Goal: Task Accomplishment & Management: Complete application form

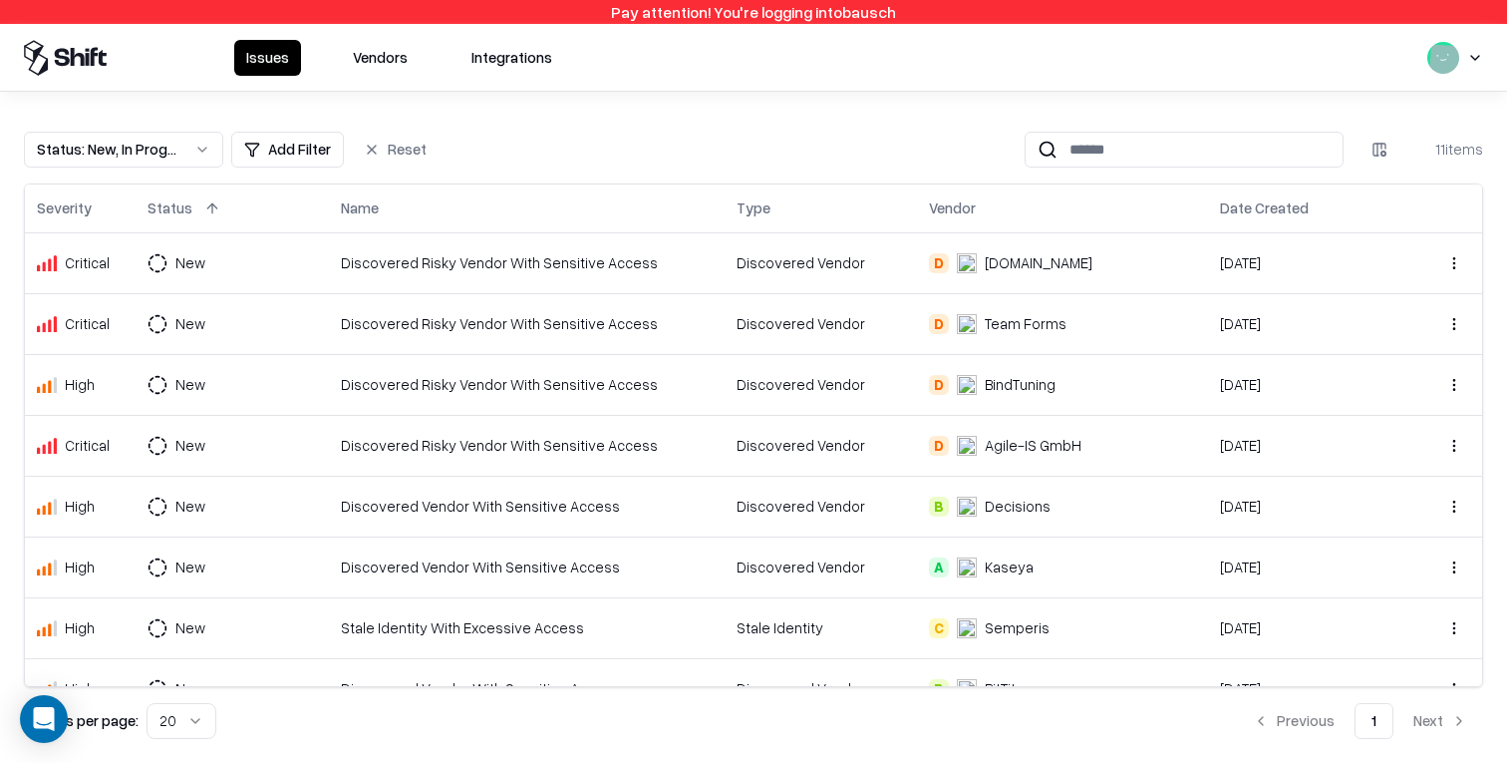
click at [389, 50] on button "Vendors" at bounding box center [380, 58] width 79 height 36
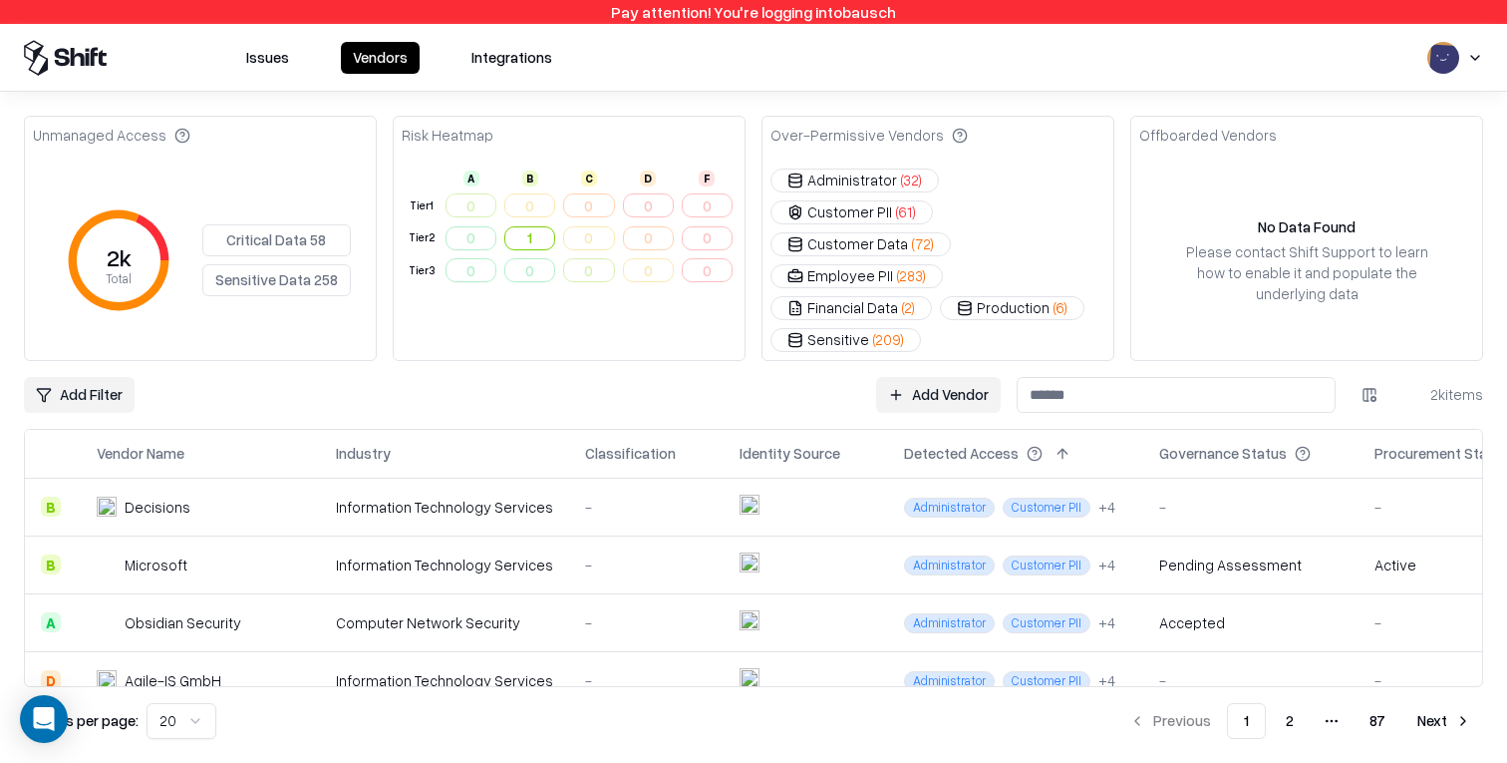
scroll to position [0, 63]
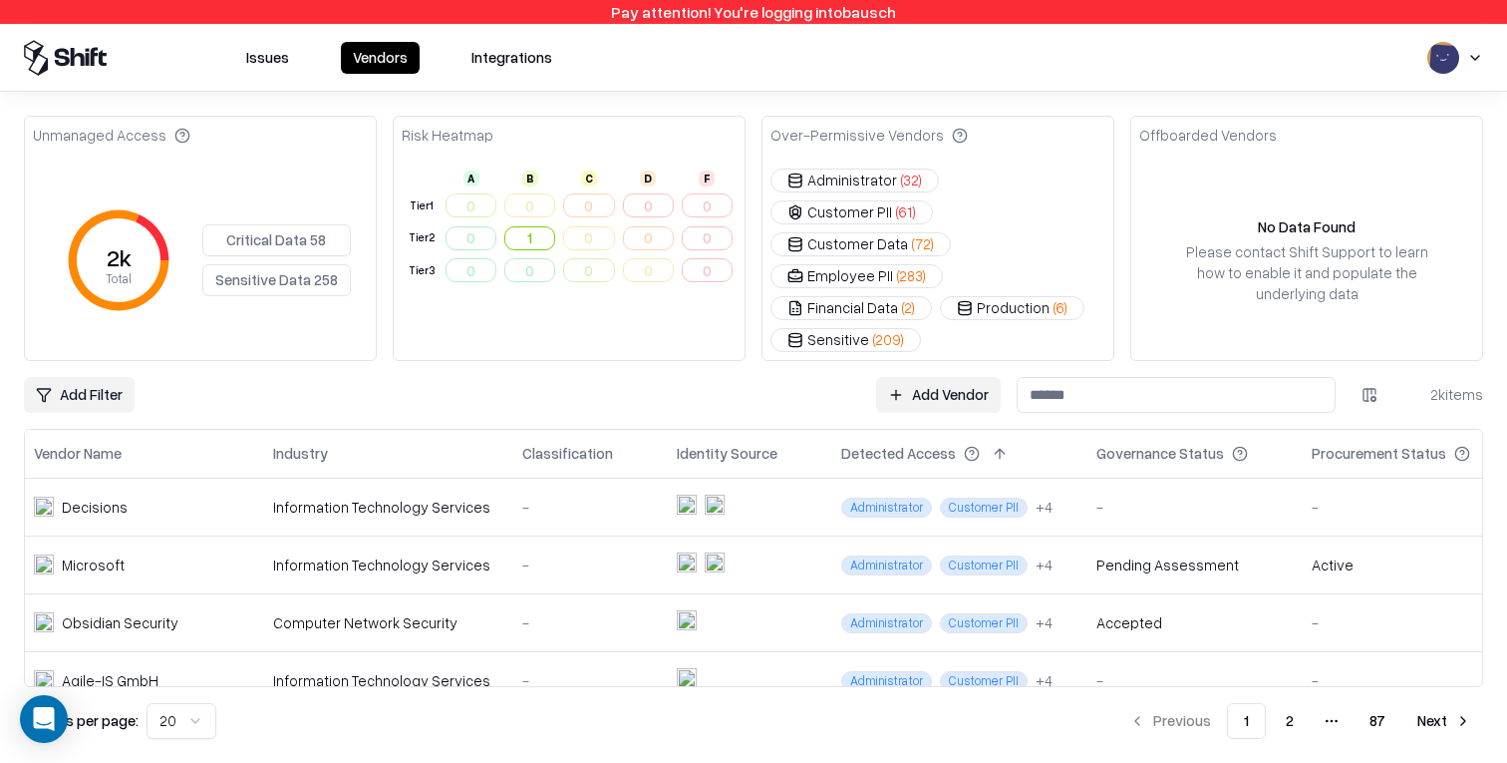
click at [1374, 351] on html "Pay attention! You're logging into bausch Issues Vendors Integrations Unmanaged…" at bounding box center [753, 381] width 1507 height 763
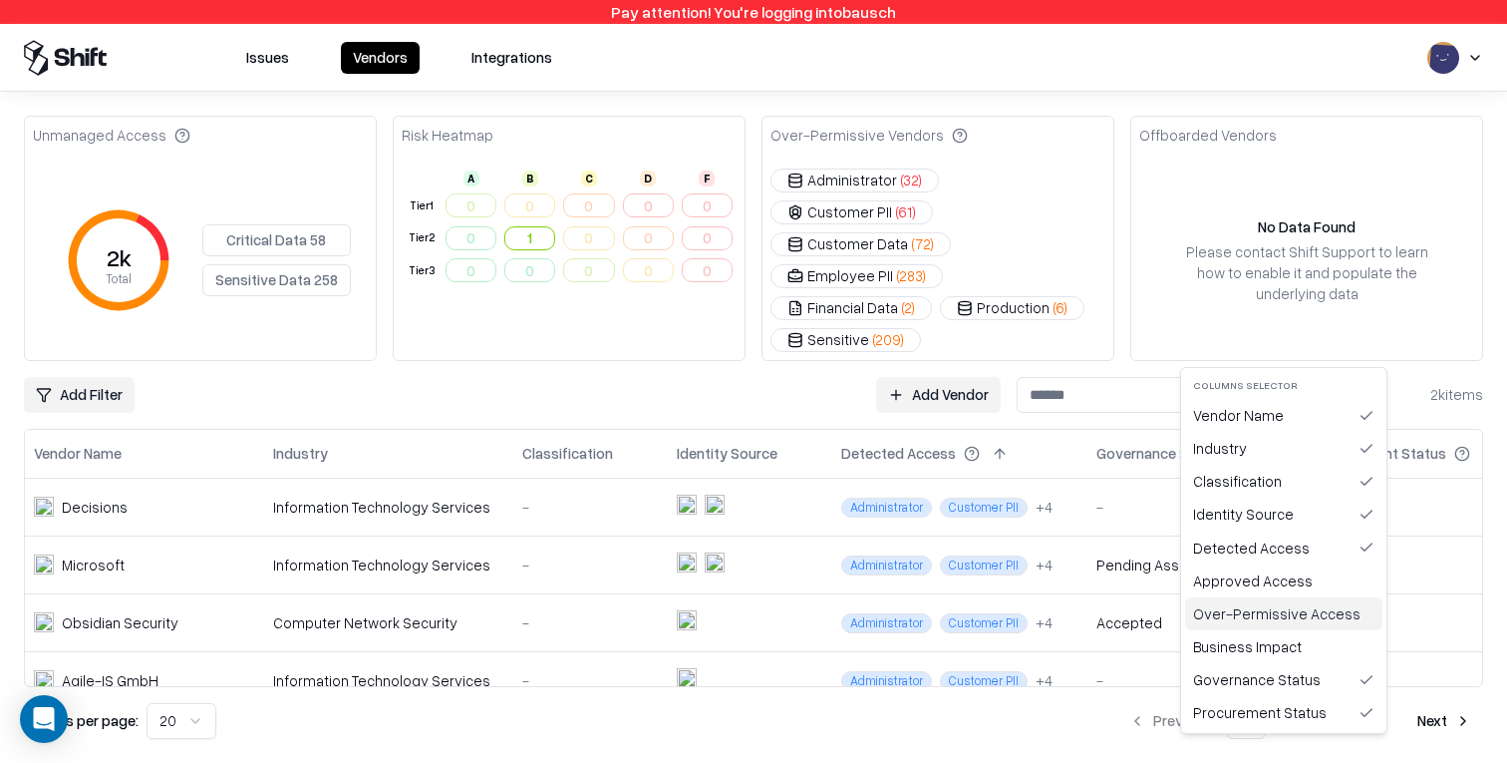
click at [1320, 611] on div "Over-Permissive Access" at bounding box center [1283, 613] width 197 height 33
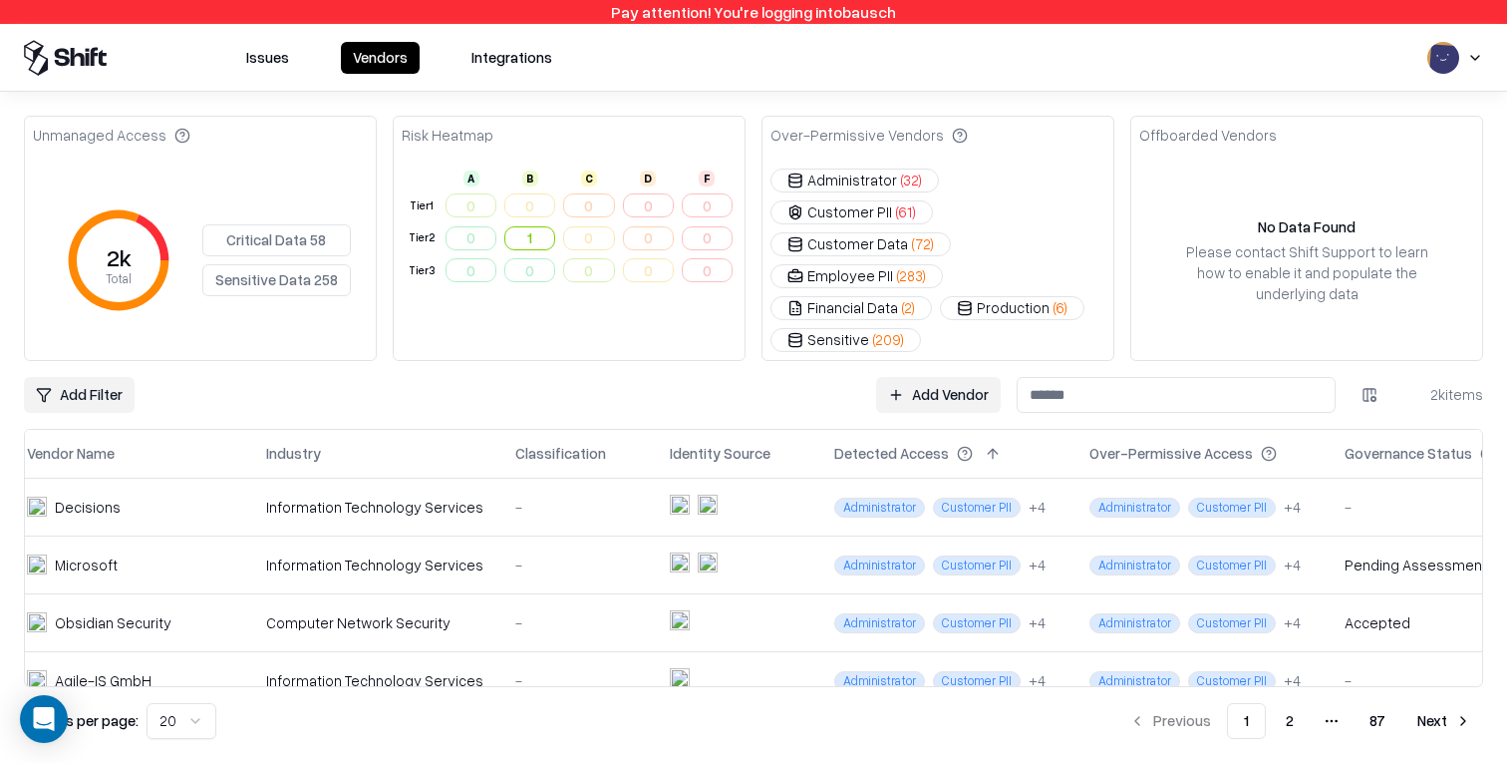
scroll to position [0, 314]
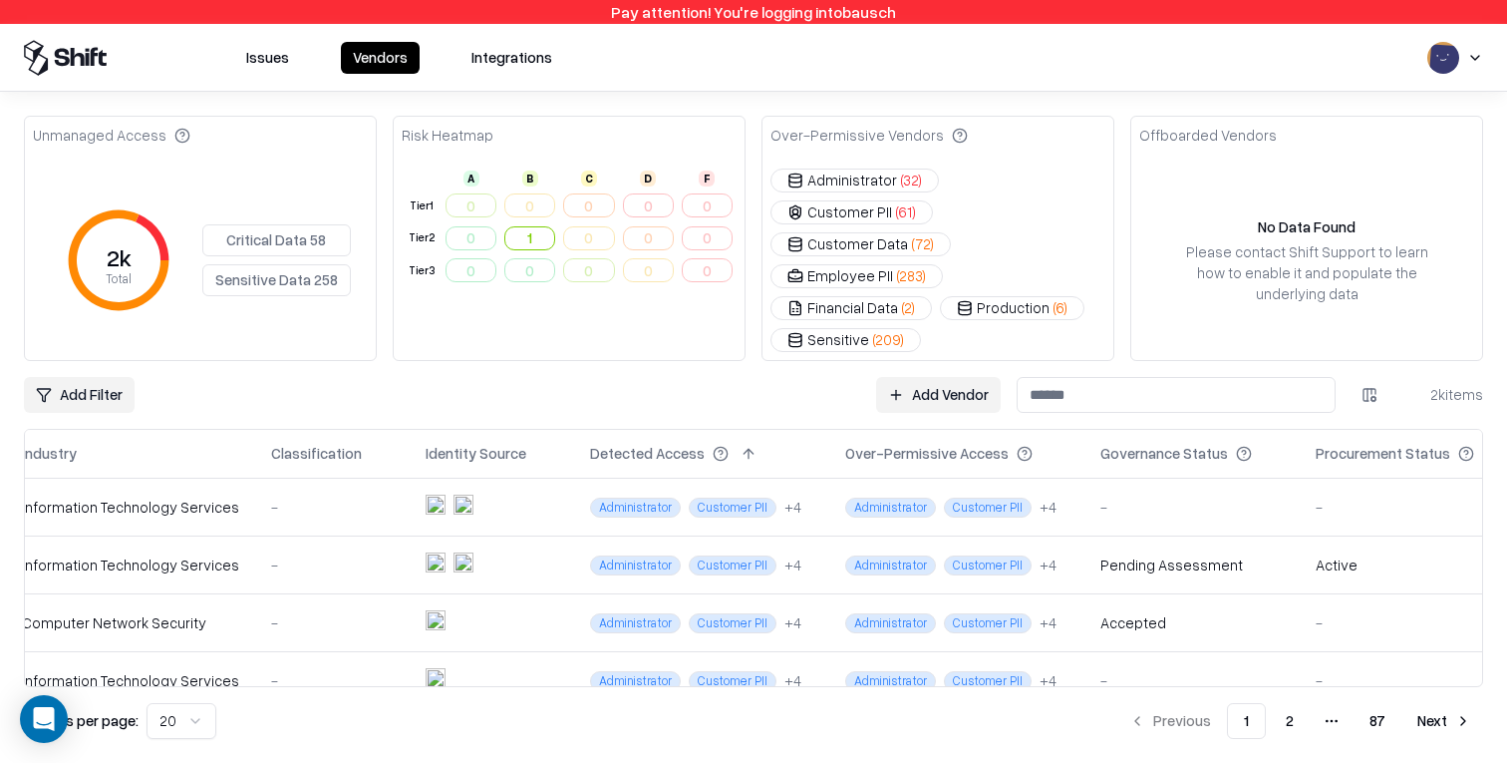
click at [80, 341] on html "Pay attention! You're logging into bausch Issues Vendors Integrations Unmanaged…" at bounding box center [753, 381] width 1507 height 763
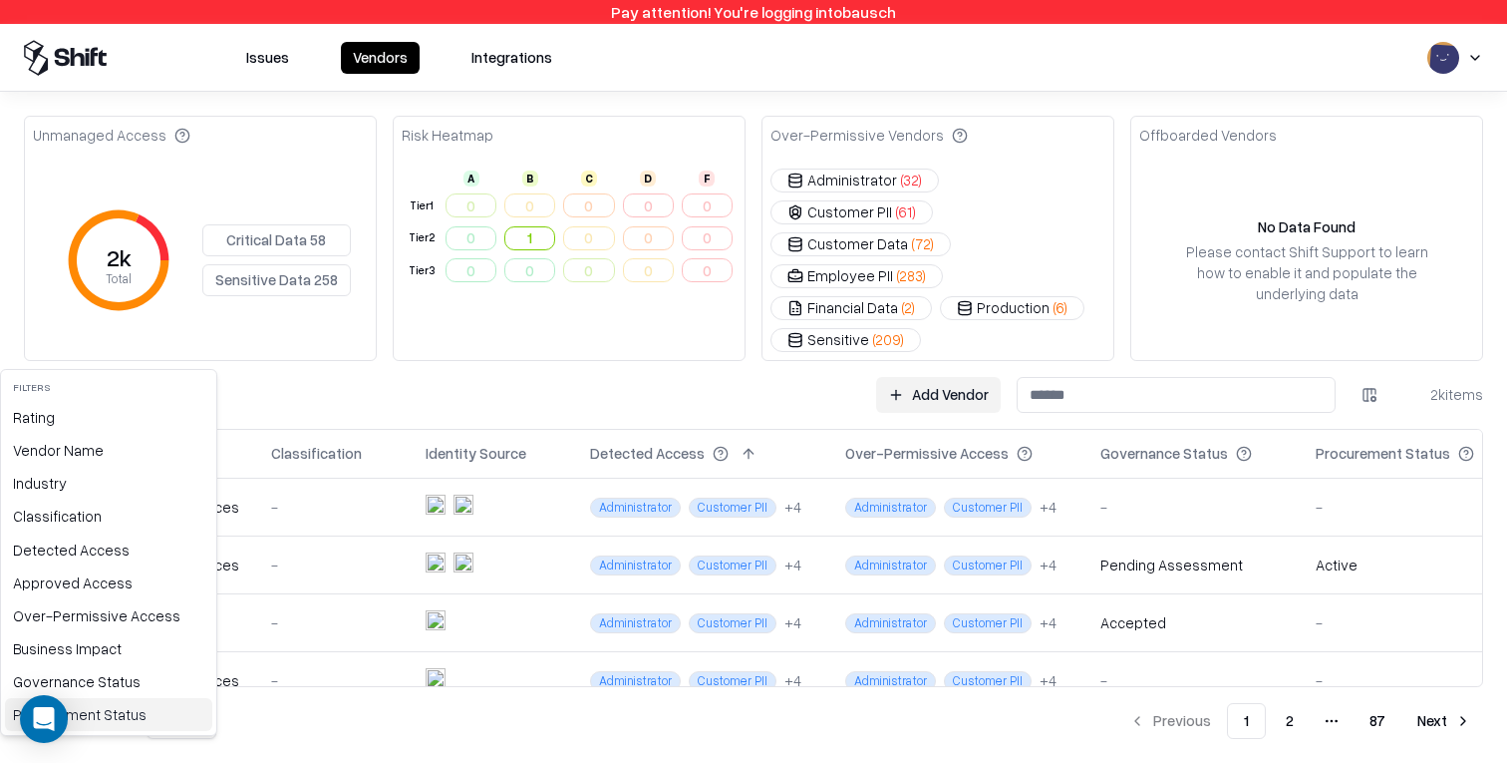
click at [104, 709] on div "Procurement Status" at bounding box center [108, 714] width 207 height 33
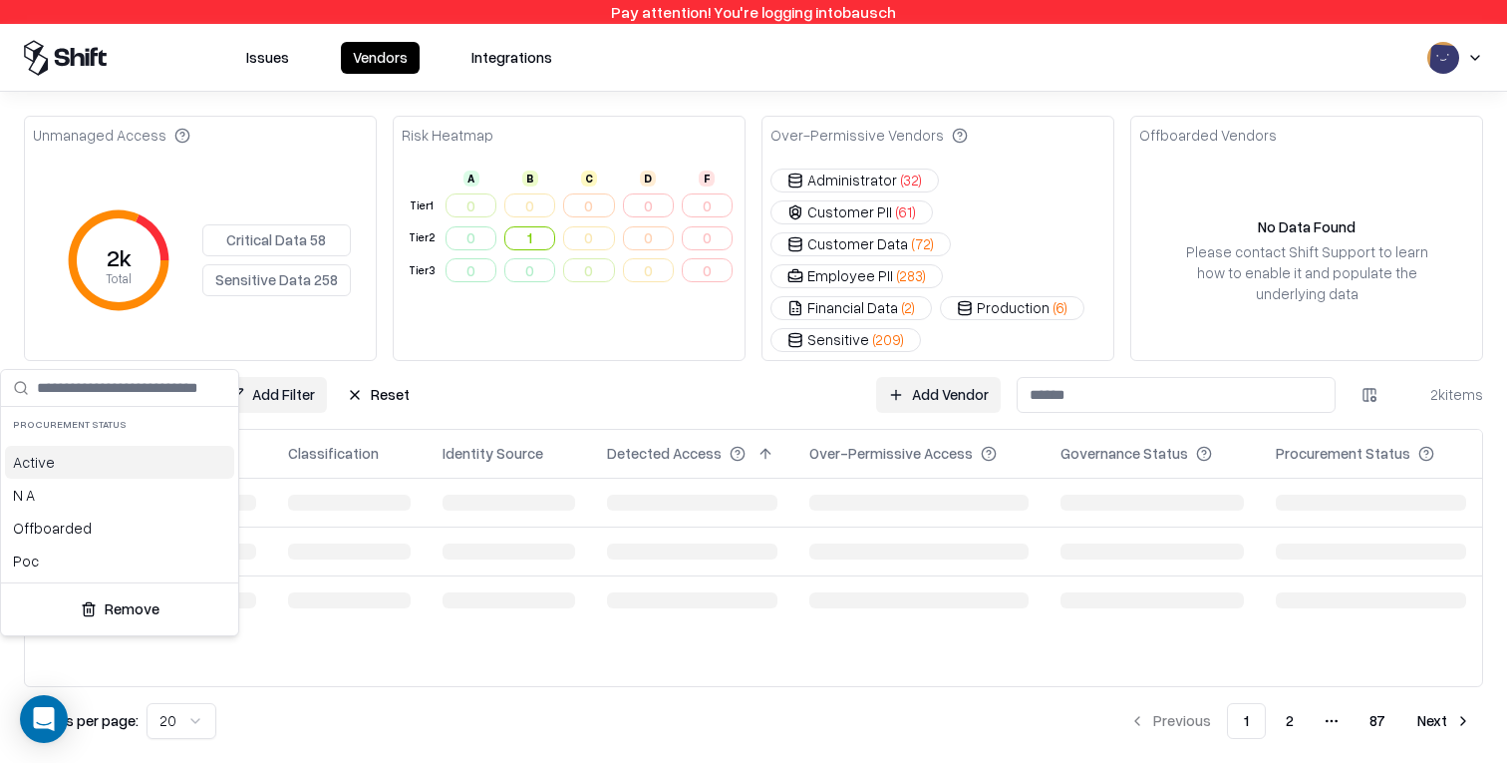
scroll to position [0, 52]
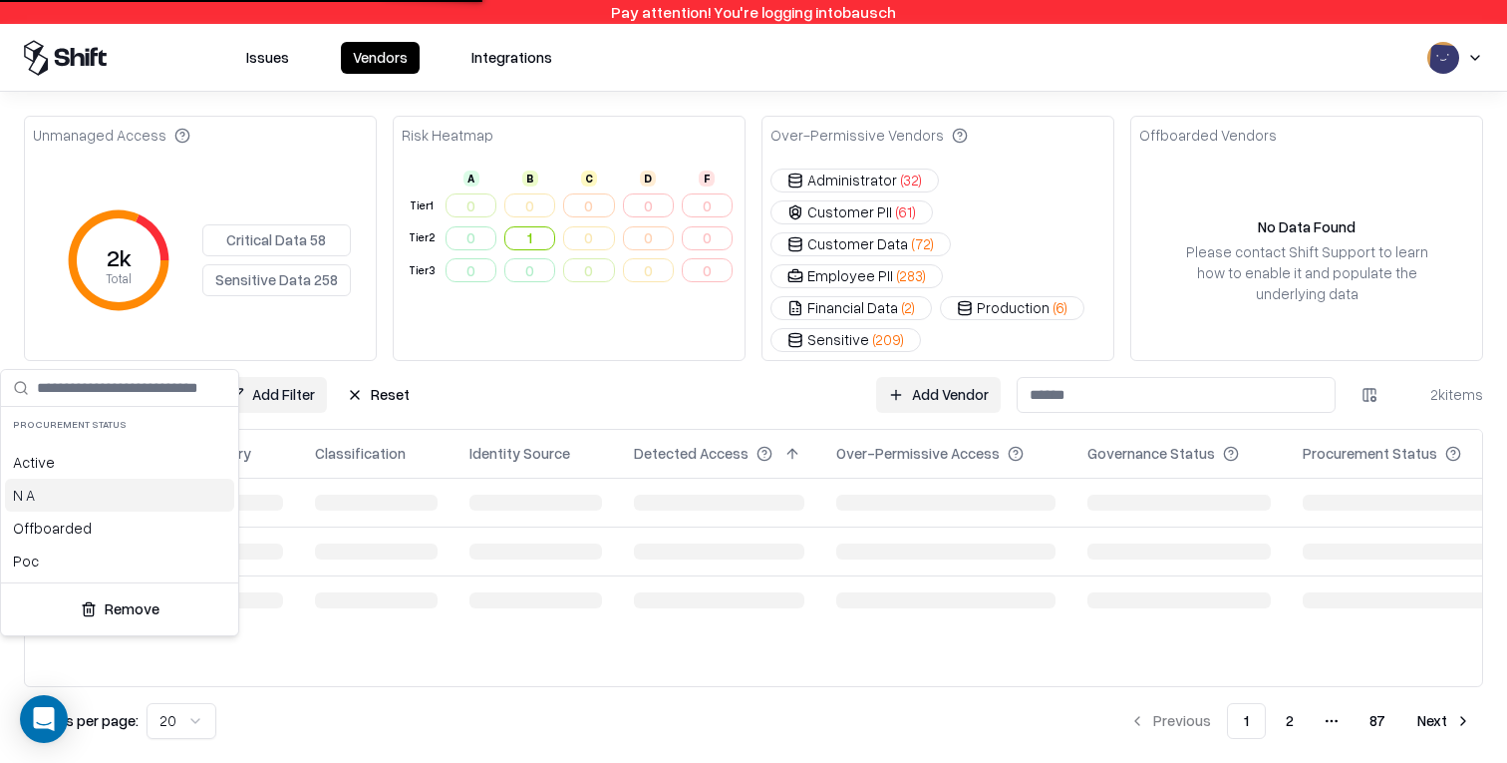
click at [80, 499] on div "N A" at bounding box center [119, 494] width 229 height 33
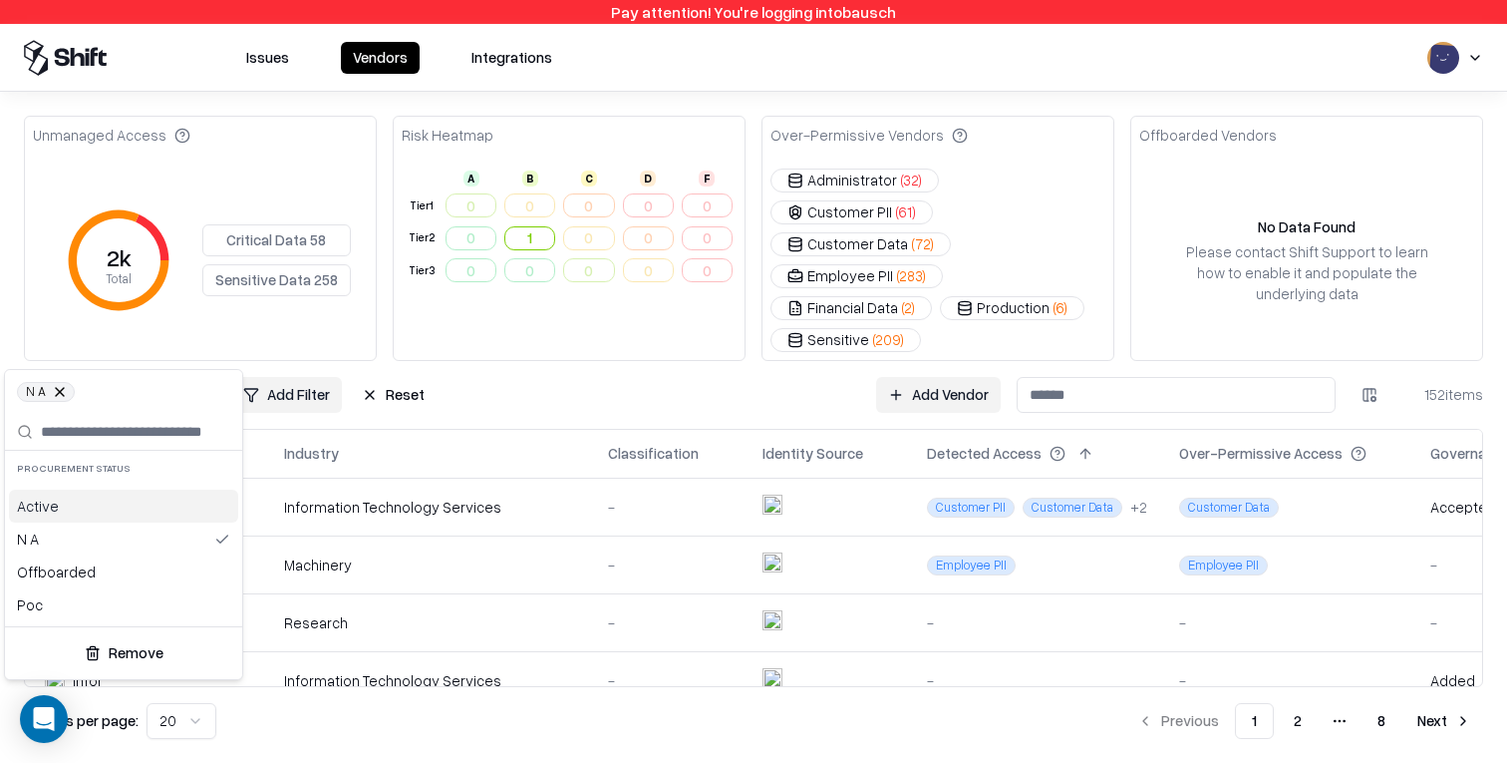
click at [1114, 530] on html "Pay attention! You're logging into bausch Issues Vendors Integrations Unmanaged…" at bounding box center [753, 381] width 1507 height 763
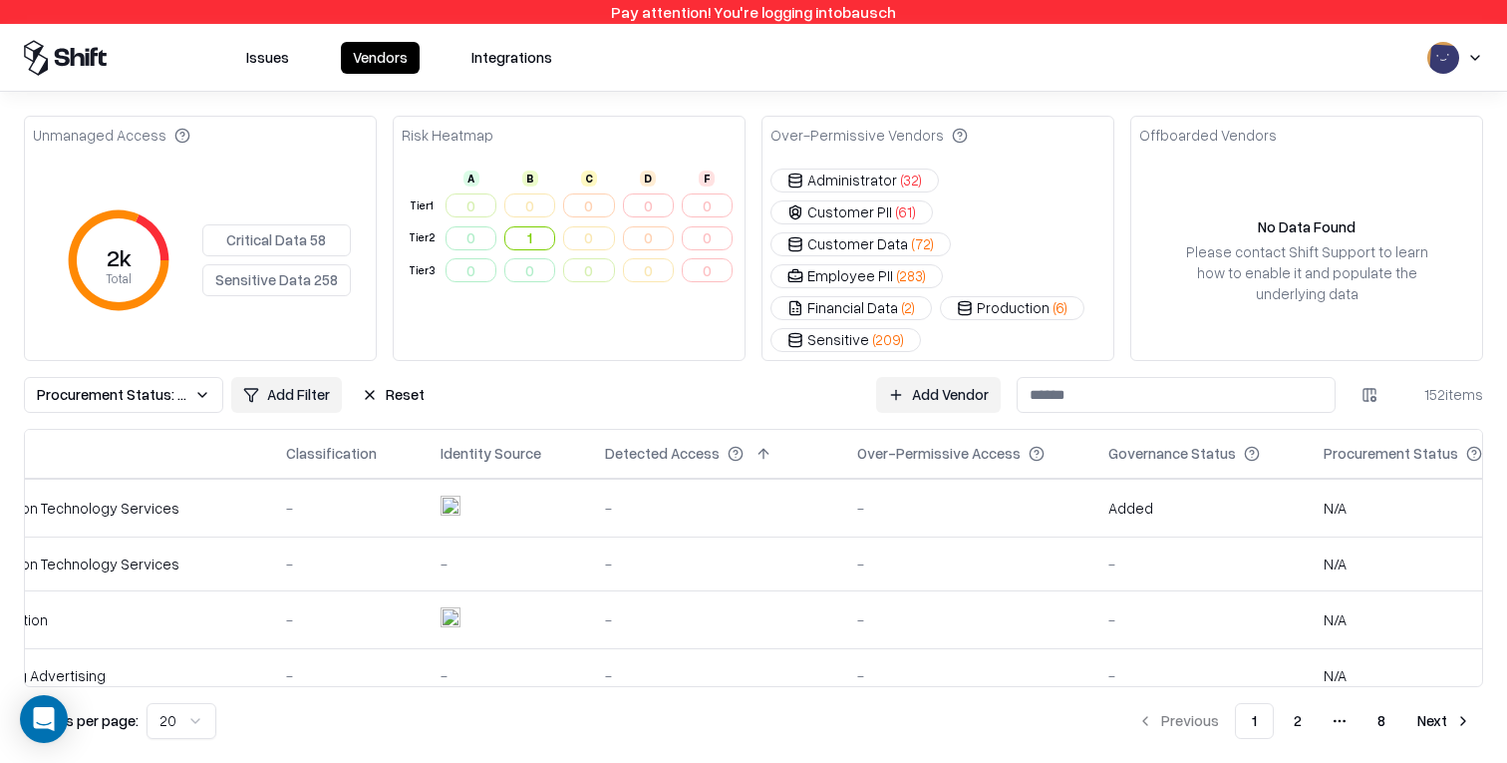
scroll to position [0, 374]
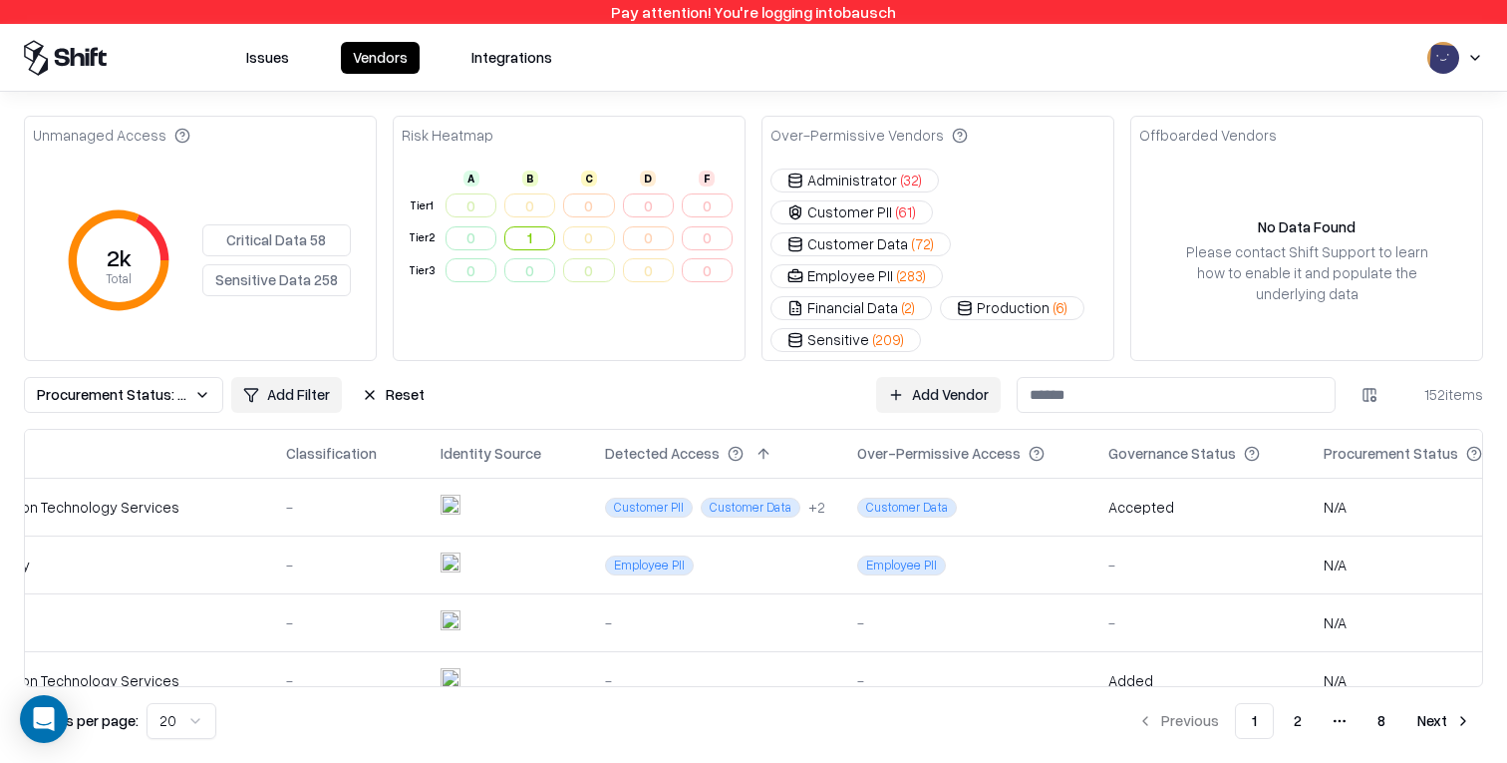
click at [1324, 443] on div "Procurement Status" at bounding box center [1391, 453] width 135 height 21
copy div "Procurement"
click at [1368, 320] on div "Unmanaged Access 2k Total Critical Data 58 Sensitive Data 258 Risk Heatmap A B …" at bounding box center [753, 427] width 1459 height 623
click at [158, 384] on span "Procurement Status: N A" at bounding box center [112, 394] width 150 height 21
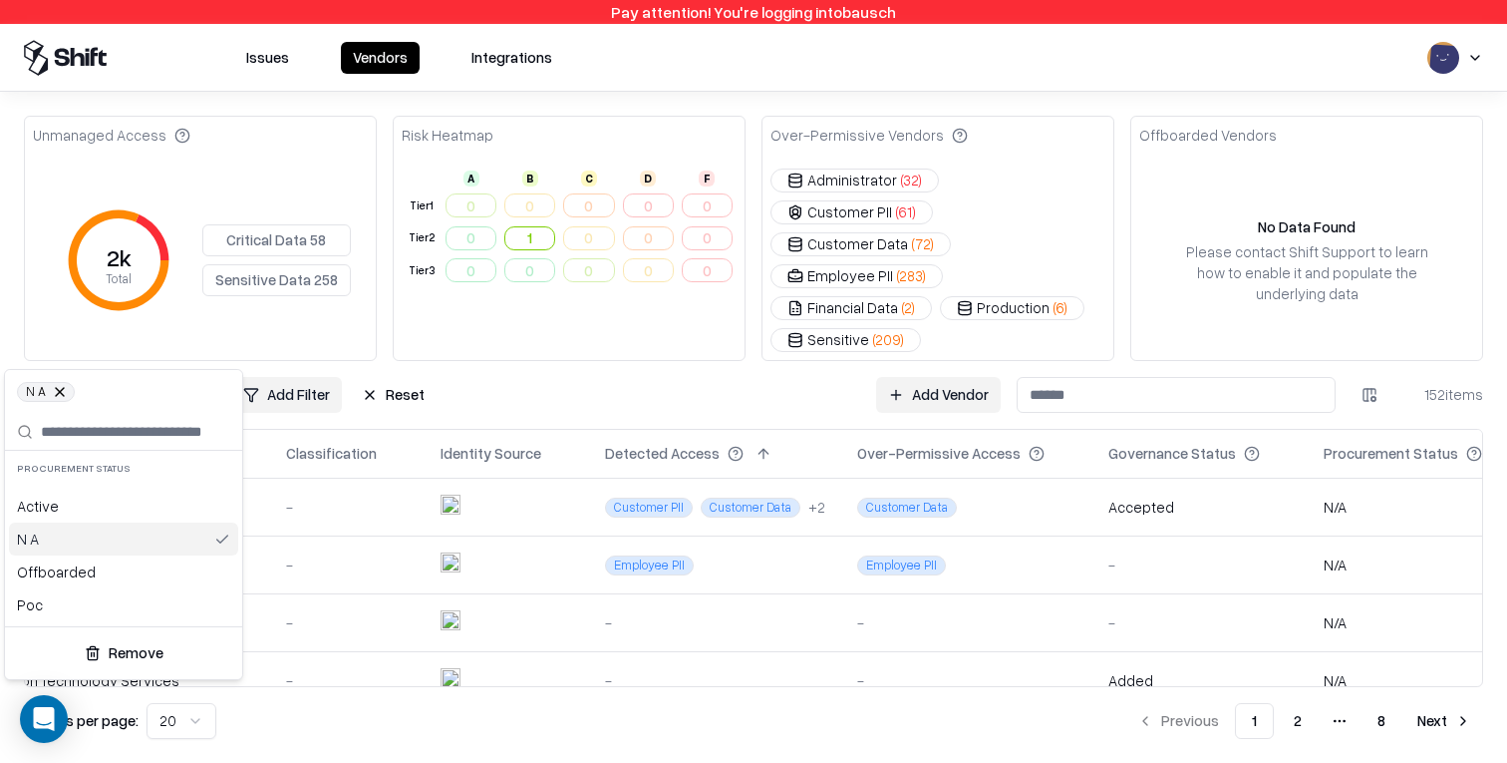
click at [131, 543] on div "N A" at bounding box center [123, 538] width 229 height 33
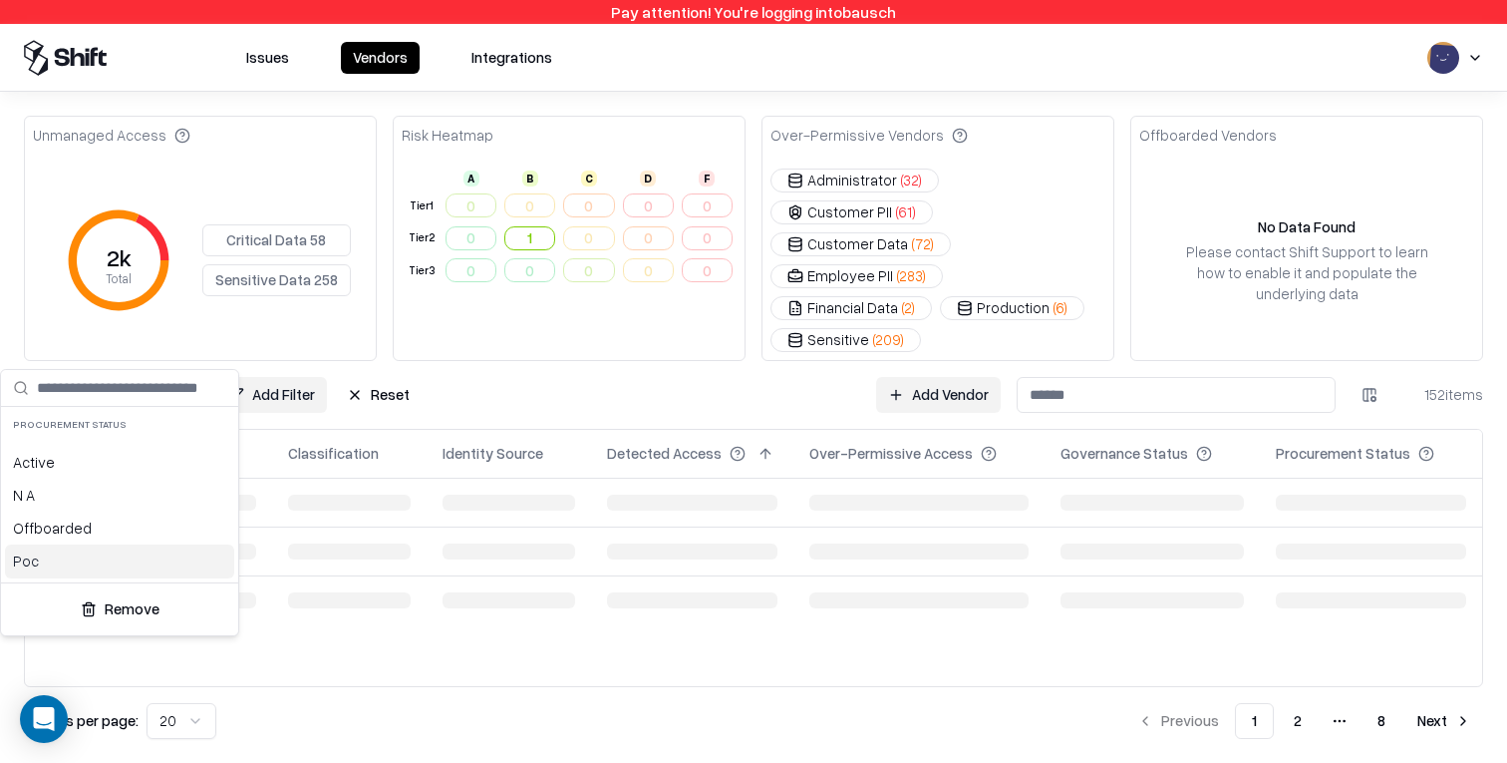
scroll to position [0, 52]
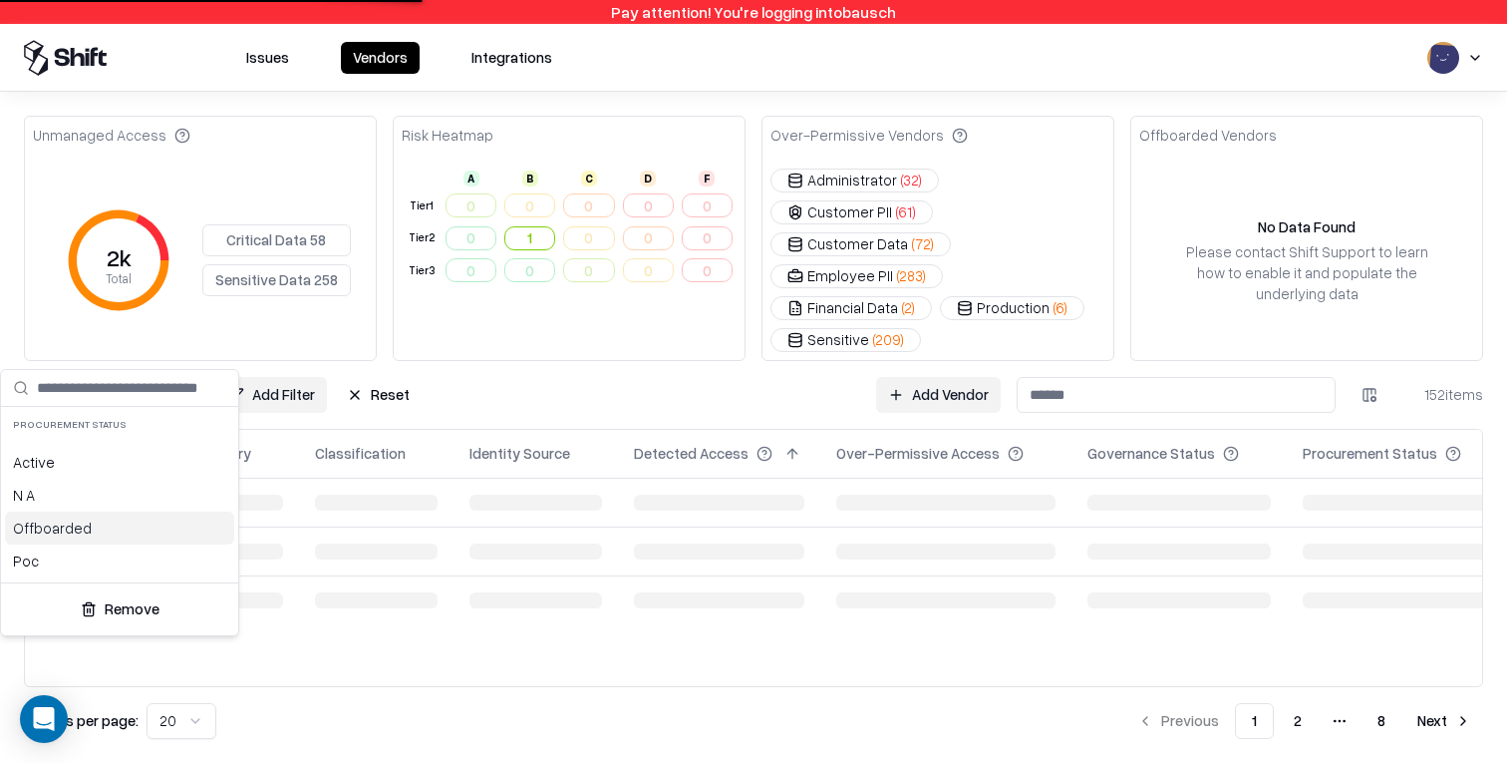
click at [126, 536] on div "Offboarded" at bounding box center [119, 527] width 229 height 33
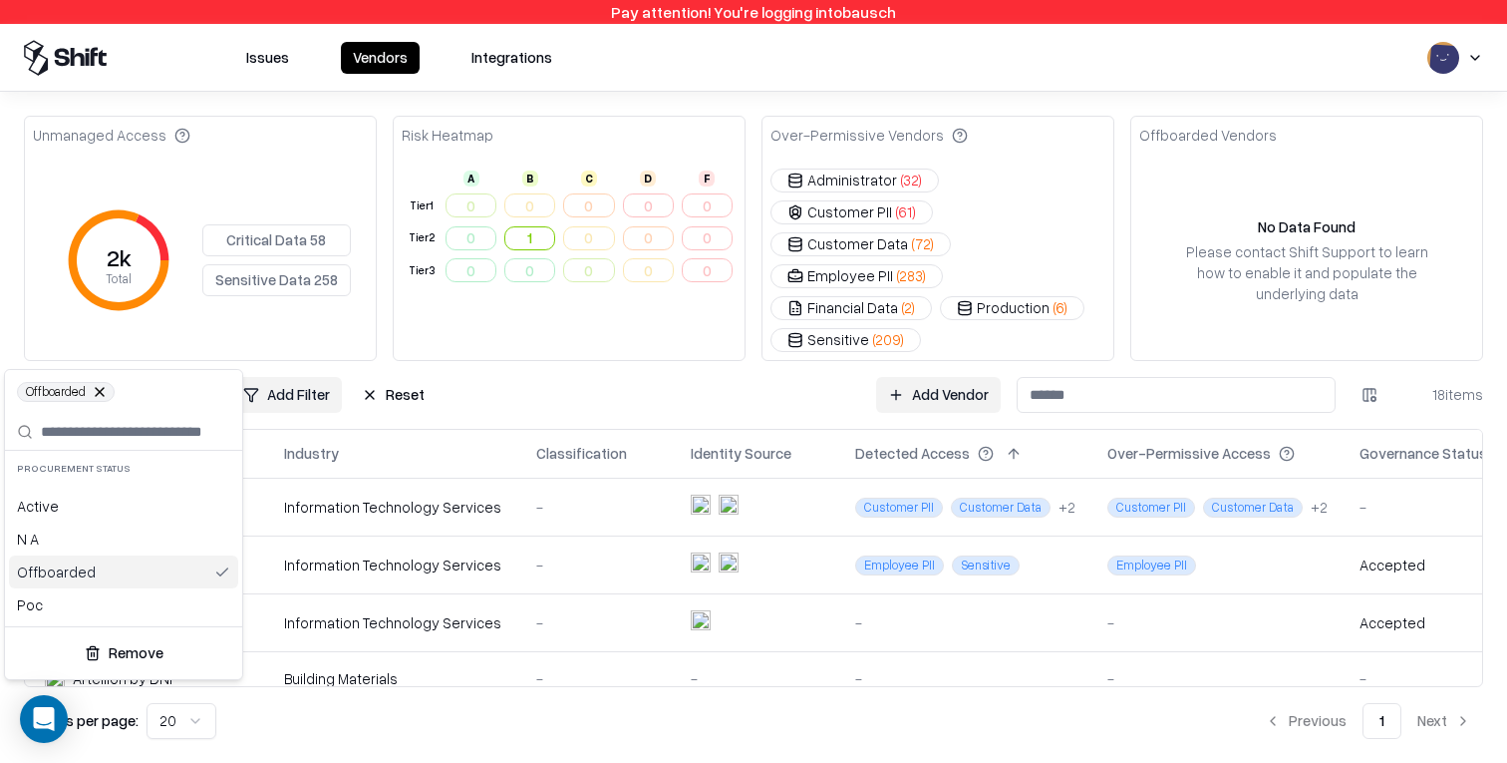
click at [121, 575] on div "Offboarded" at bounding box center [123, 571] width 229 height 33
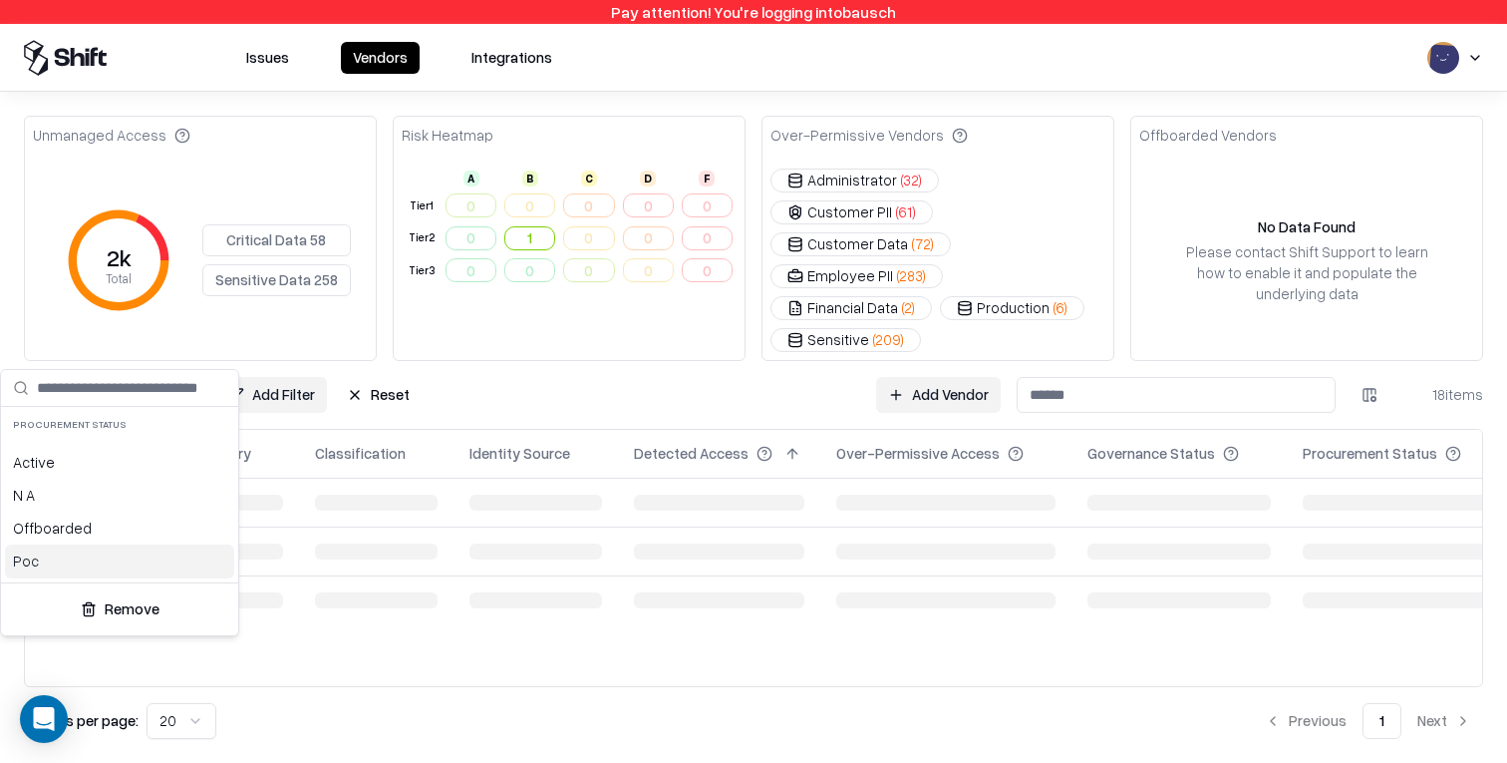
click at [118, 567] on div "Poc" at bounding box center [119, 560] width 229 height 33
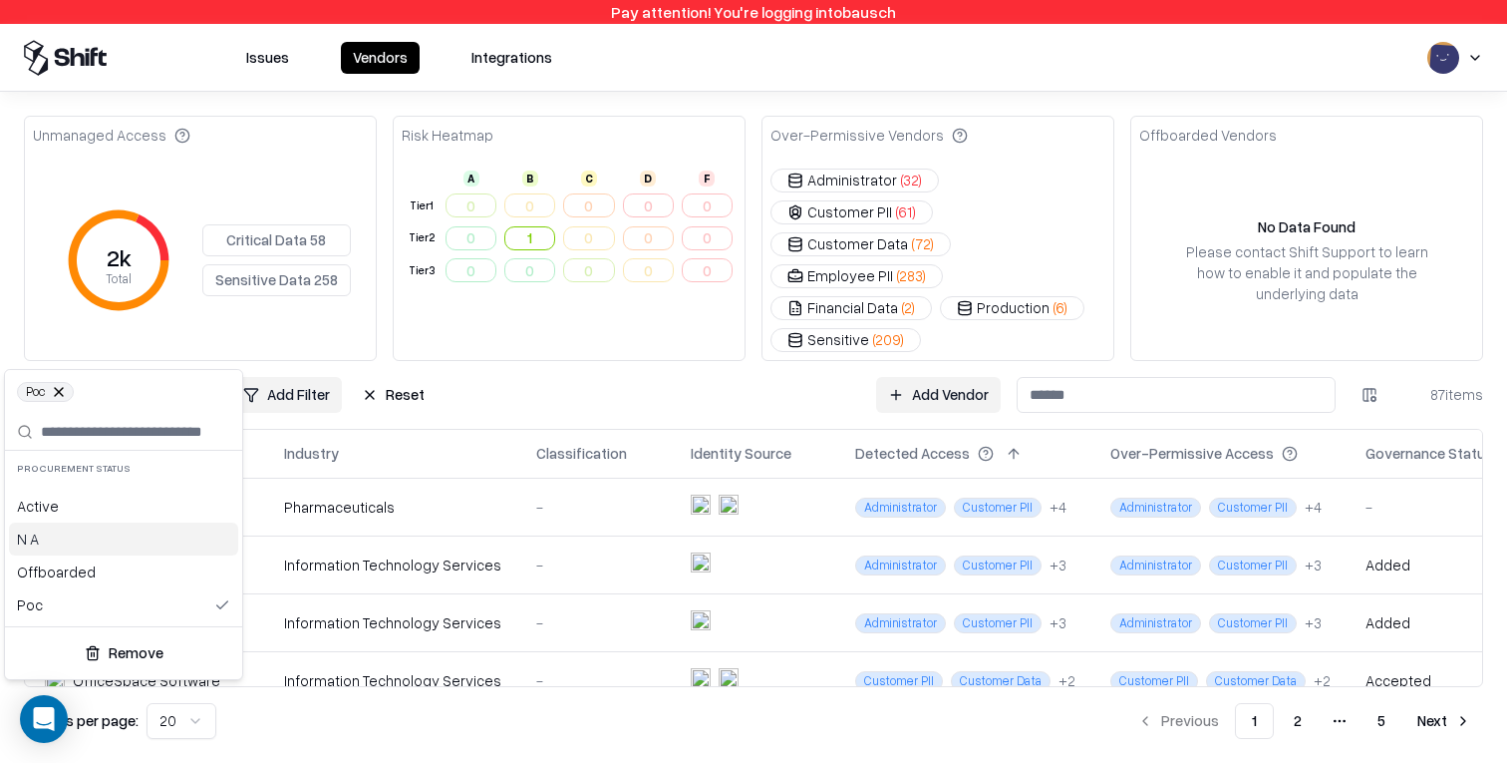
click at [1354, 364] on html "Pay attention! You're logging into bausch Issues Vendors Integrations Unmanaged…" at bounding box center [753, 381] width 1507 height 763
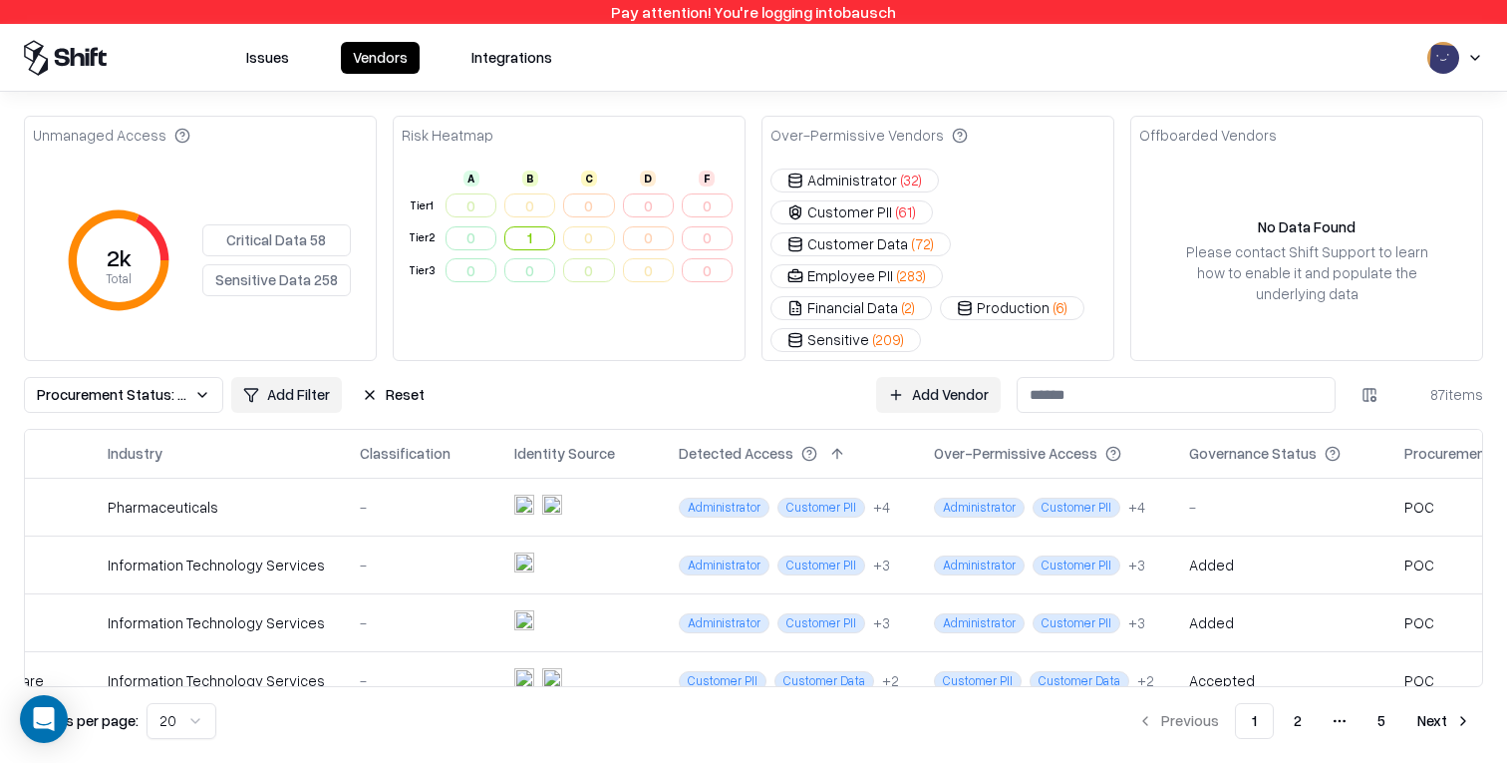
scroll to position [0, 315]
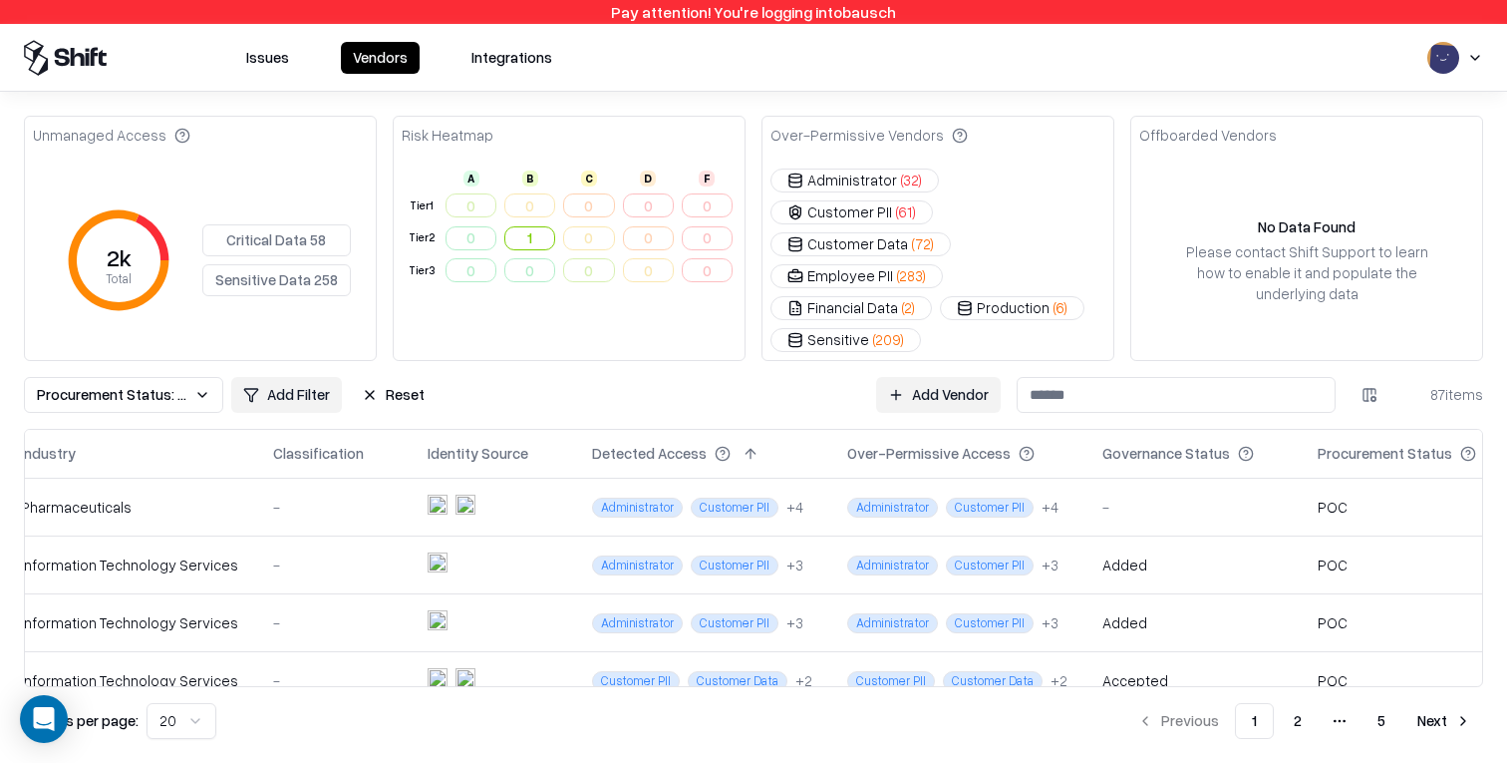
click at [73, 377] on button "Procurement Status: Poc" at bounding box center [123, 395] width 199 height 36
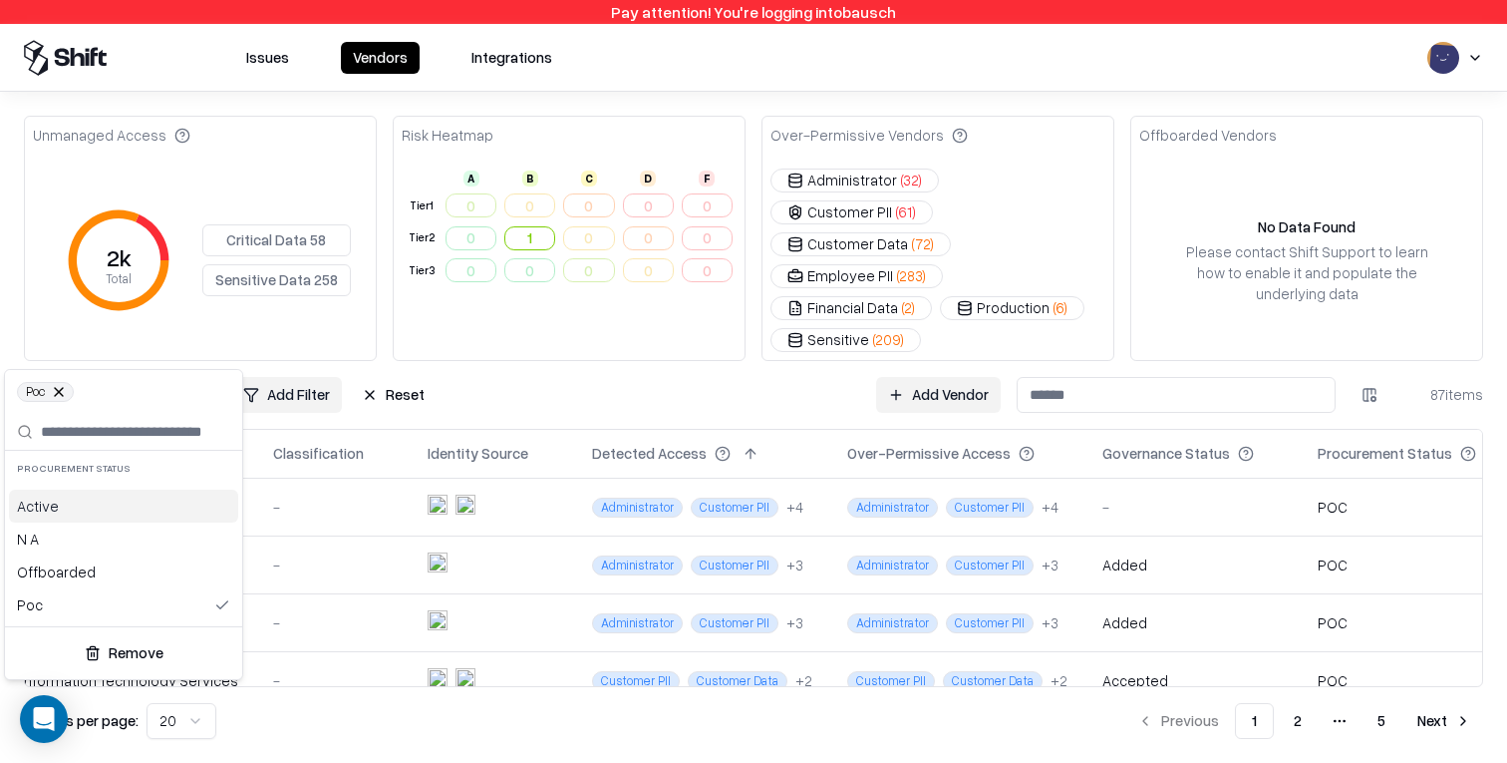
click at [632, 343] on html "Pay attention! You're logging into bausch Issues Vendors Integrations Unmanaged…" at bounding box center [753, 381] width 1507 height 763
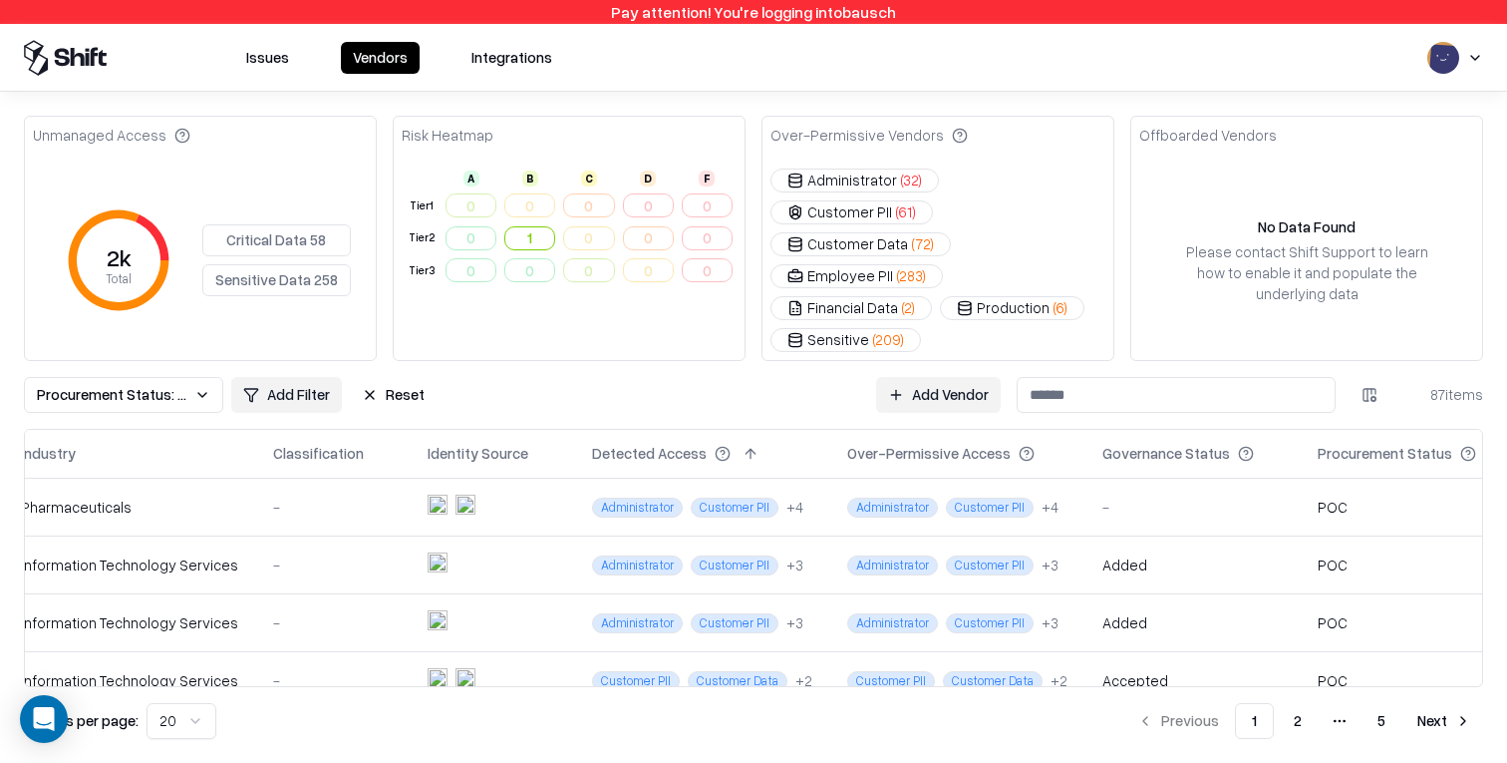
click at [1127, 540] on td "Added" at bounding box center [1193, 564] width 215 height 58
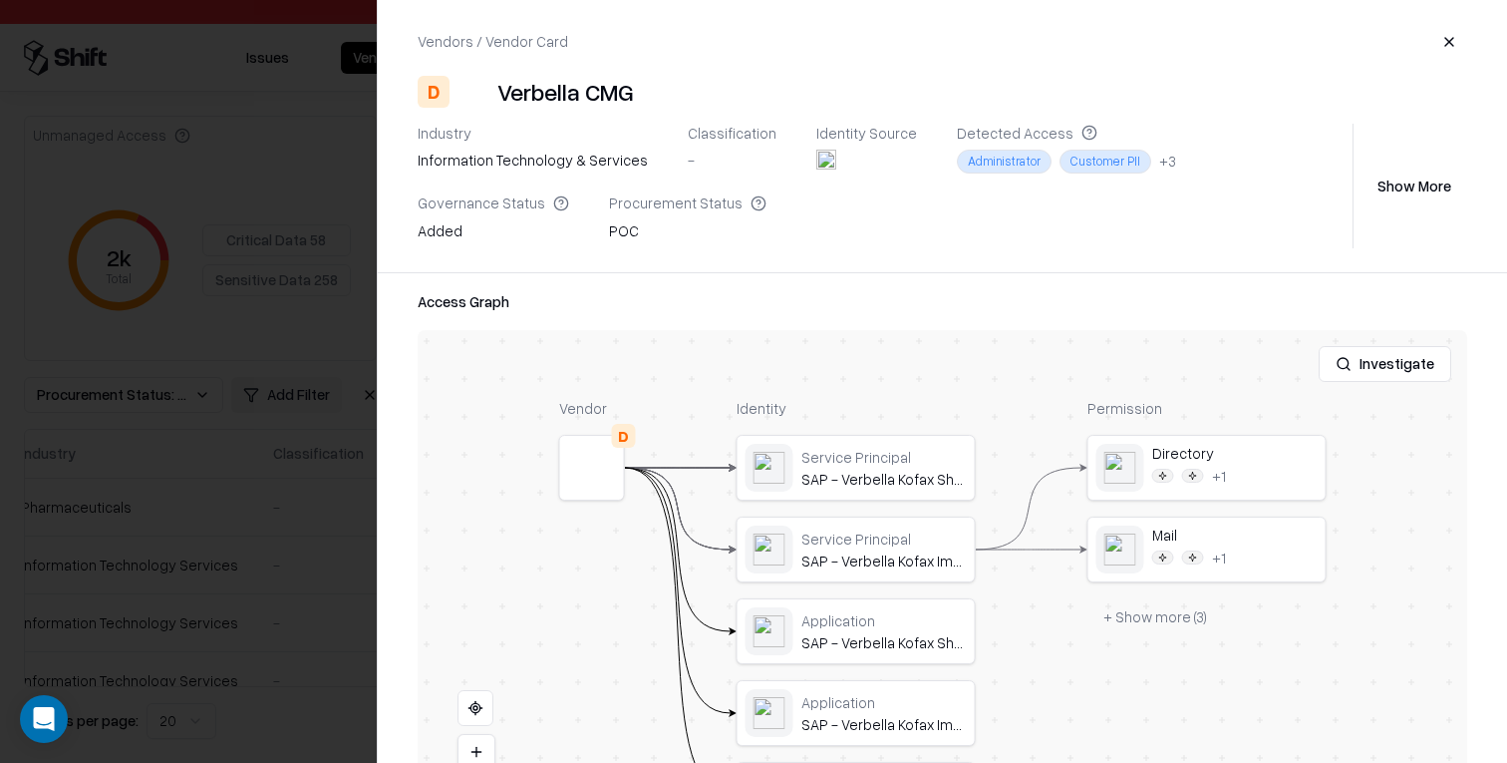
scroll to position [386, 0]
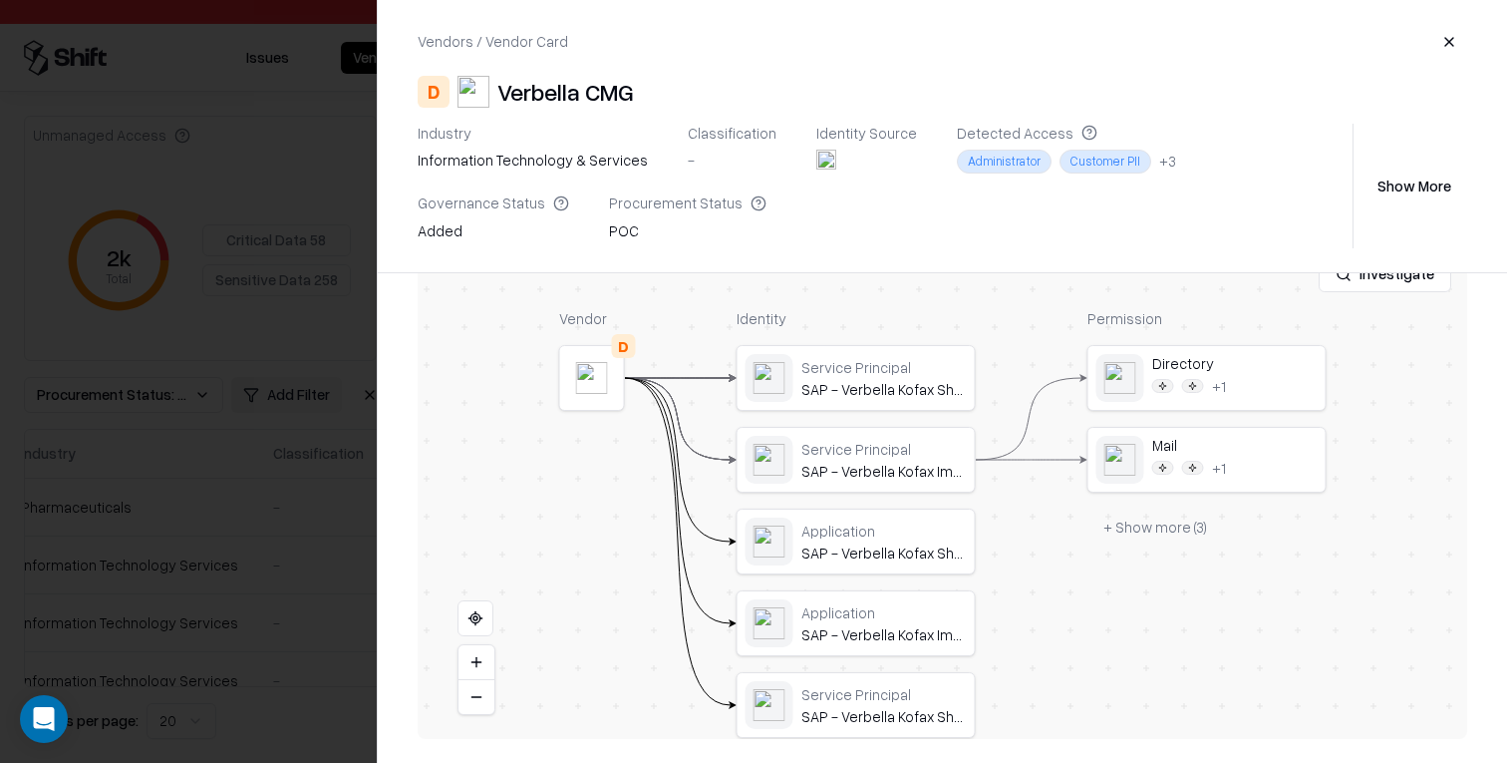
click at [0, 0] on div at bounding box center [0, 0] width 0 height 0
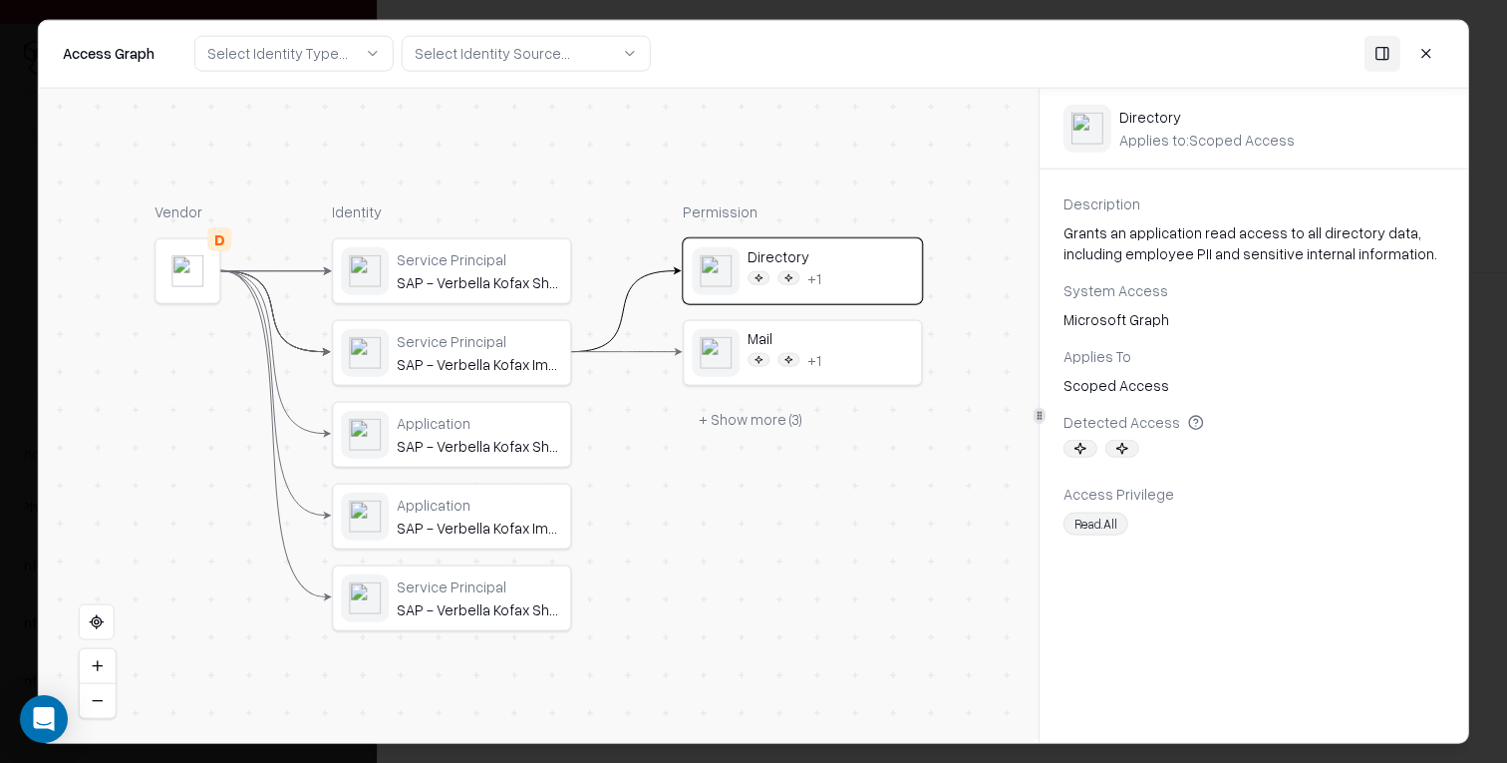
click at [1085, 446] on icon at bounding box center [1081, 448] width 12 height 12
click at [1132, 446] on div at bounding box center [1122, 448] width 34 height 18
click at [1431, 44] on button at bounding box center [1426, 54] width 36 height 36
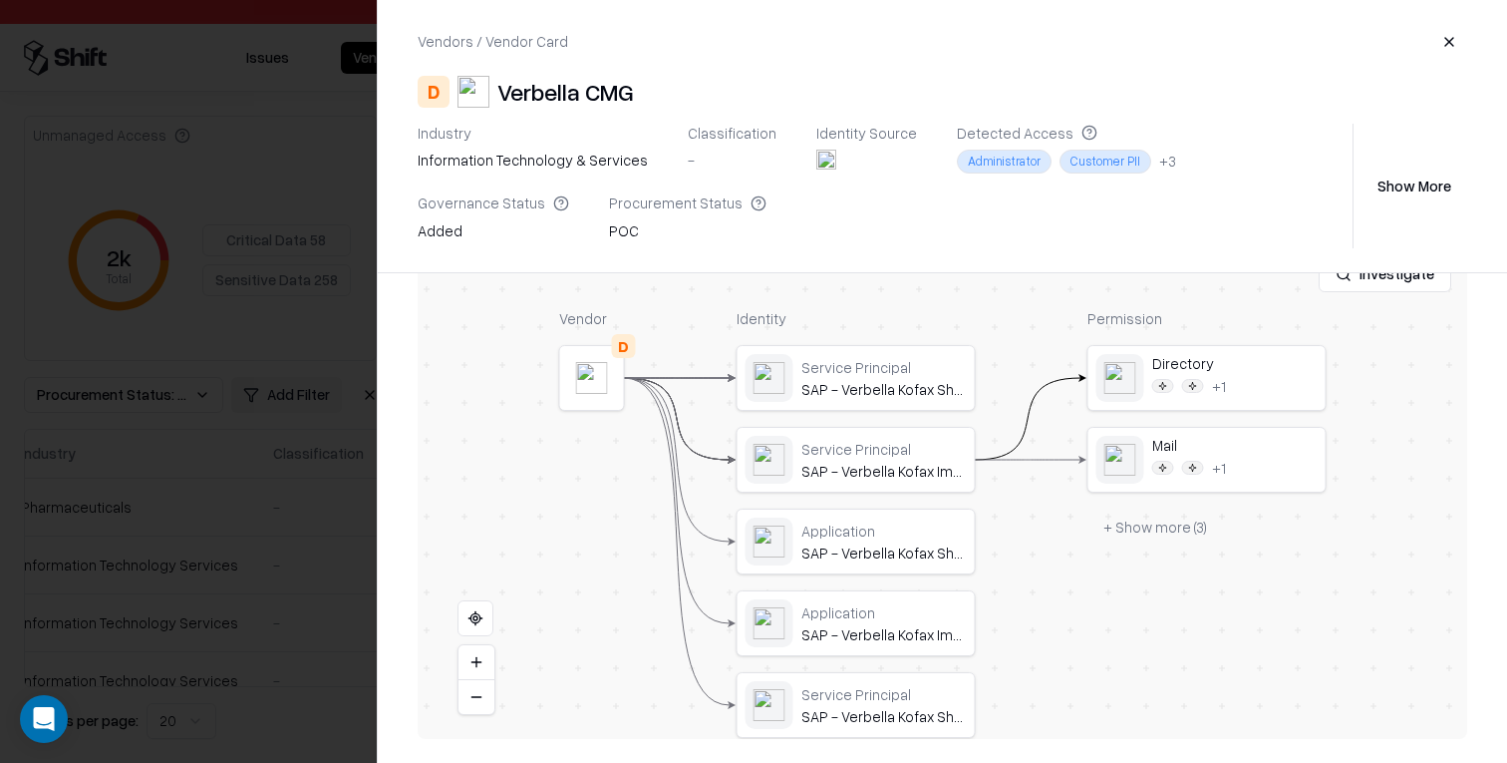
click at [578, 87] on div "Verbella CMG" at bounding box center [565, 92] width 137 height 32
copy div "Verbella CMG"
click at [0, 0] on div at bounding box center [0, 0] width 0 height 0
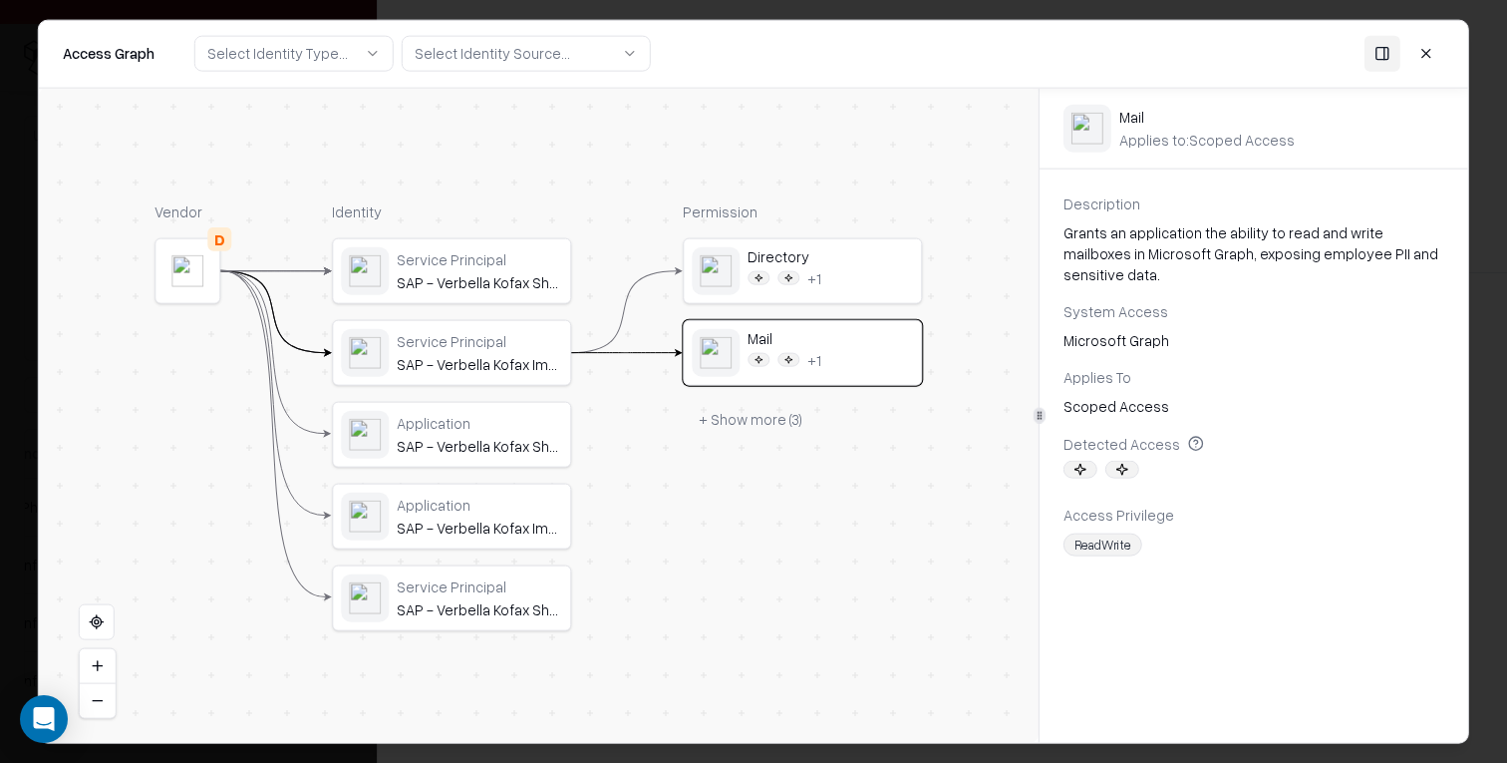
click at [1429, 49] on button at bounding box center [1426, 54] width 36 height 36
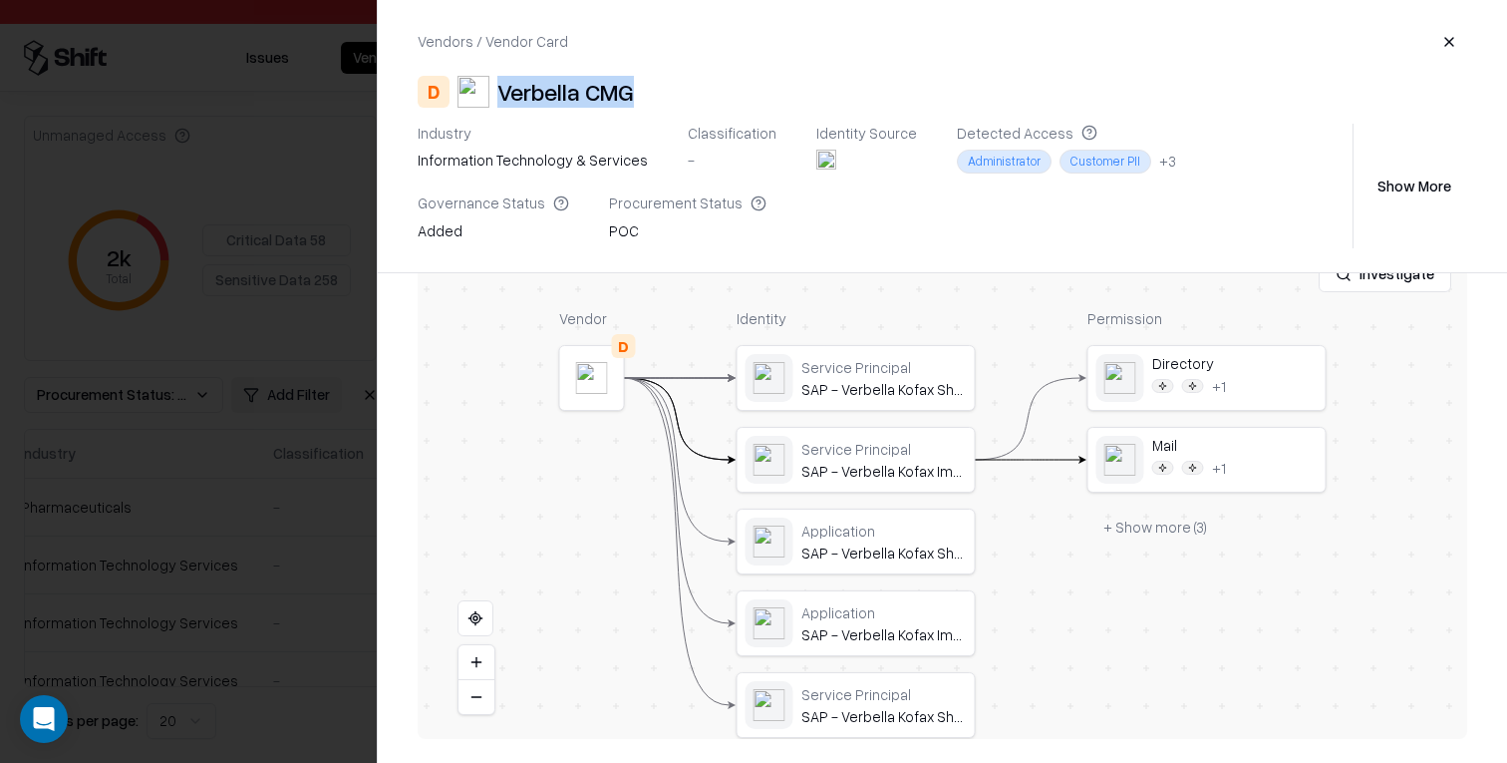
click at [1159, 160] on div "+ 3" at bounding box center [1167, 161] width 17 height 21
click at [1113, 87] on div "D Verbella CMG" at bounding box center [943, 92] width 1050 height 32
click at [1159, 531] on button "+ Show more ( 3 )" at bounding box center [1155, 526] width 136 height 36
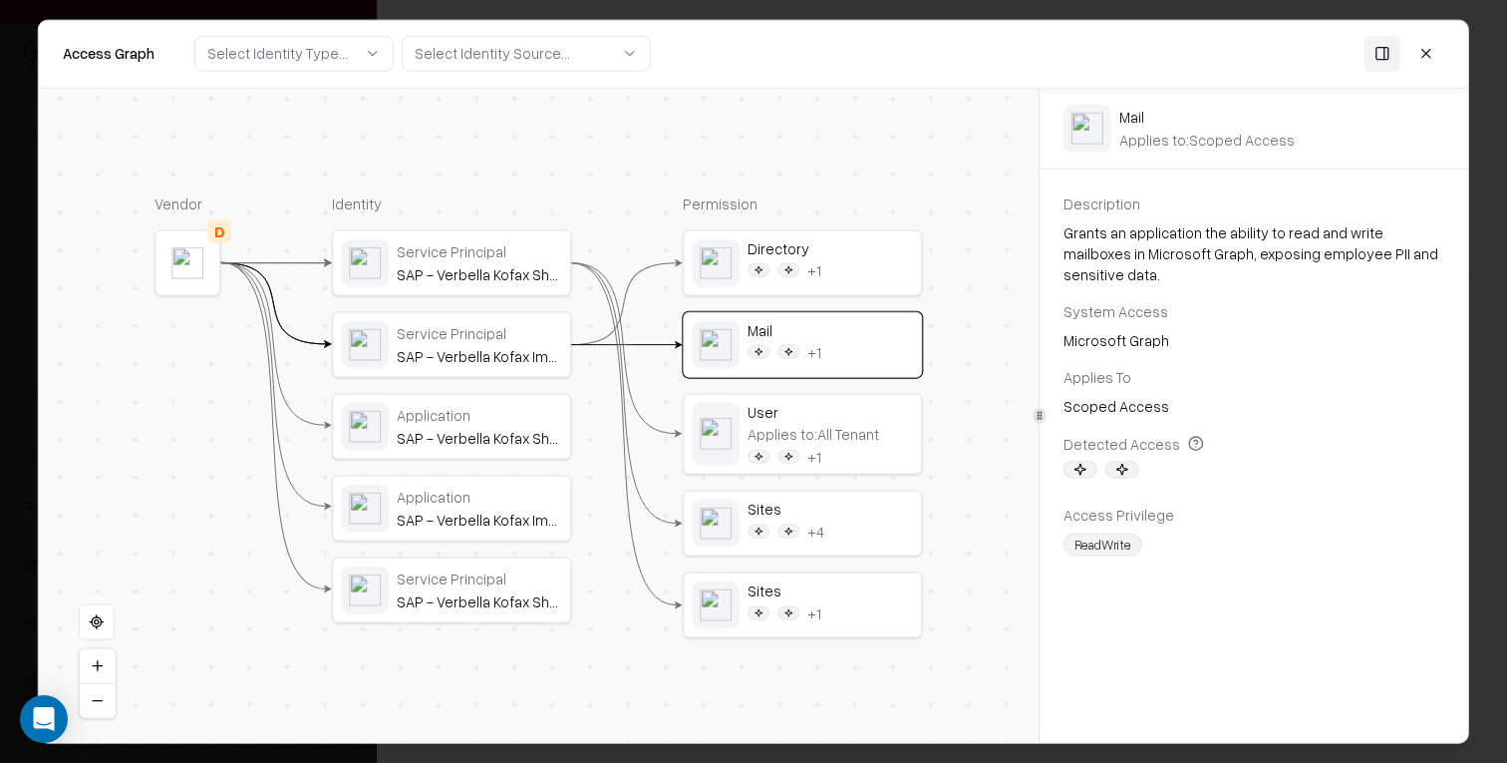
click at [799, 434] on div "Applies to: All Tenant" at bounding box center [814, 434] width 132 height 18
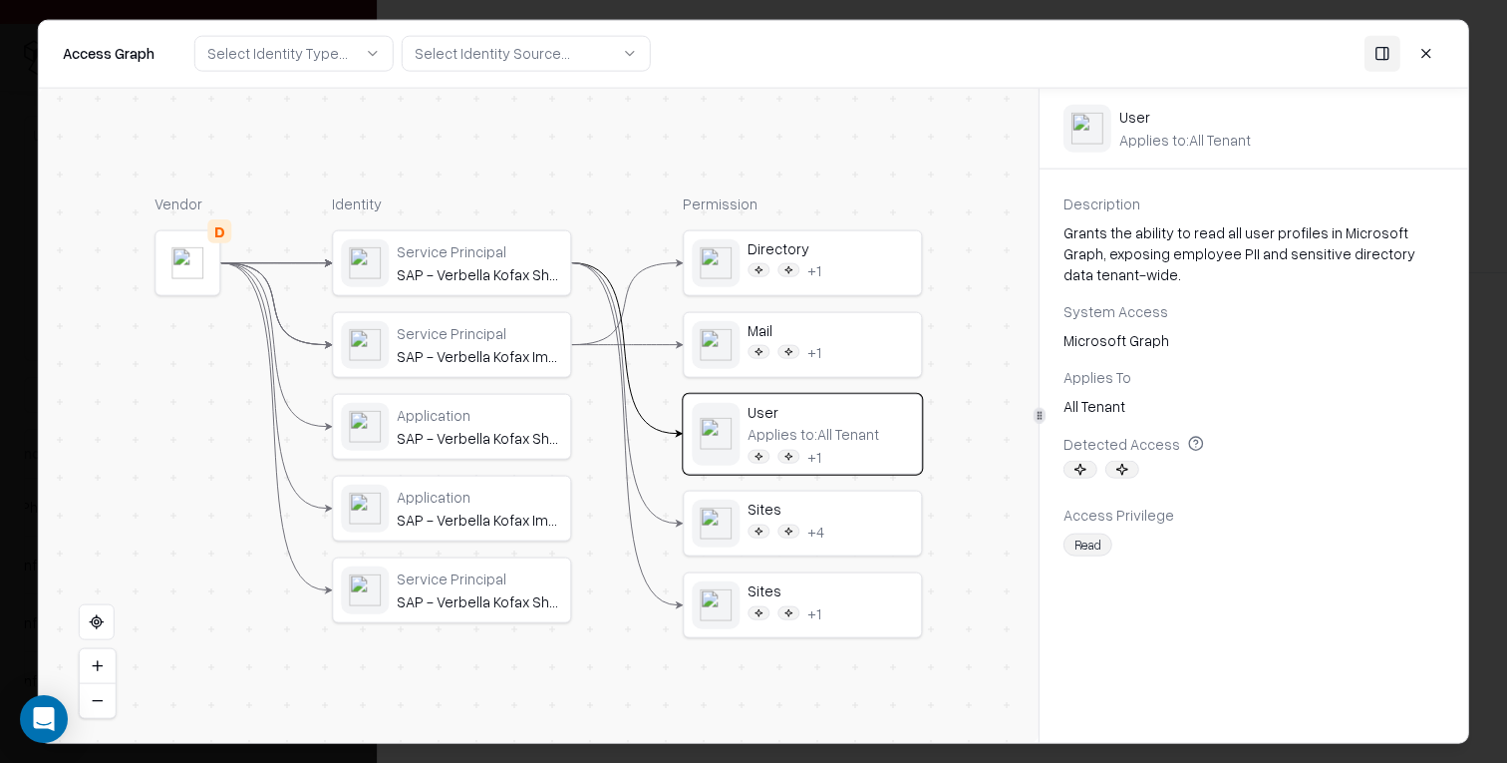
click at [802, 539] on div "+ 4" at bounding box center [786, 530] width 77 height 18
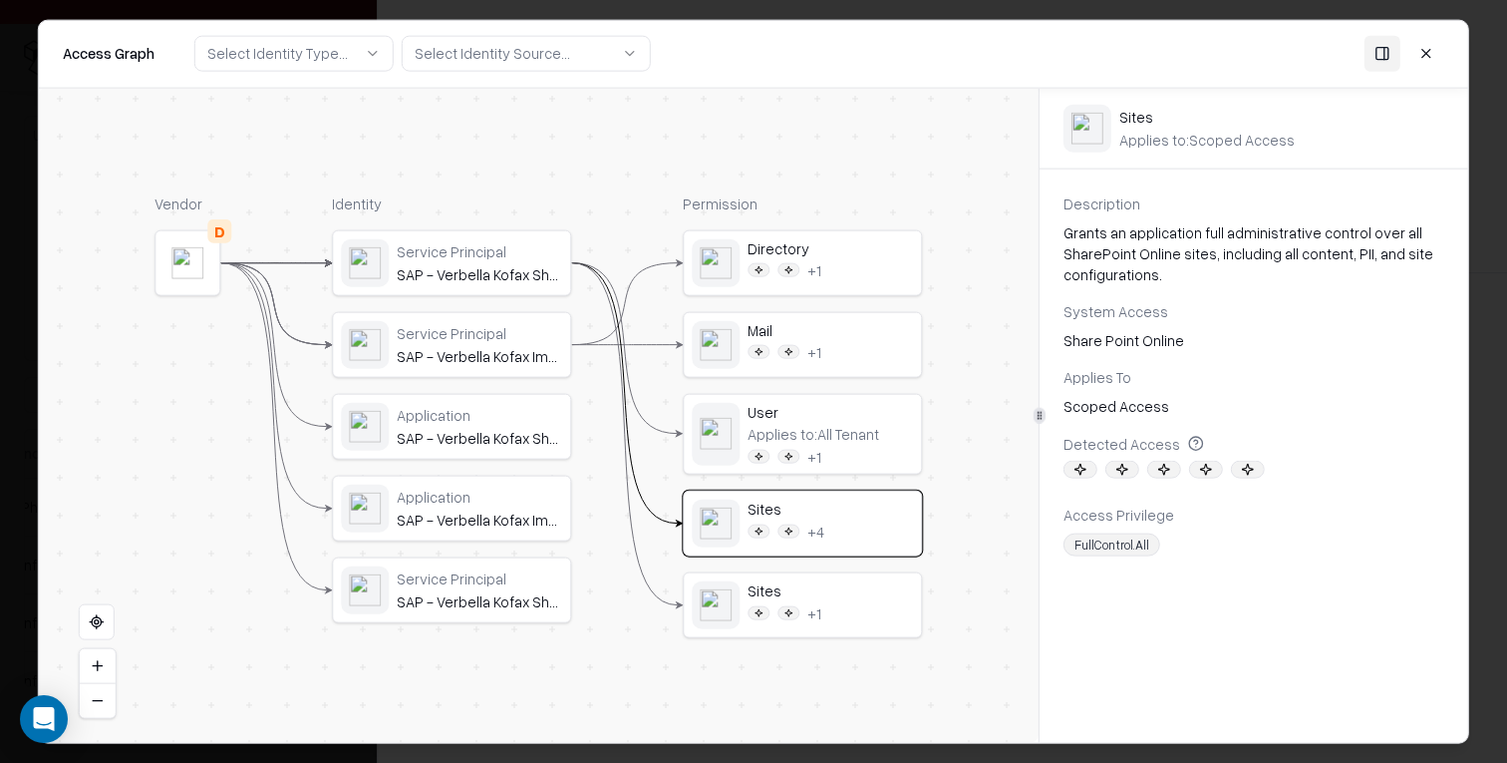
click at [801, 598] on div "Sites" at bounding box center [830, 590] width 165 height 18
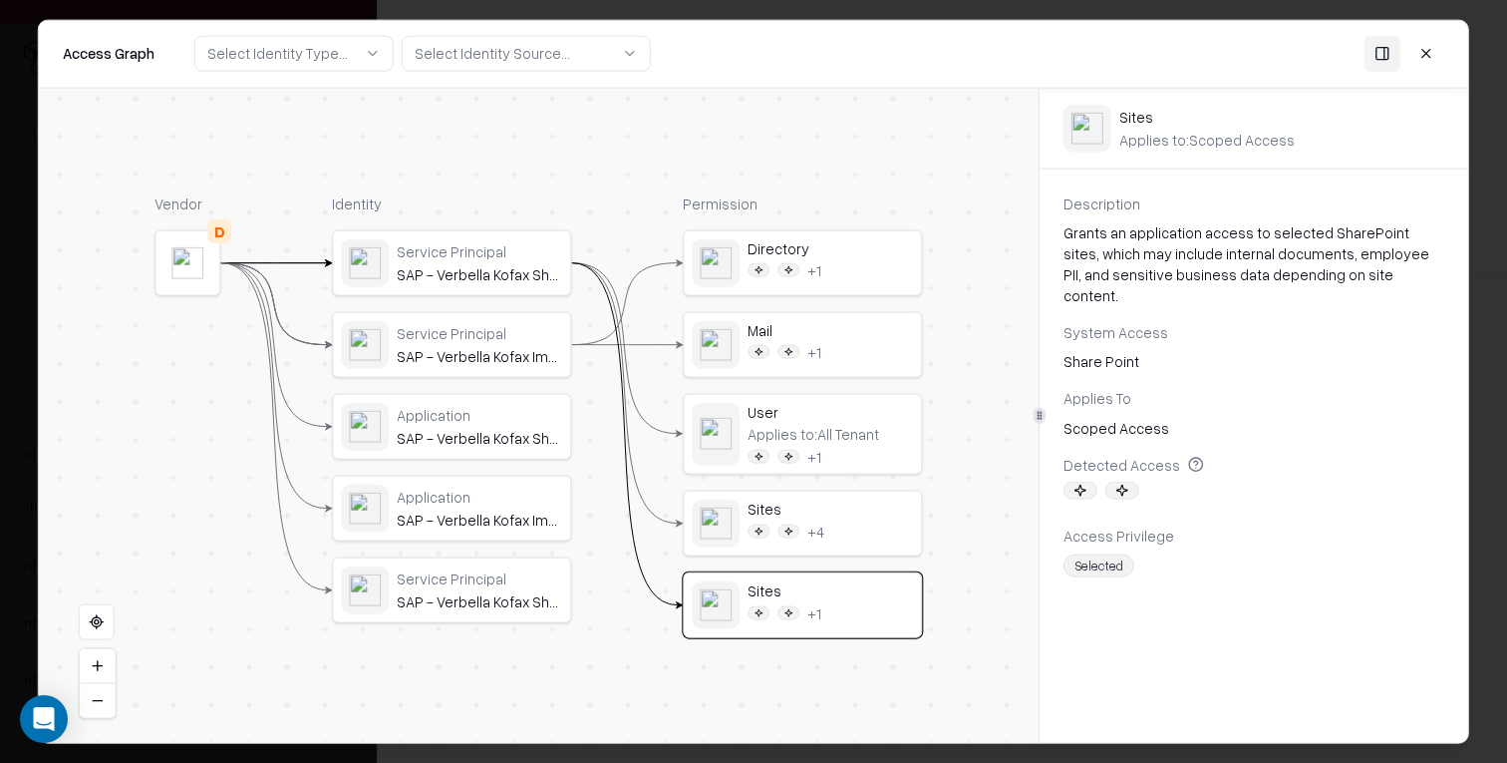
click at [1431, 51] on button at bounding box center [1426, 54] width 36 height 36
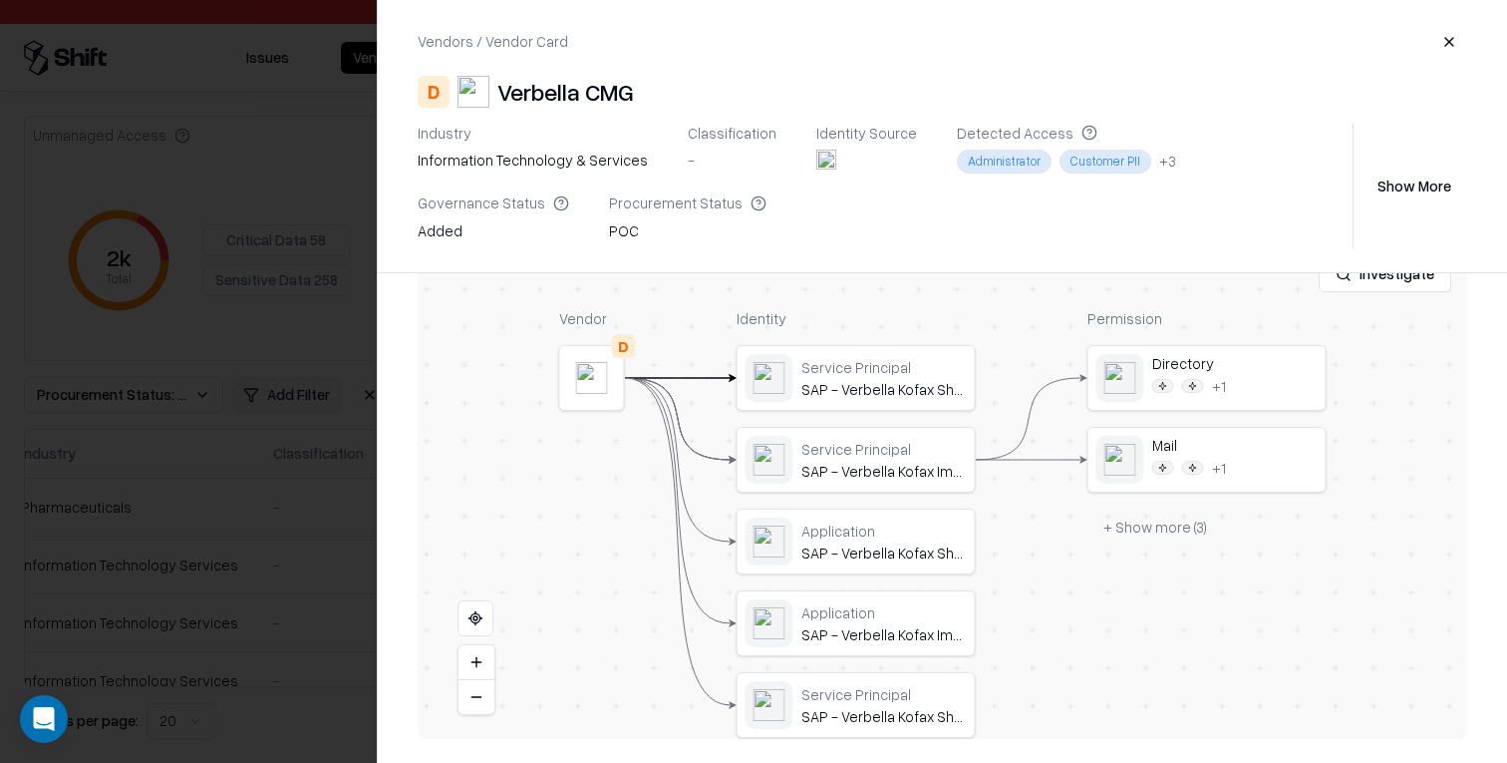
click at [229, 381] on div at bounding box center [753, 381] width 1507 height 763
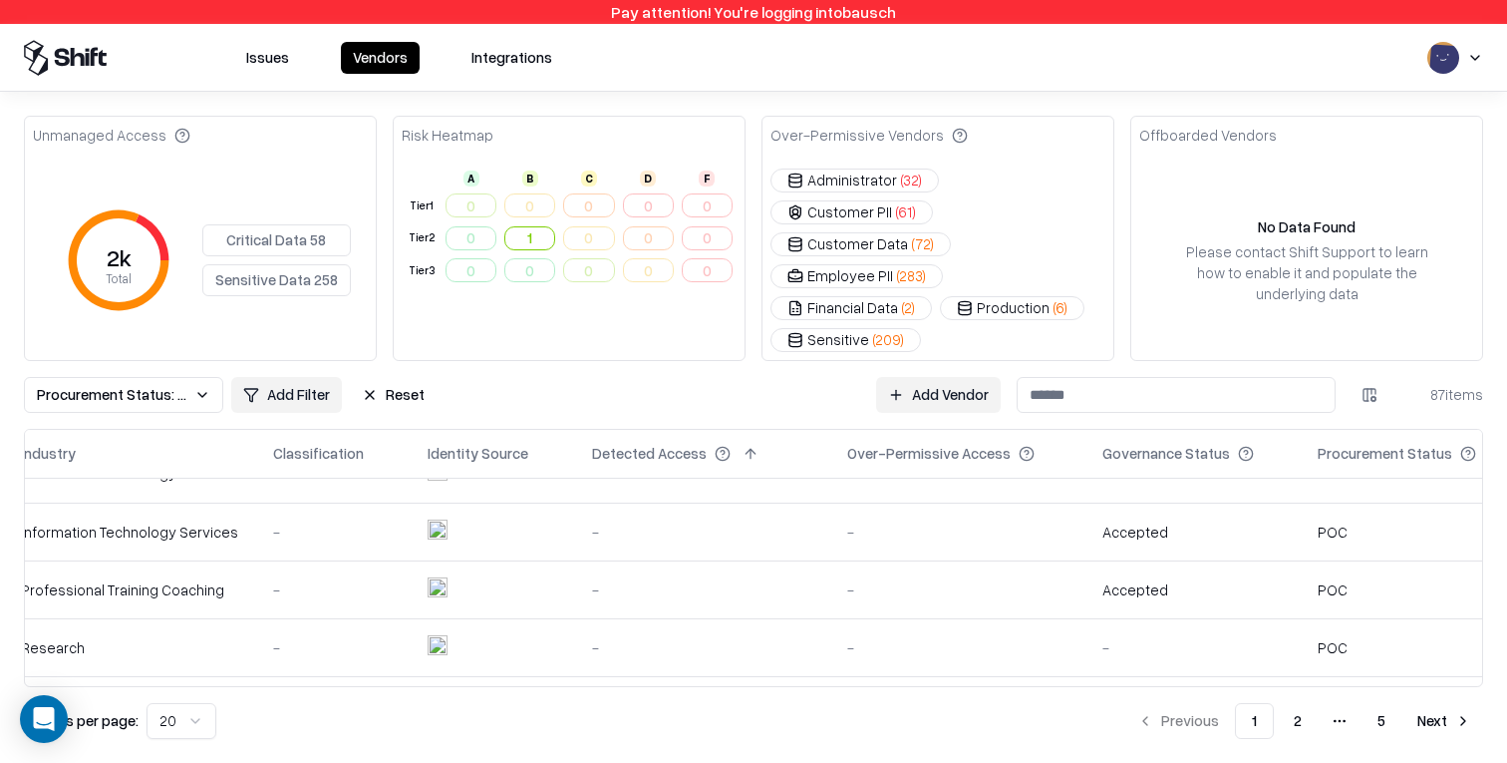
scroll to position [0, 315]
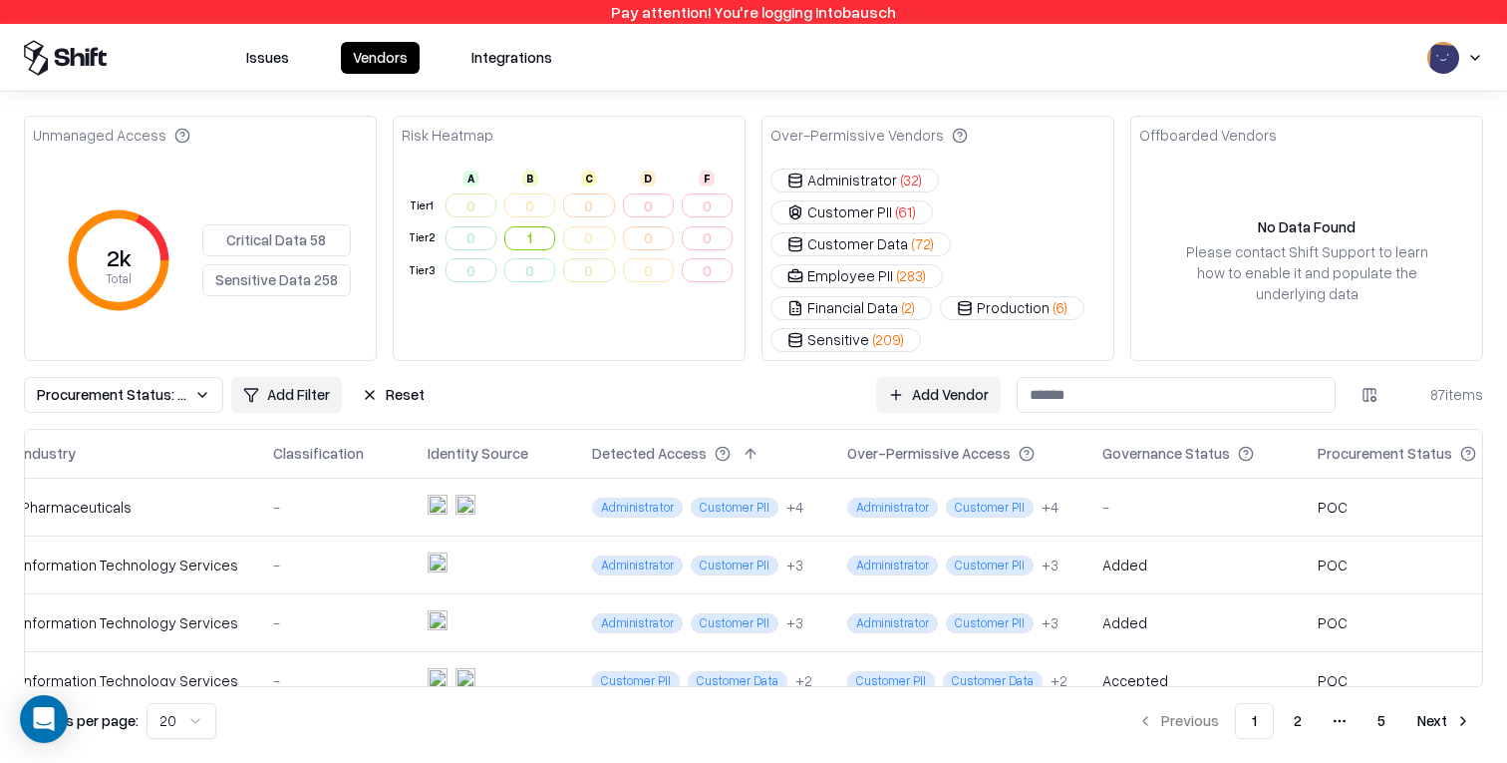
click at [907, 443] on div "Over-Permissive Access" at bounding box center [928, 453] width 163 height 21
copy div "Over-Permissive Access"
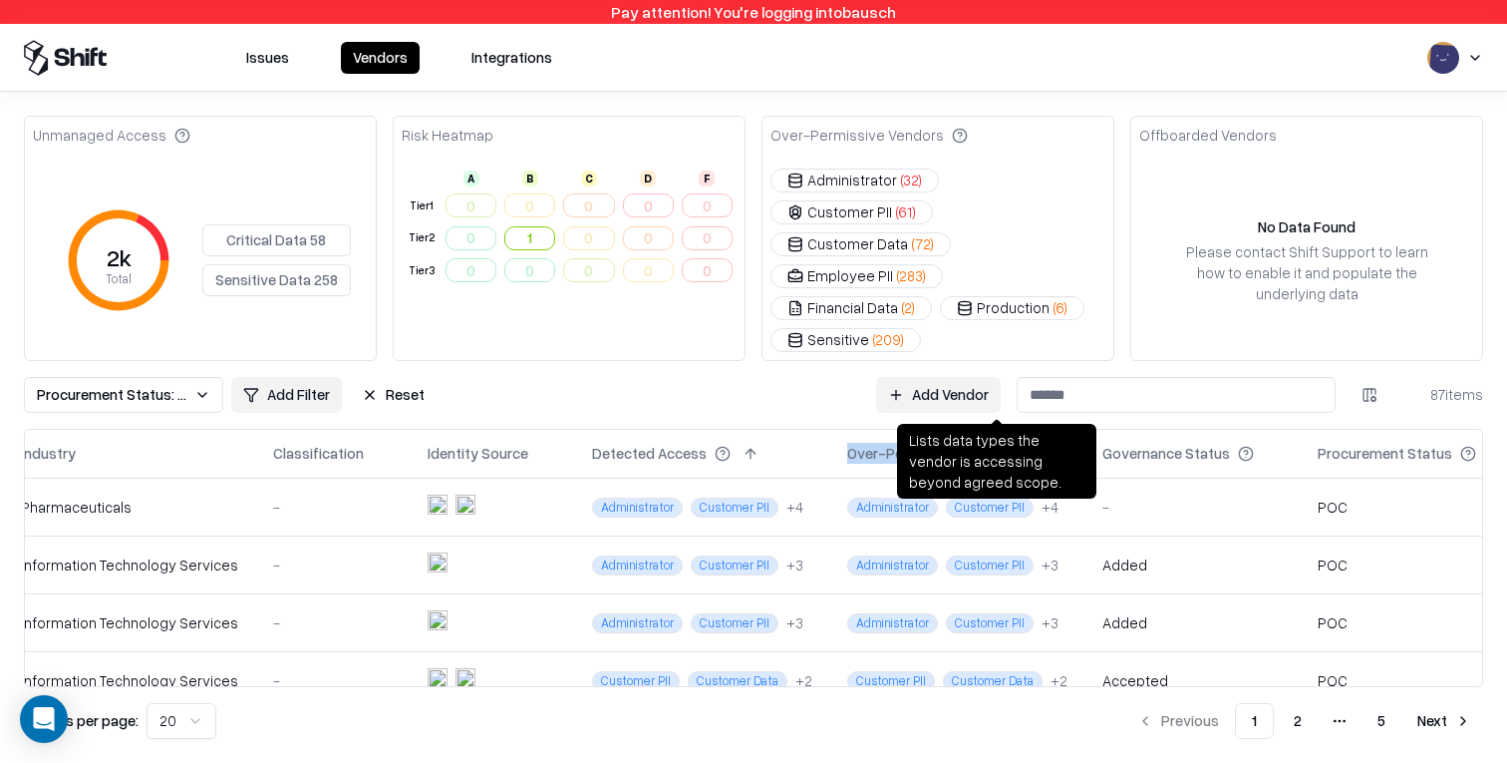
click at [1019, 446] on icon at bounding box center [1027, 454] width 16 height 16
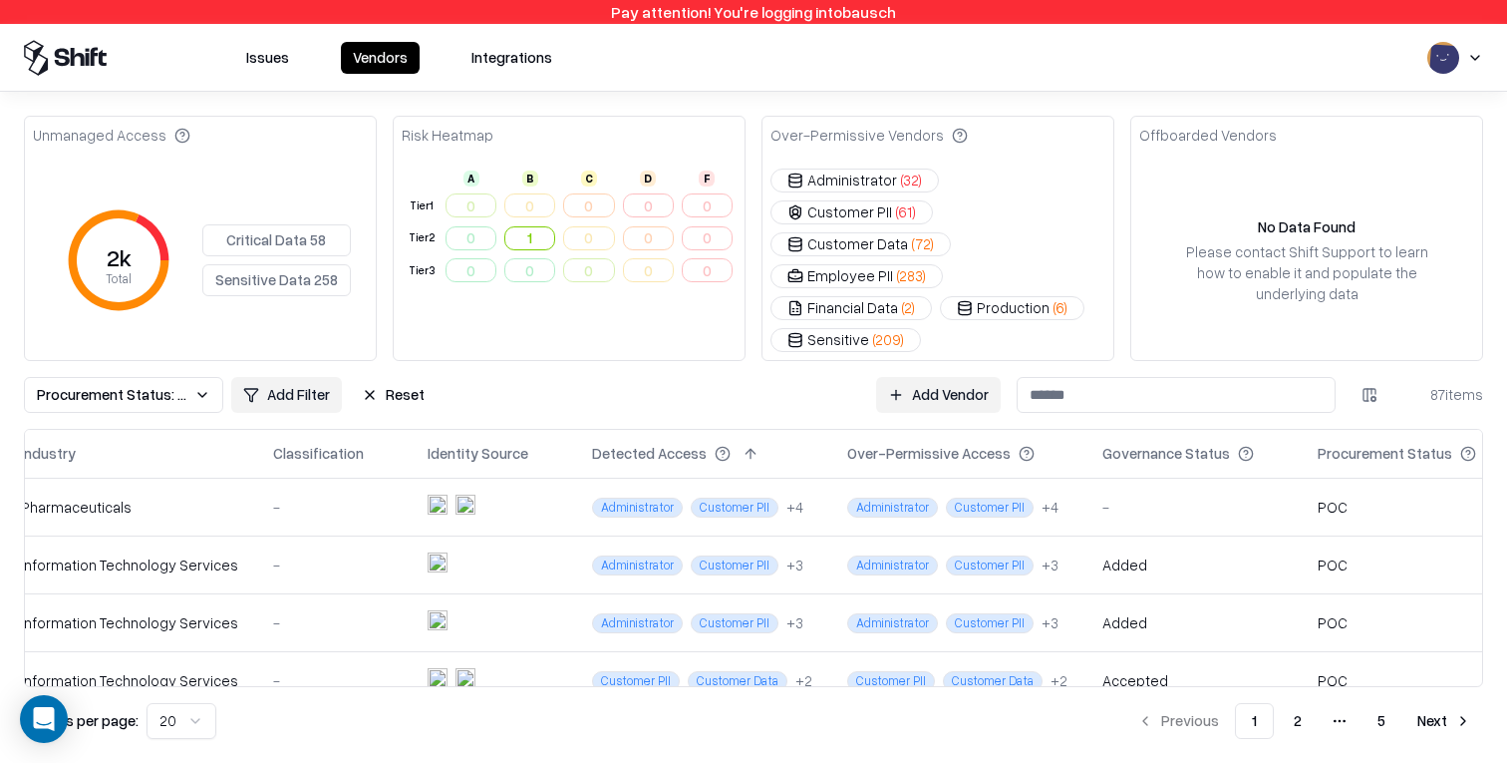
click at [594, 443] on div "Detected Access" at bounding box center [649, 453] width 115 height 21
click at [1361, 351] on html "Pay attention! You're logging into bausch Issues Vendors Integrations Unmanaged…" at bounding box center [753, 381] width 1507 height 763
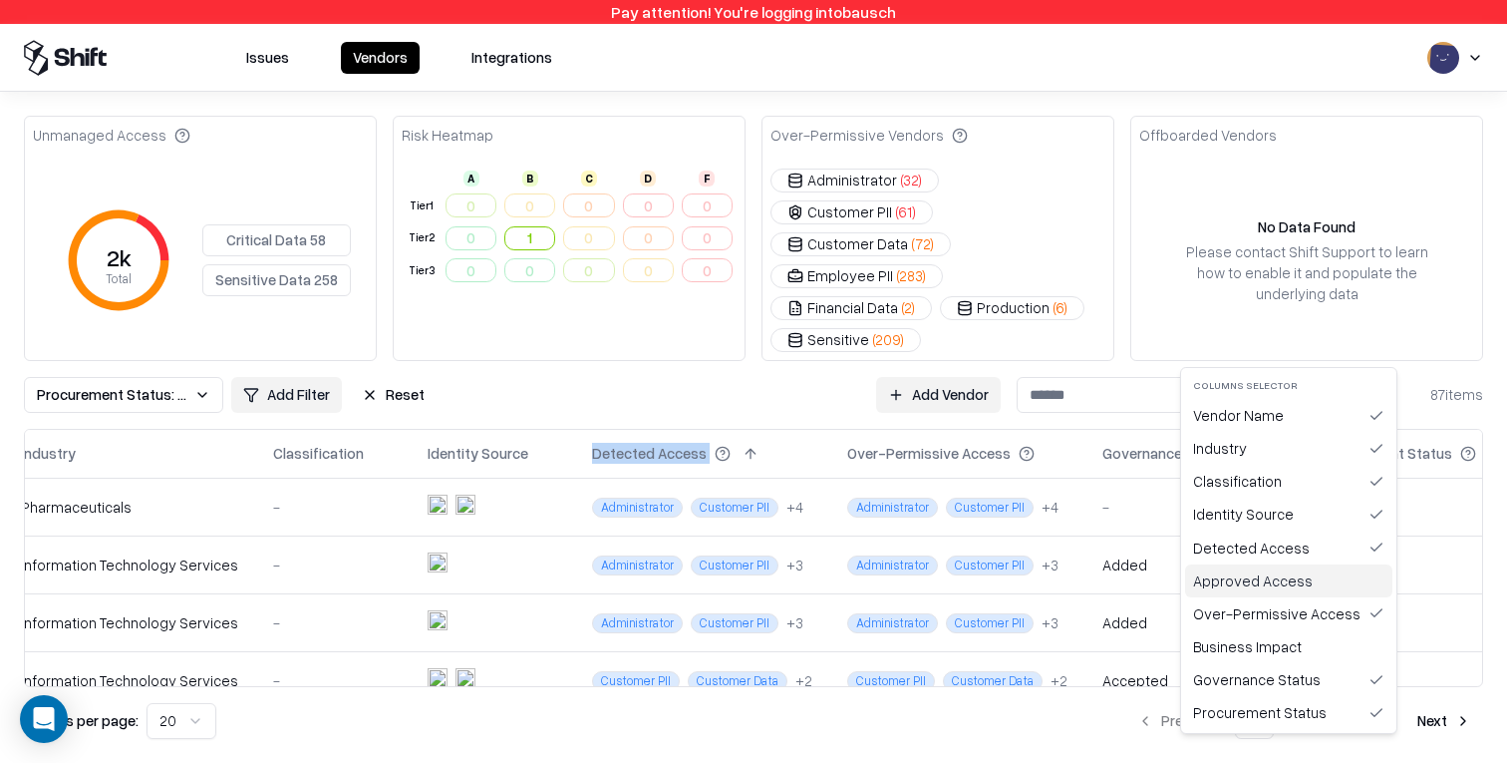
click at [1306, 581] on div "Approved Access" at bounding box center [1288, 580] width 207 height 33
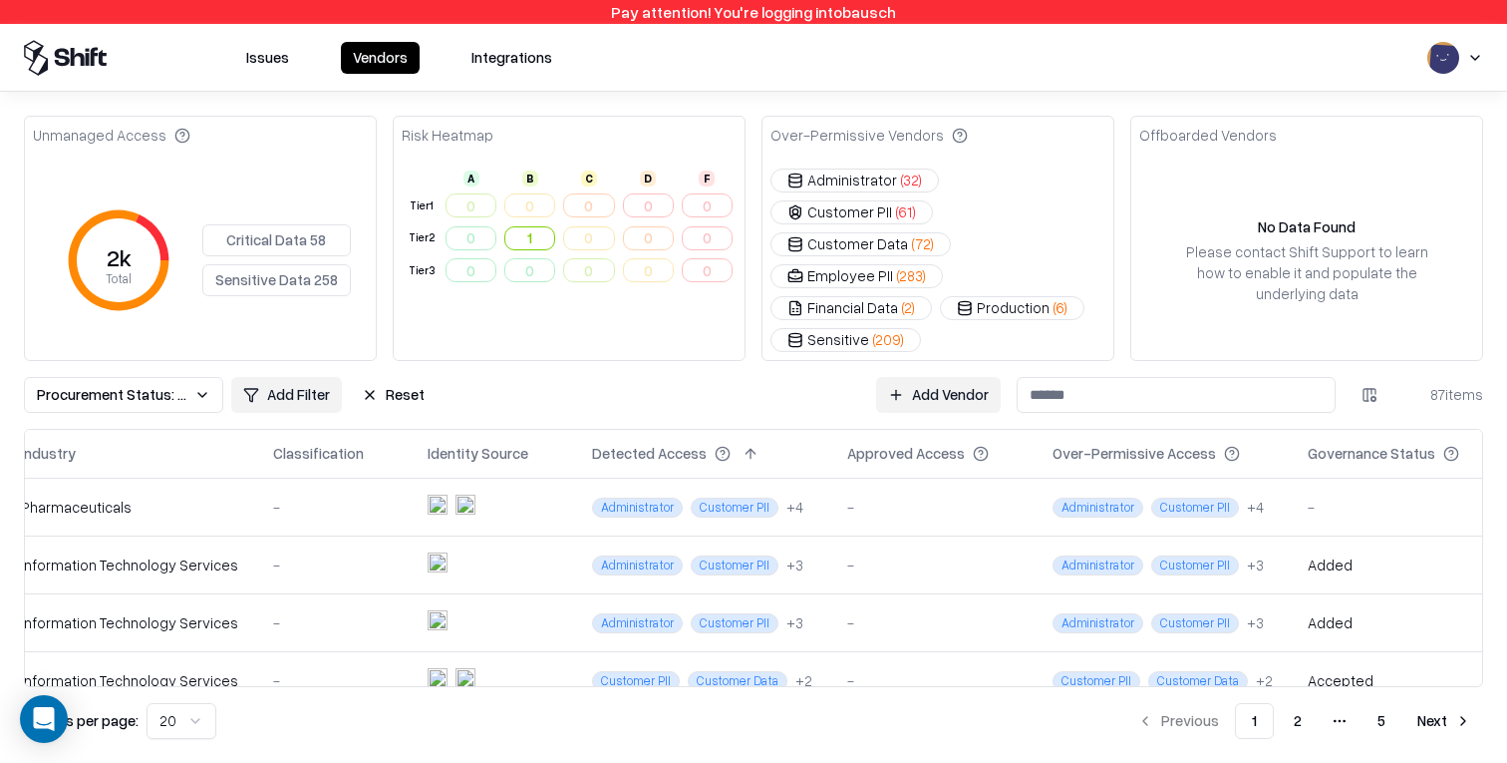
click at [858, 430] on th "Approved Access" at bounding box center [933, 454] width 205 height 48
click at [865, 443] on div "Approved Access" at bounding box center [906, 453] width 118 height 21
copy div "Approved Access"
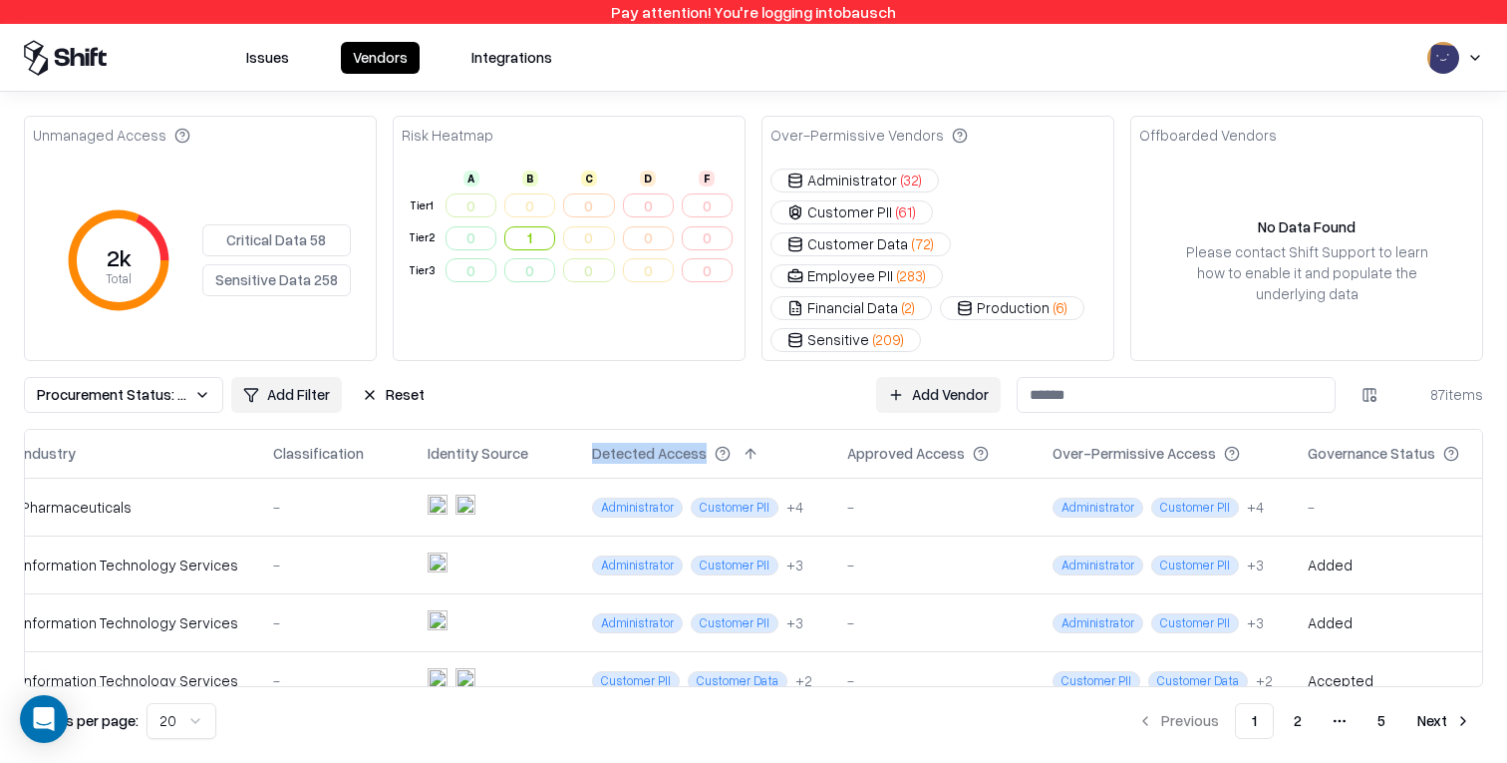
drag, startPoint x: 571, startPoint y: 404, endPoint x: 682, endPoint y: 404, distance: 110.6
click at [682, 442] on div "Detected Access" at bounding box center [703, 454] width 223 height 24
copy div "Detected Access"
click at [1027, 380] on div "Unmanaged Access 2k Total Critical Data 58 Sensitive Data 258 Risk Heatmap A B …" at bounding box center [753, 427] width 1459 height 623
click at [916, 92] on div "Unmanaged Access 2k Total Critical Data 58 Sensitive Data 258 Risk Heatmap A B …" at bounding box center [753, 427] width 1507 height 671
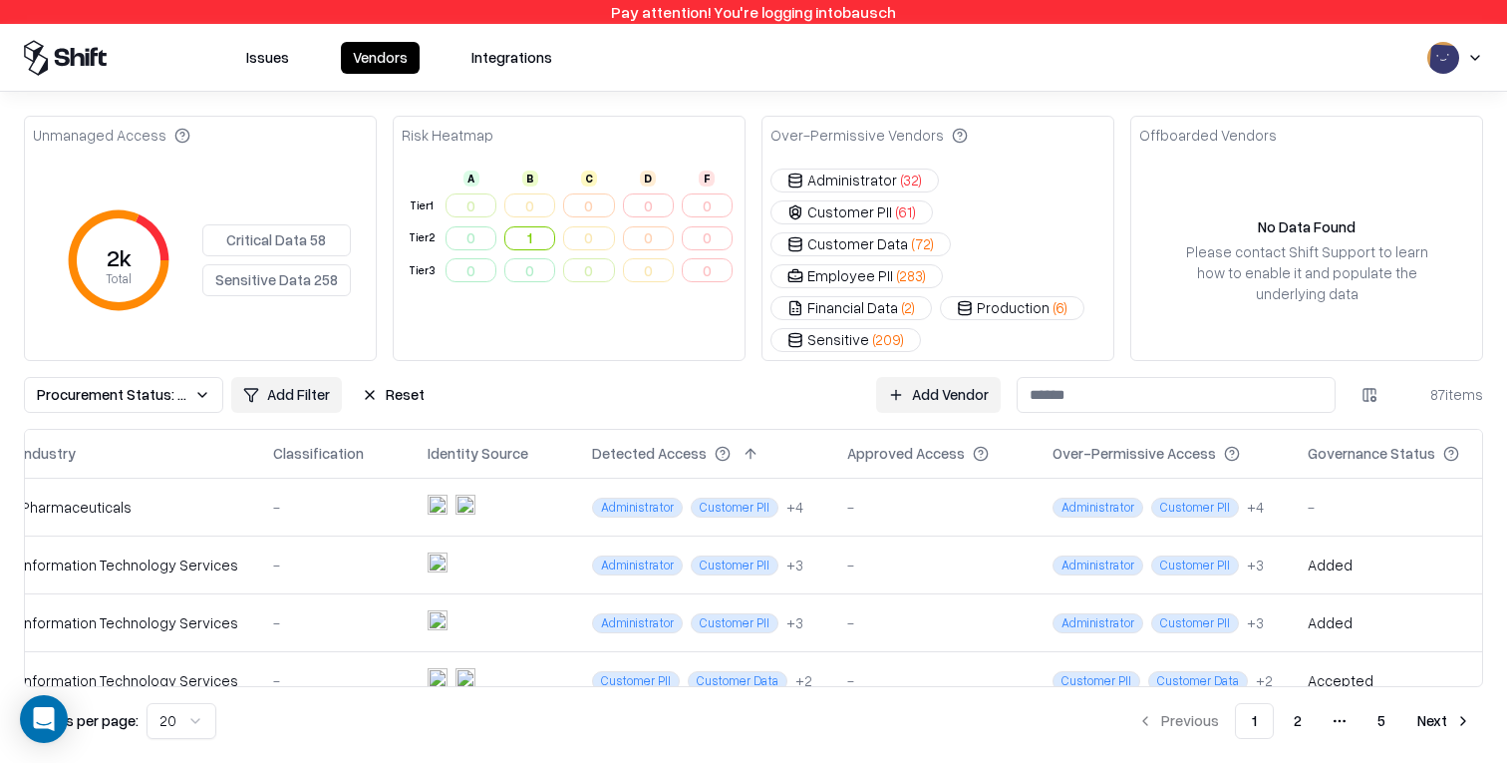
click at [803, 7] on div "Pay attention! You're logging into bausch" at bounding box center [753, 12] width 1507 height 24
click at [821, 68] on div "Issues Vendors Integrations" at bounding box center [753, 58] width 1459 height 36
click at [539, 238] on button "1" at bounding box center [529, 238] width 51 height 24
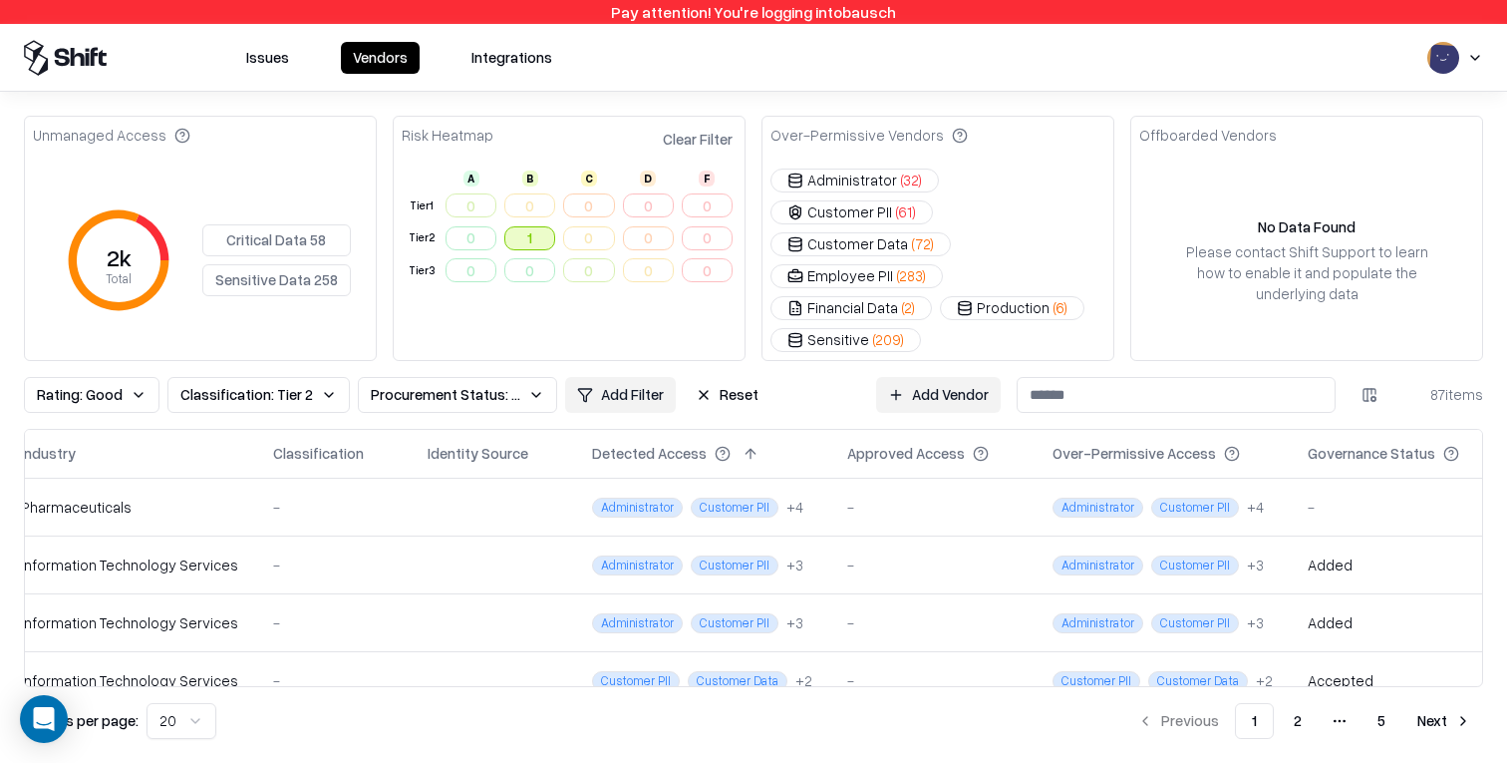
scroll to position [0, 255]
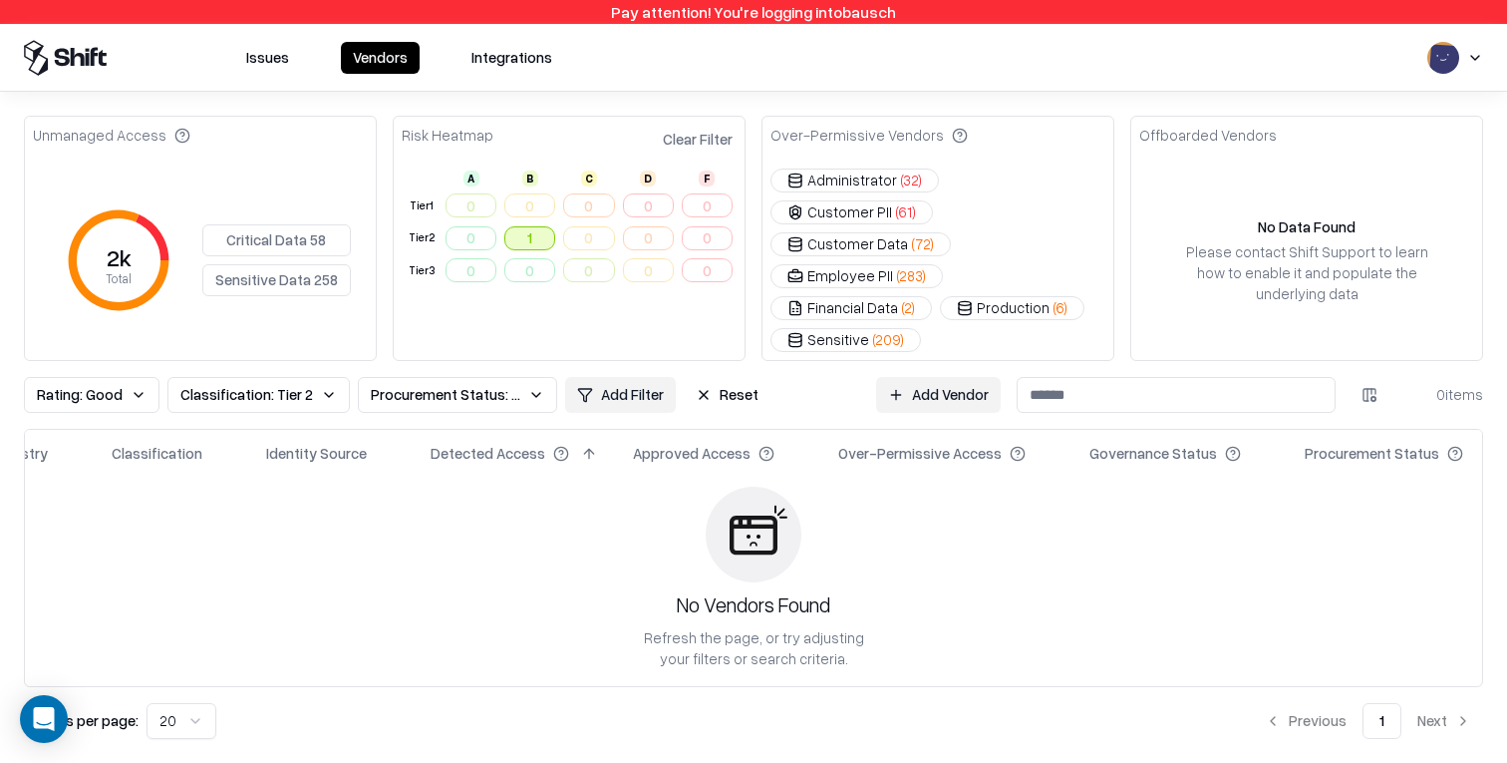
click at [107, 384] on span "Rating: Good" at bounding box center [80, 394] width 86 height 21
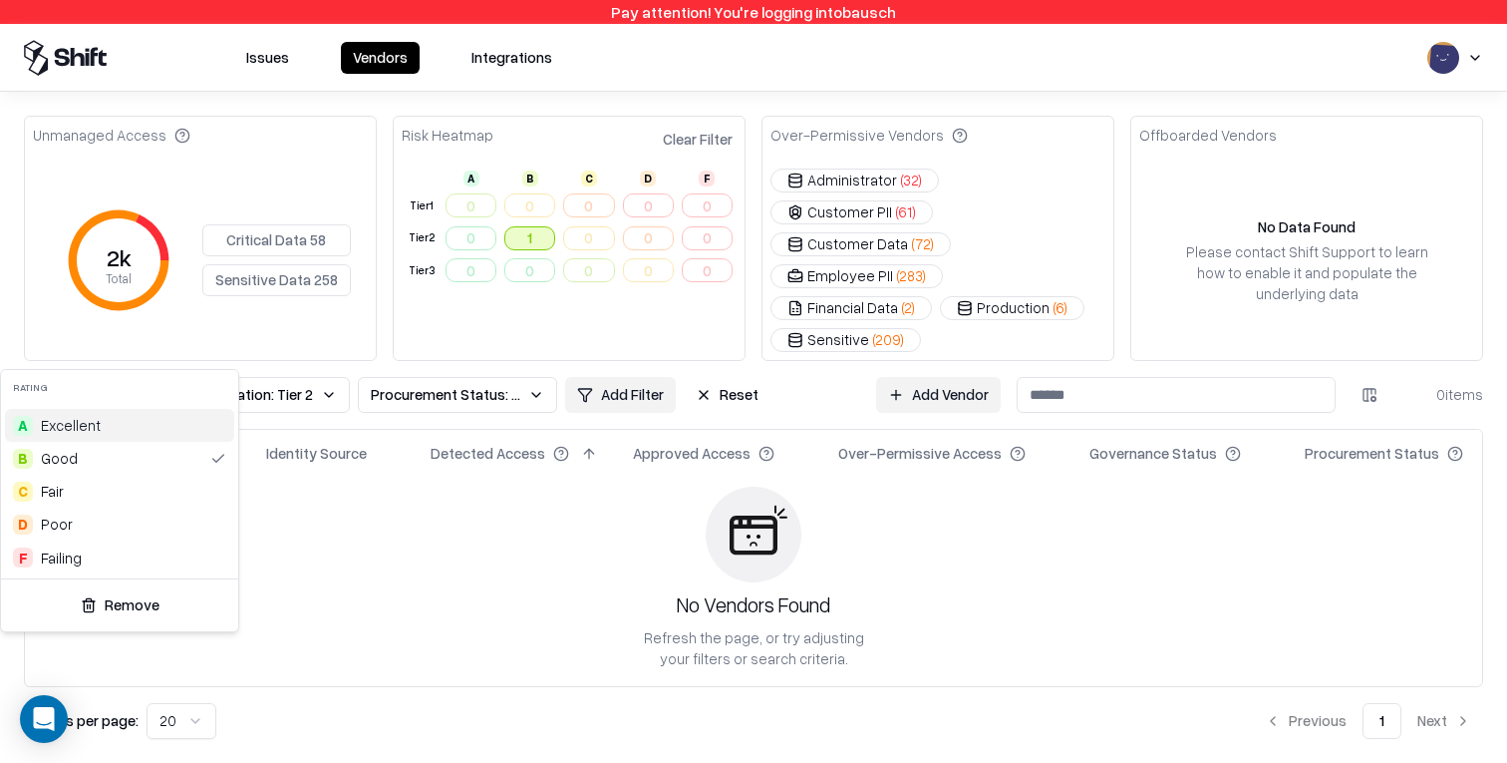
click at [680, 65] on html "Pay attention! You're logging into bausch Issues Vendors Integrations Unmanaged…" at bounding box center [753, 381] width 1507 height 763
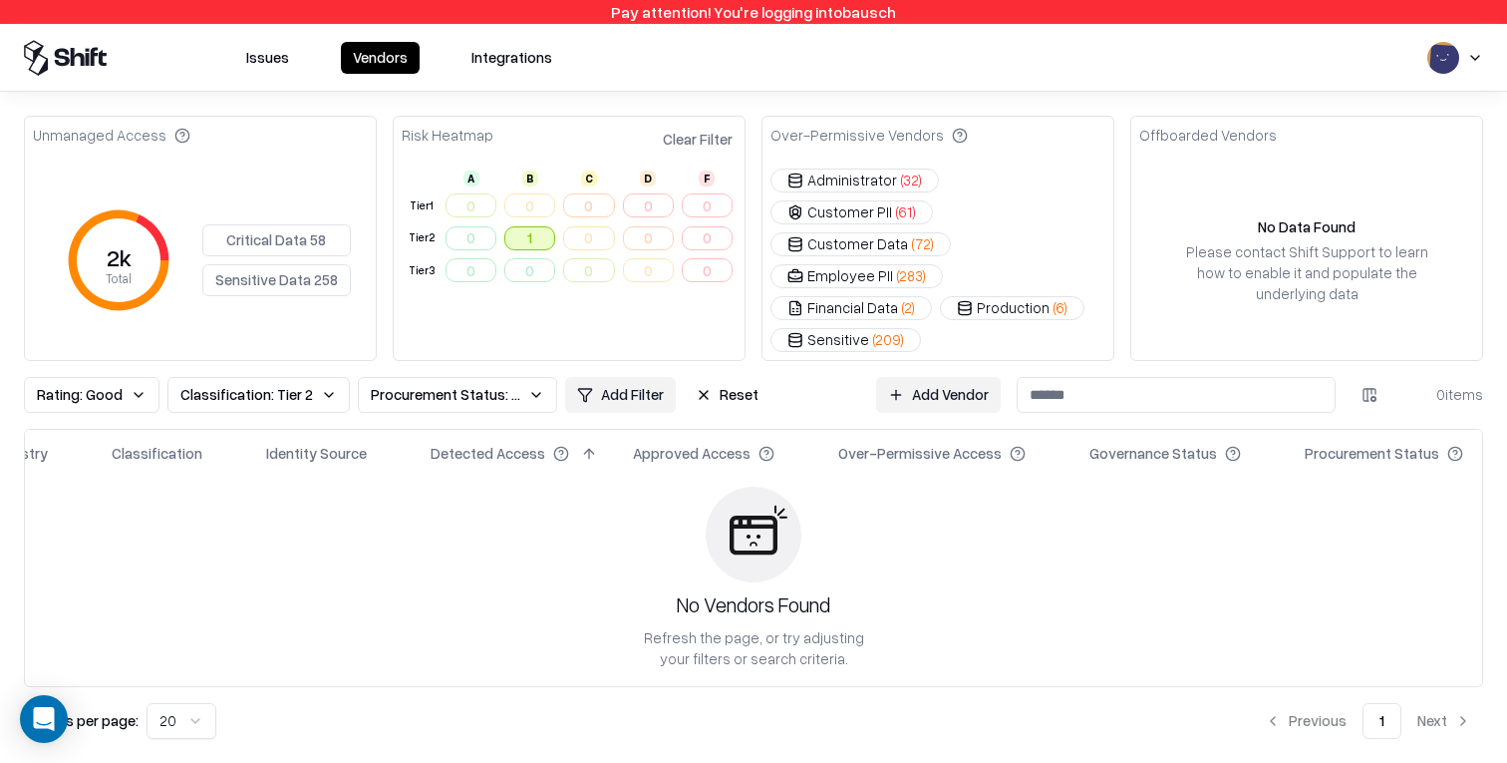
click at [706, 377] on button "Reset" at bounding box center [727, 395] width 87 height 36
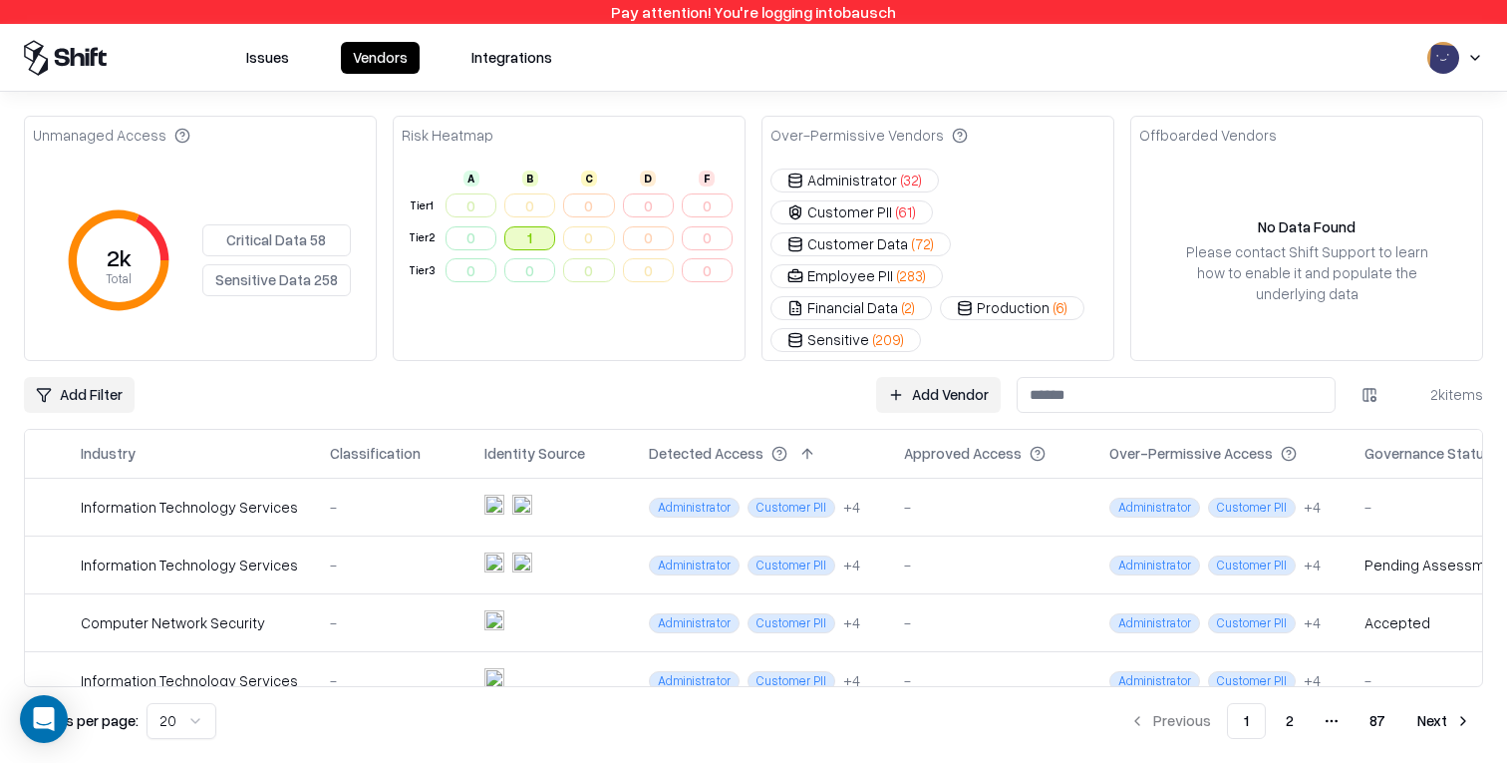
click at [538, 241] on button "1" at bounding box center [529, 238] width 51 height 24
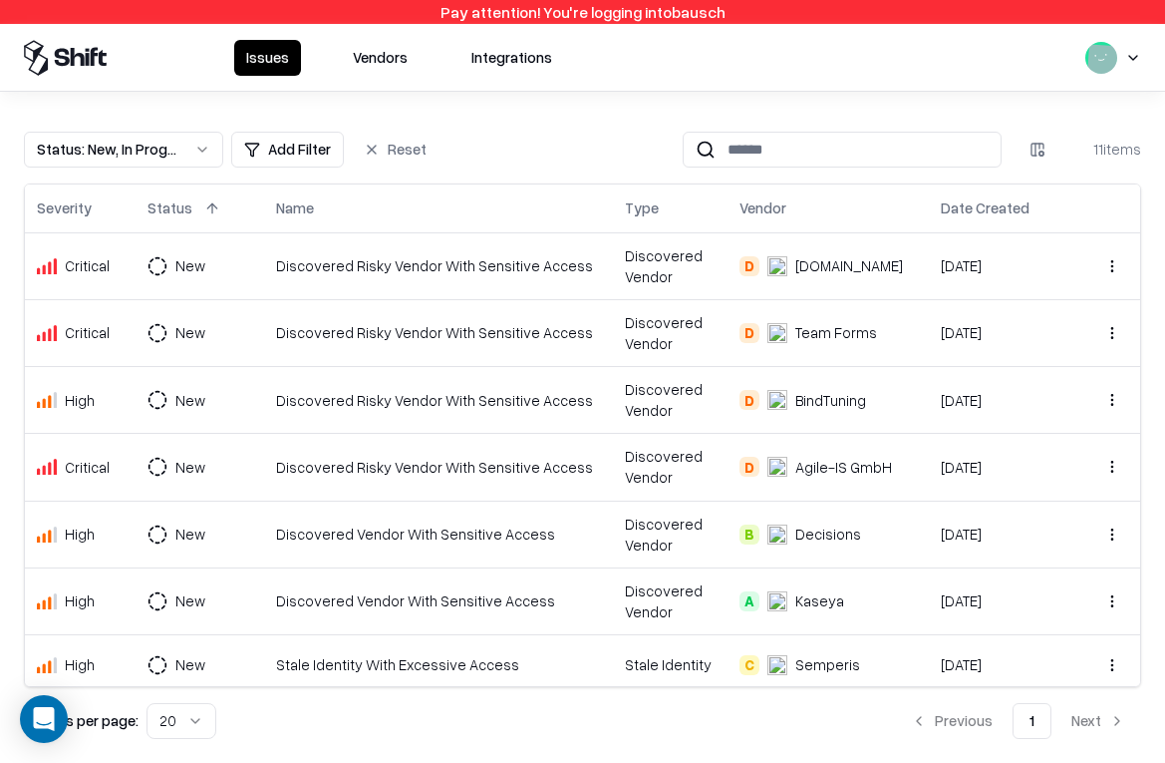
click at [801, 270] on div "Draw.io" at bounding box center [849, 265] width 108 height 21
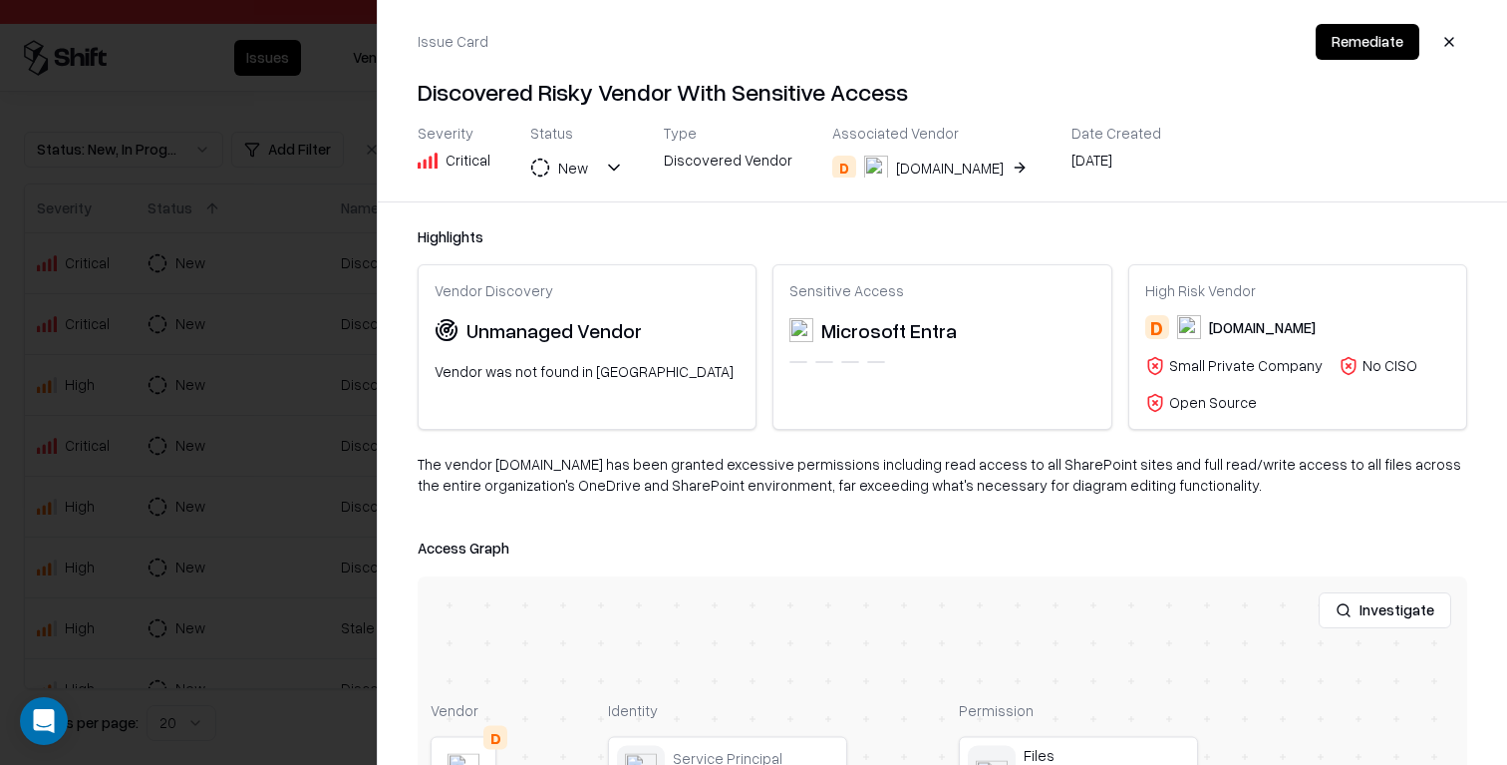
click at [930, 156] on button "D Draw.io" at bounding box center [931, 168] width 199 height 36
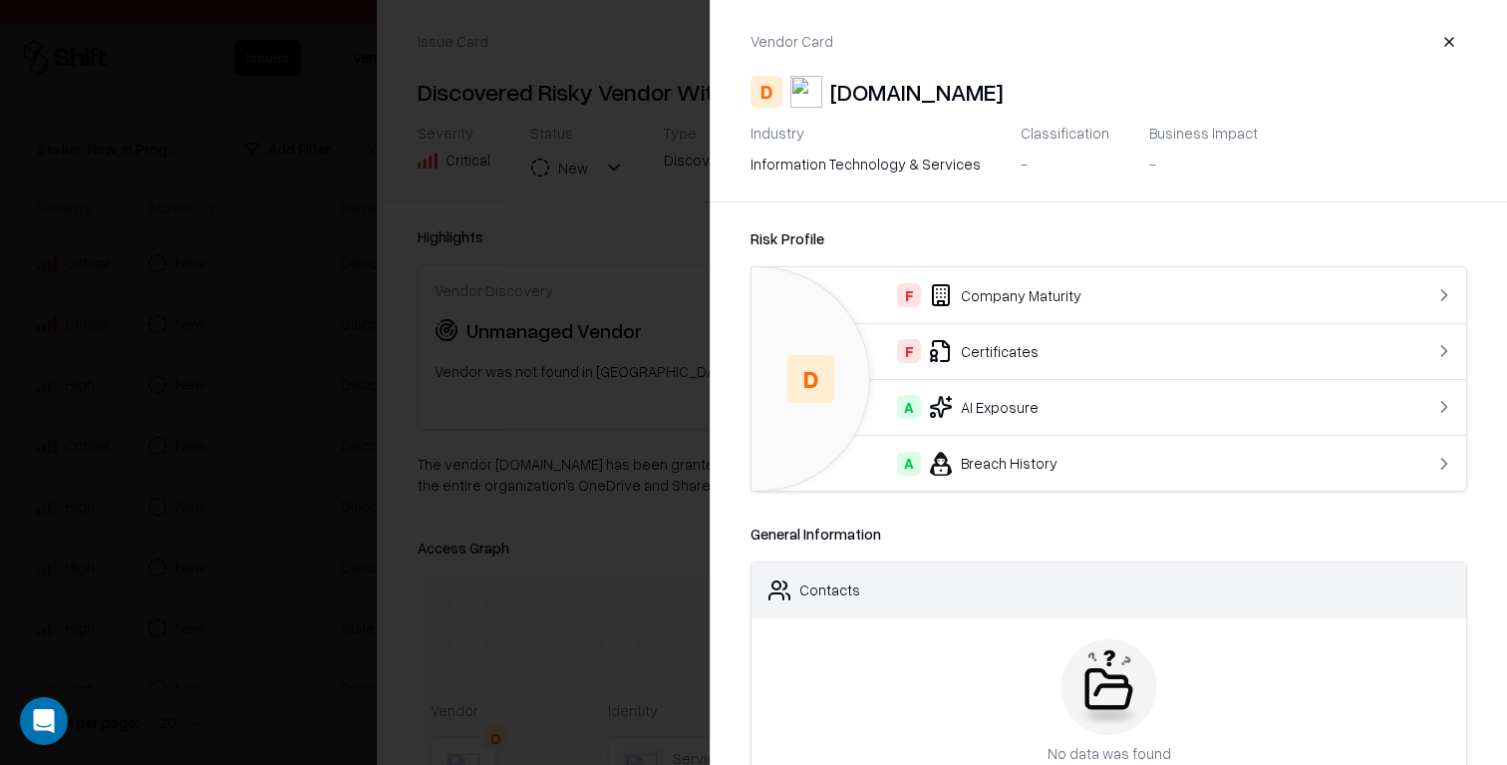
scroll to position [29, 0]
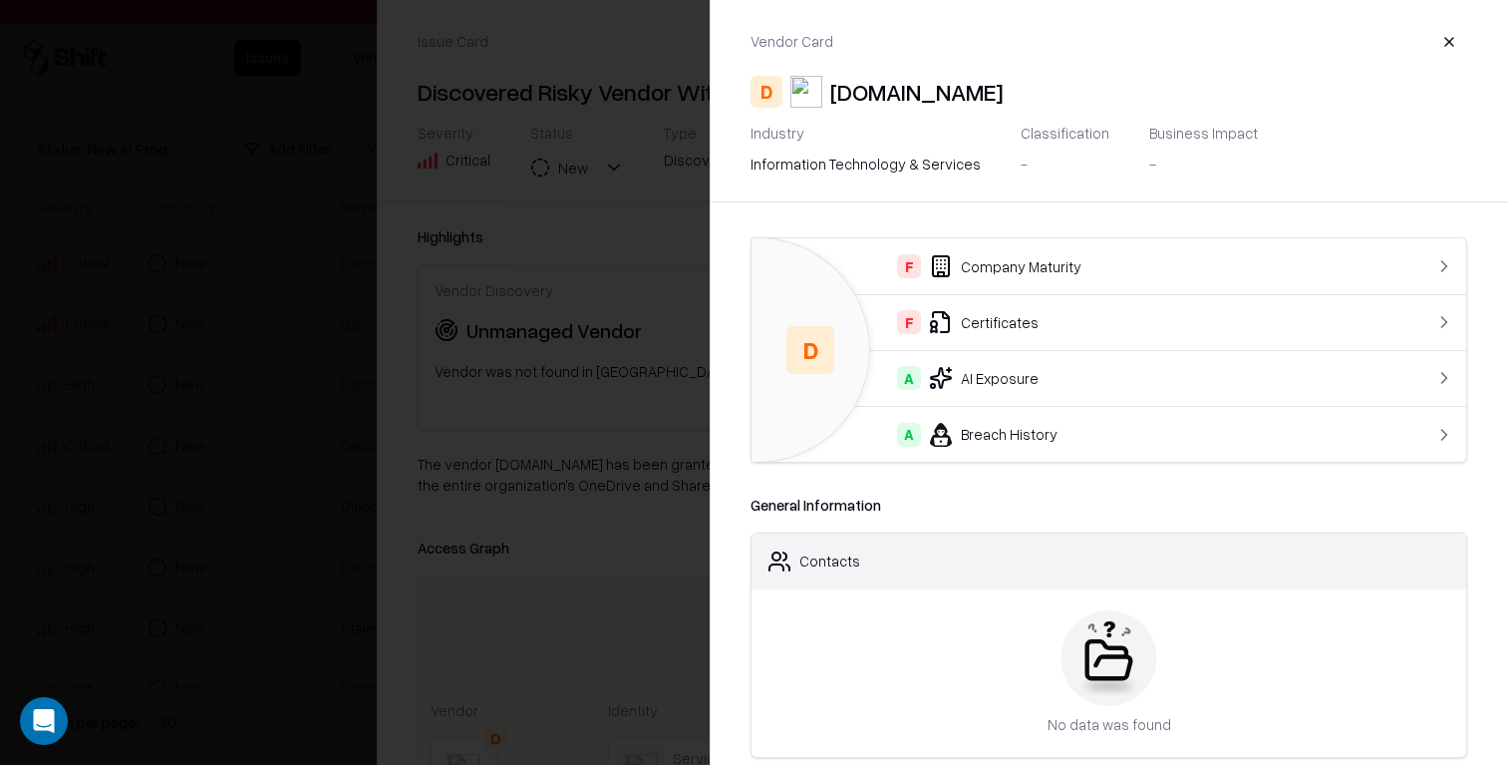
click at [583, 384] on div at bounding box center [753, 382] width 1507 height 765
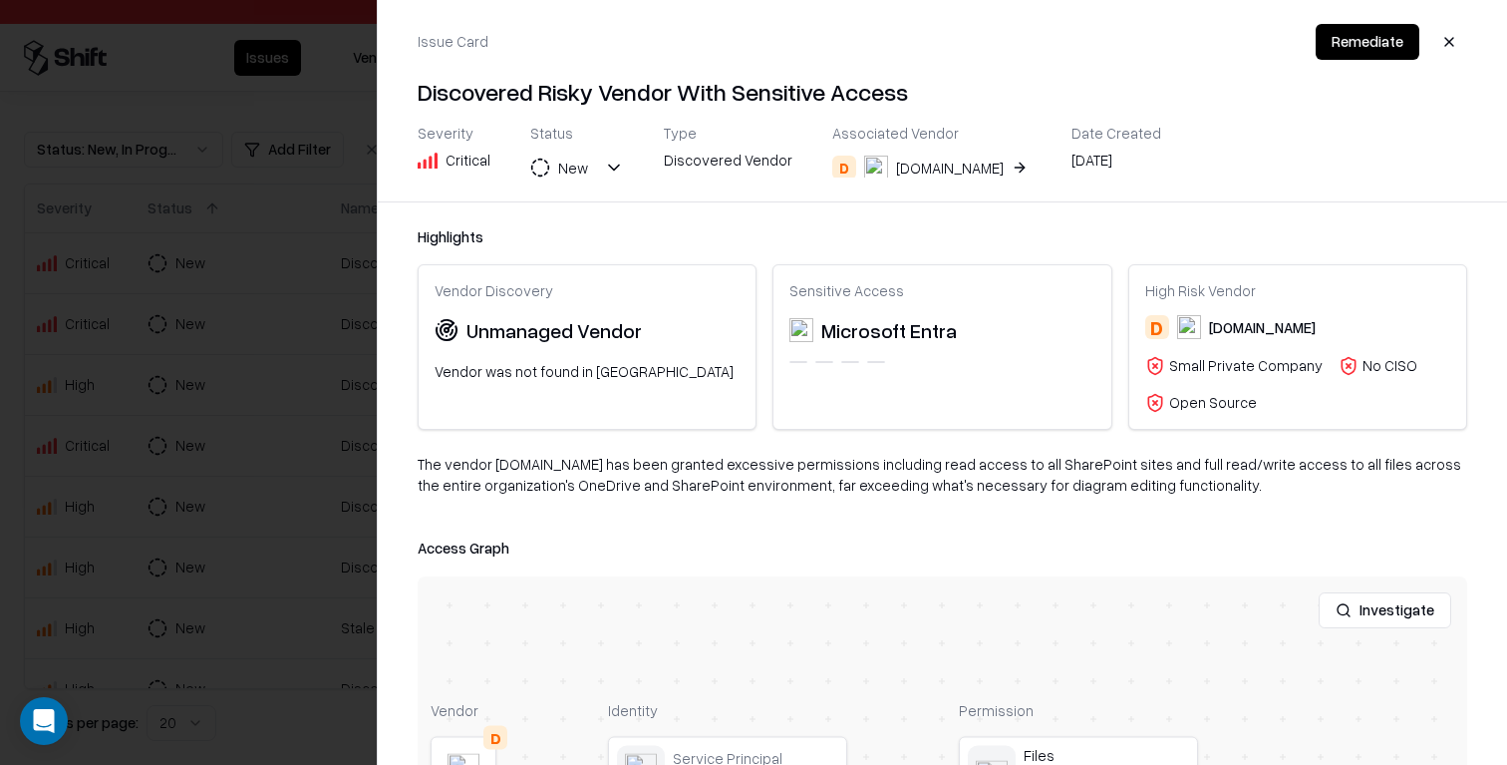
click at [286, 506] on div at bounding box center [753, 382] width 1507 height 765
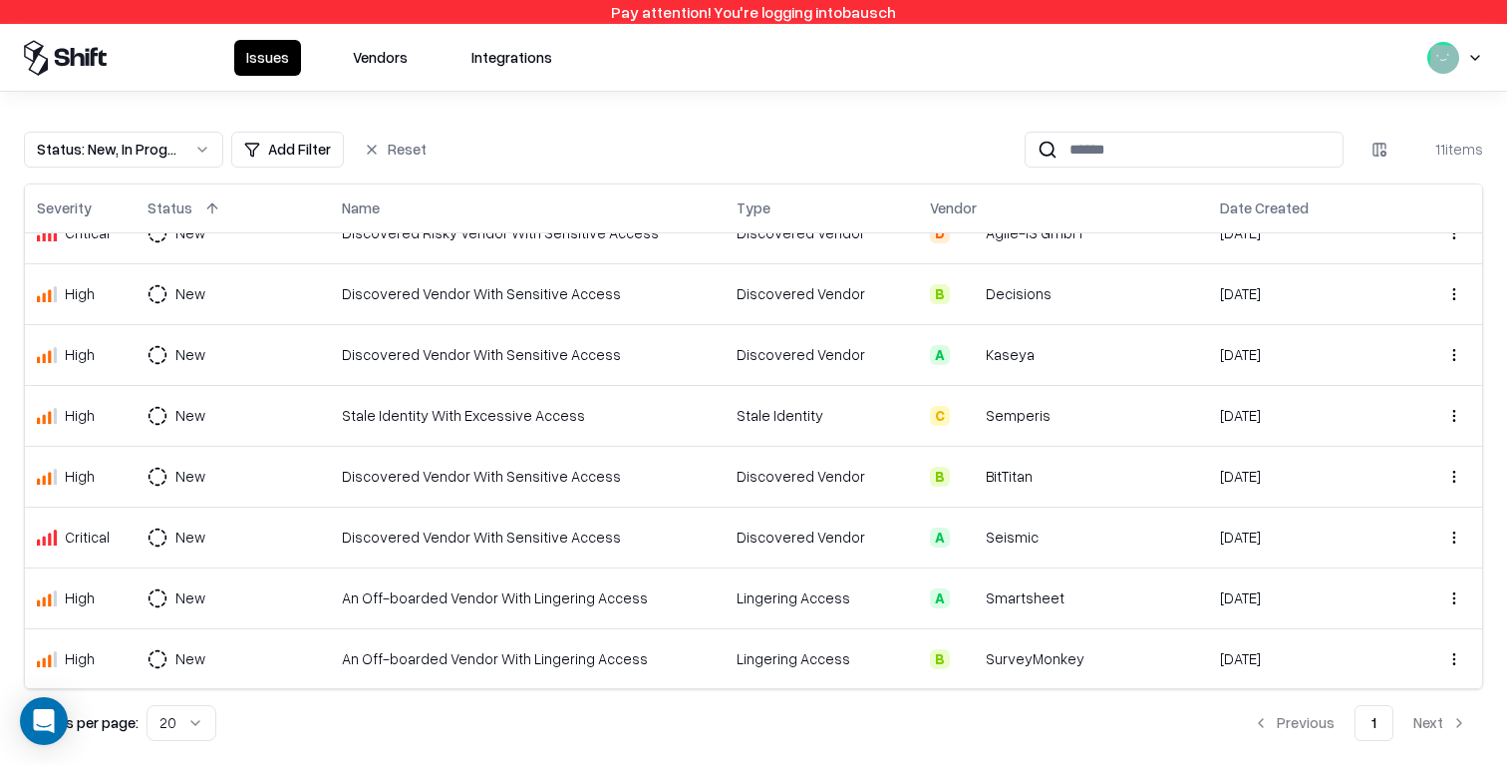
scroll to position [0, 0]
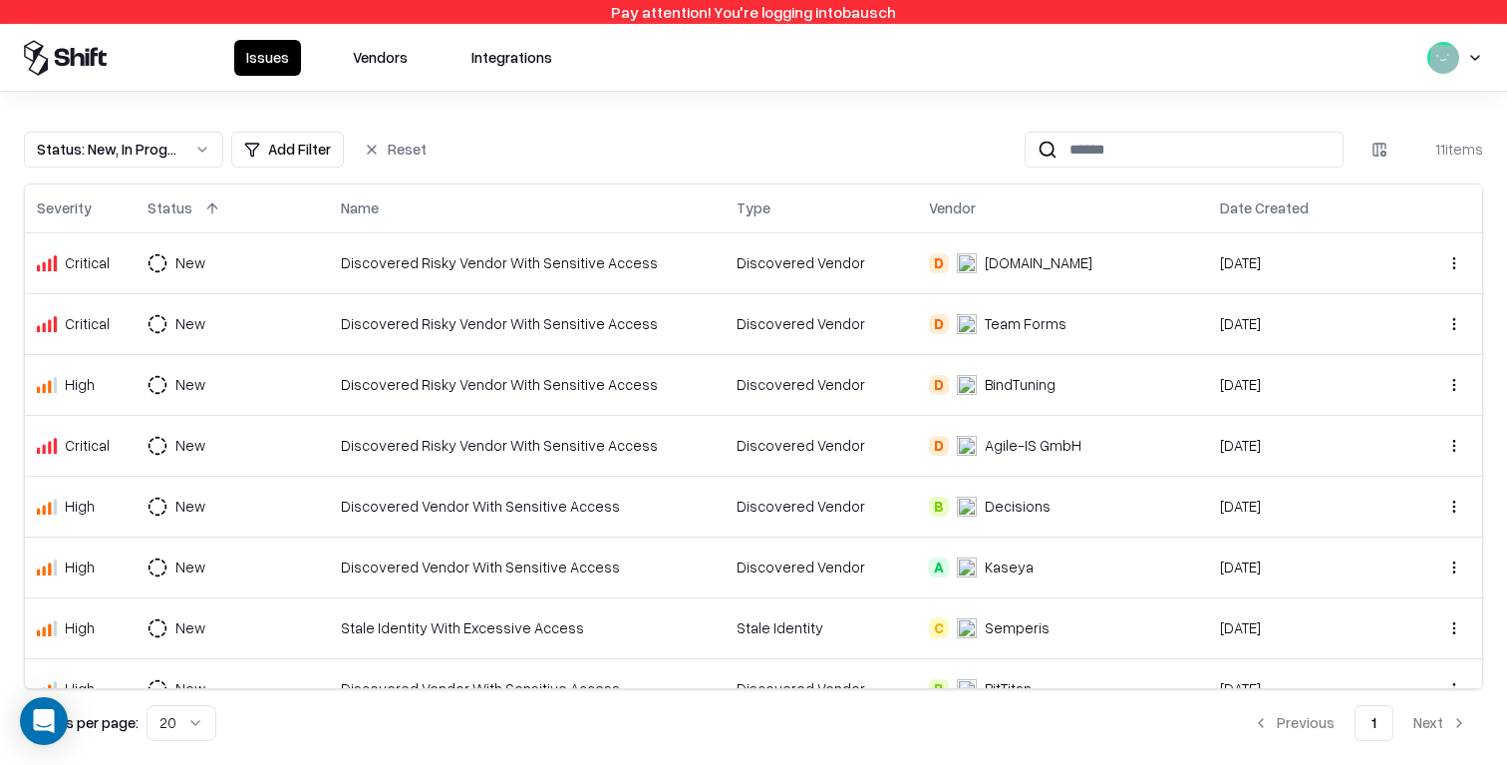
click at [345, 52] on button "Vendors" at bounding box center [380, 58] width 79 height 36
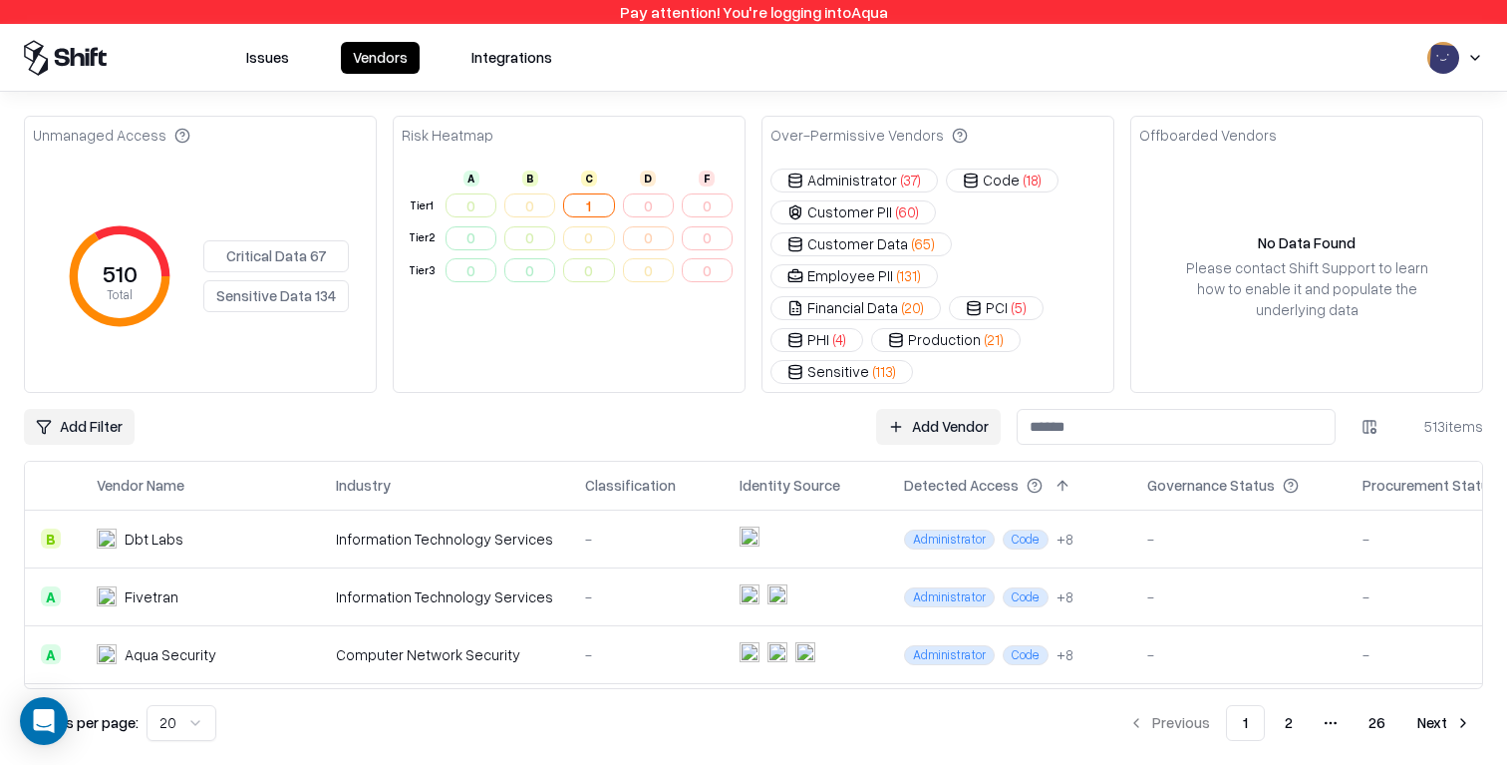
click at [273, 253] on button "Critical Data 67" at bounding box center [276, 256] width 146 height 32
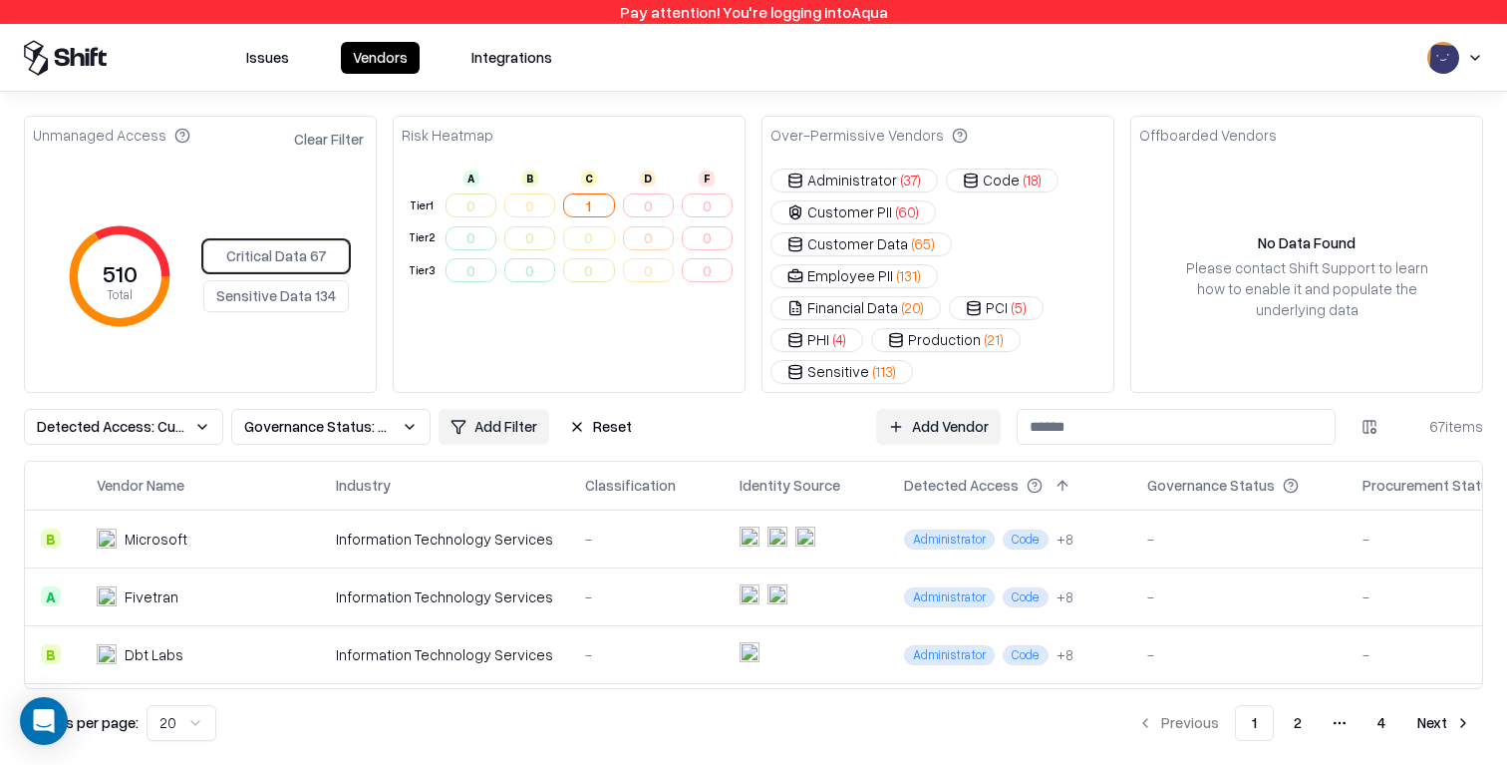
click at [275, 285] on button "Sensitive Data 134" at bounding box center [276, 296] width 146 height 32
click at [585, 211] on button "1" at bounding box center [588, 205] width 51 height 24
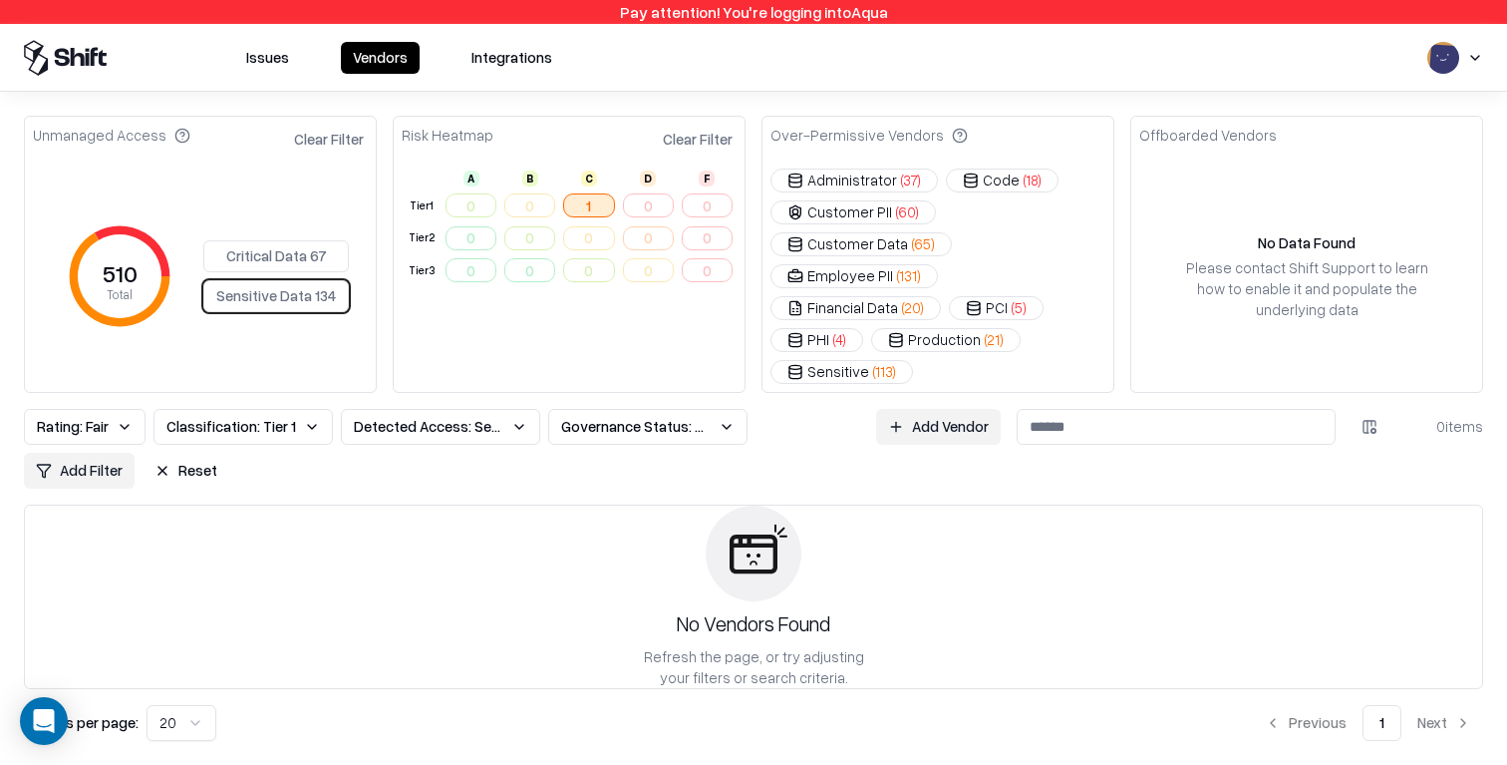
click at [143, 453] on button "Reset" at bounding box center [186, 471] width 87 height 36
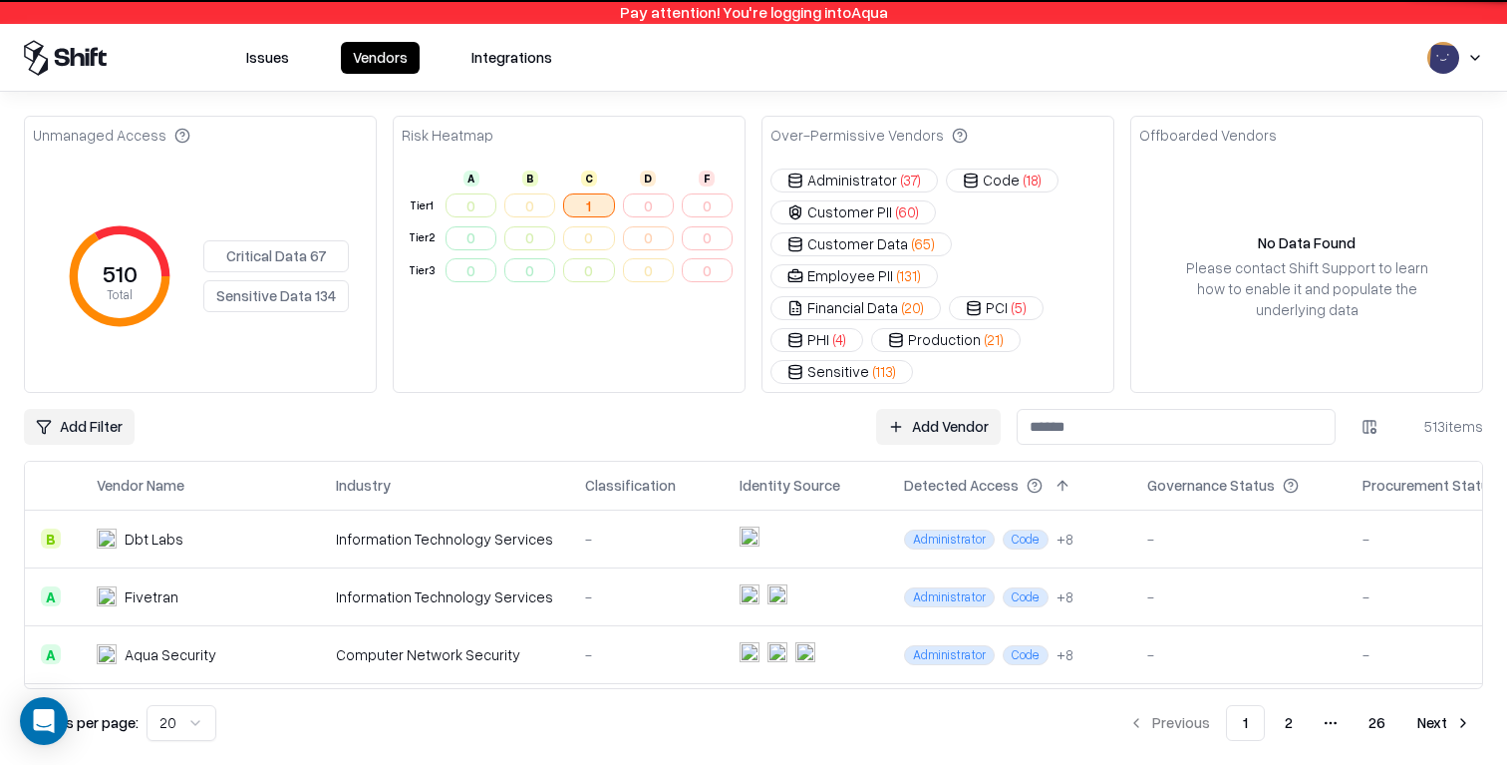
click at [599, 205] on button "1" at bounding box center [588, 205] width 51 height 24
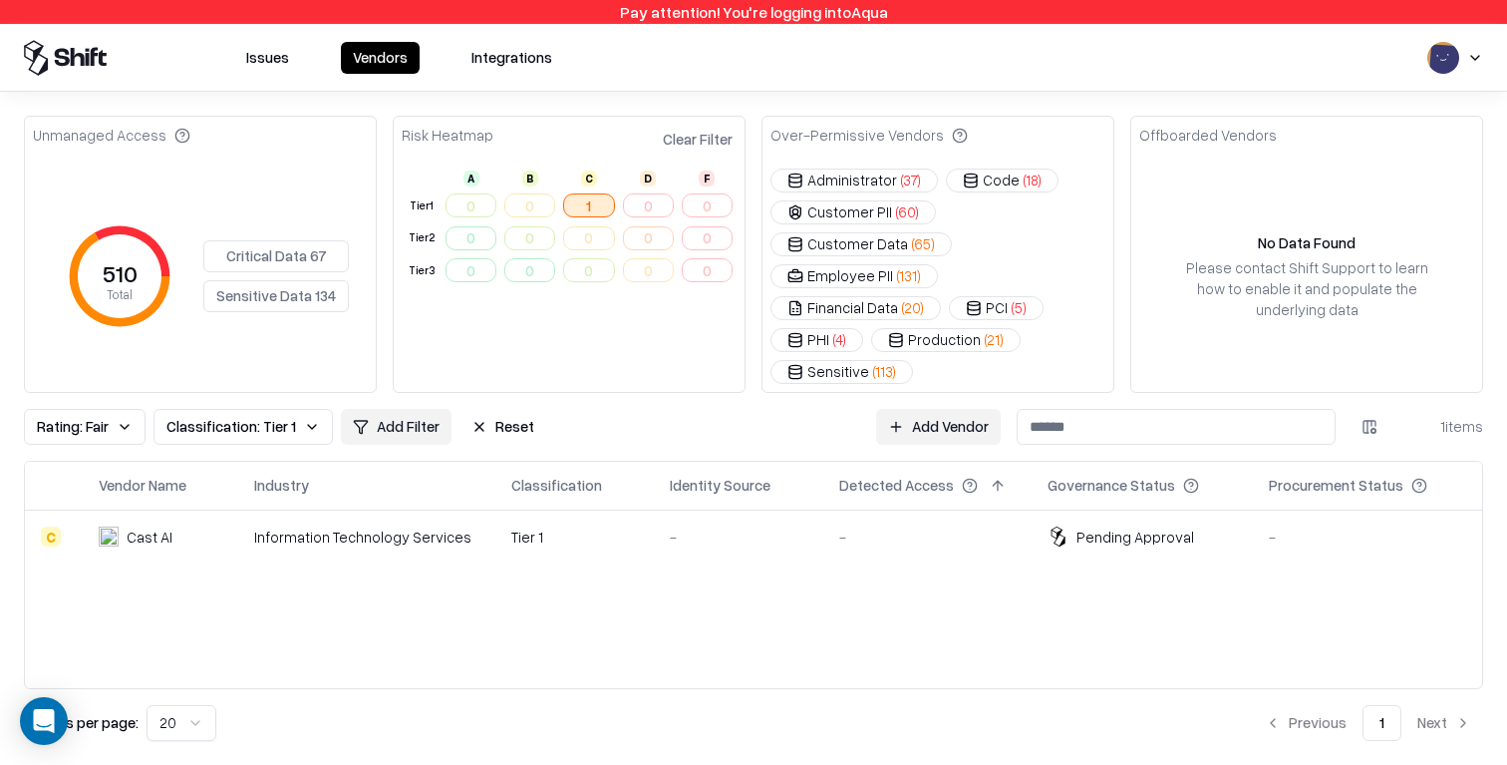
click at [690, 509] on td "-" at bounding box center [738, 536] width 169 height 54
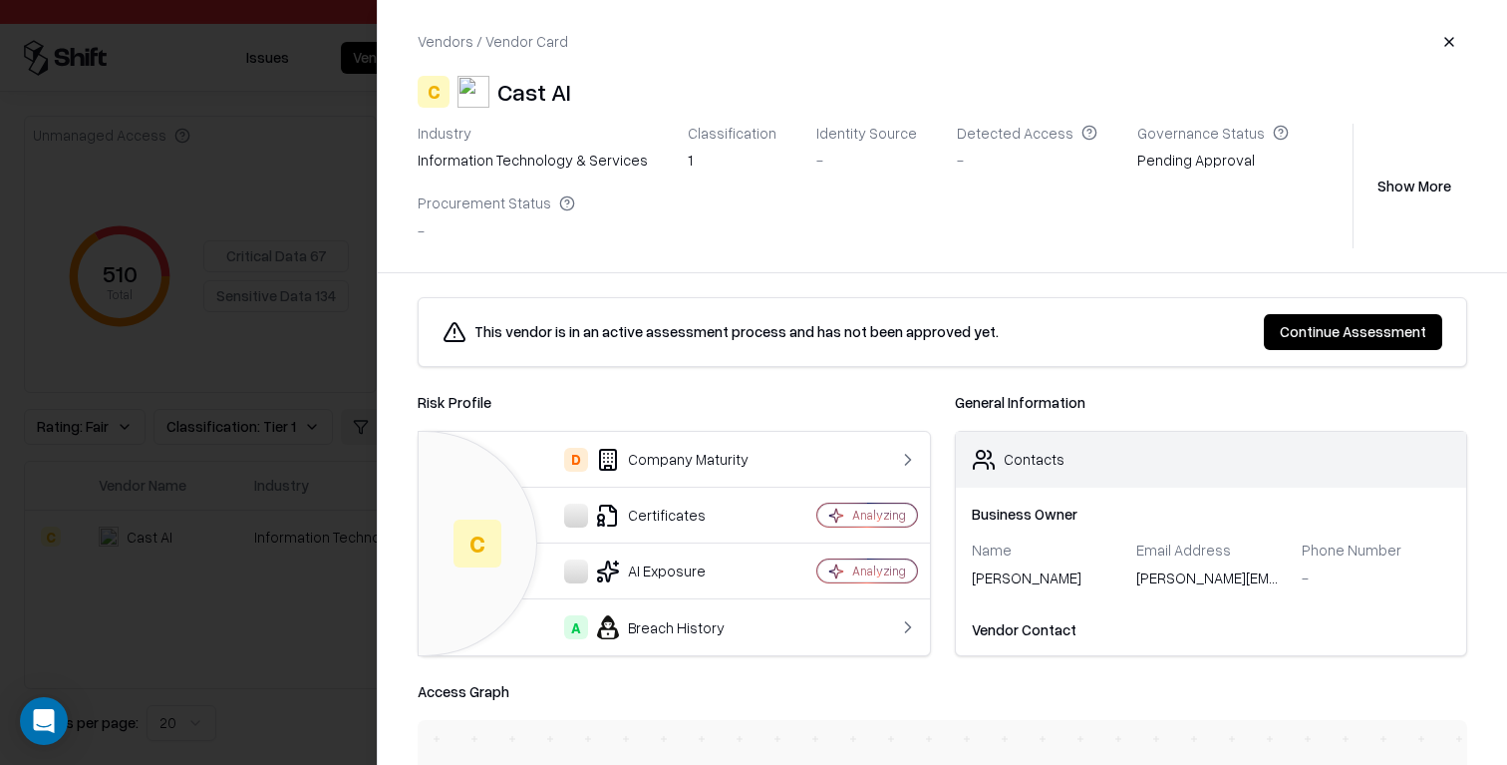
click at [271, 349] on div at bounding box center [753, 382] width 1507 height 765
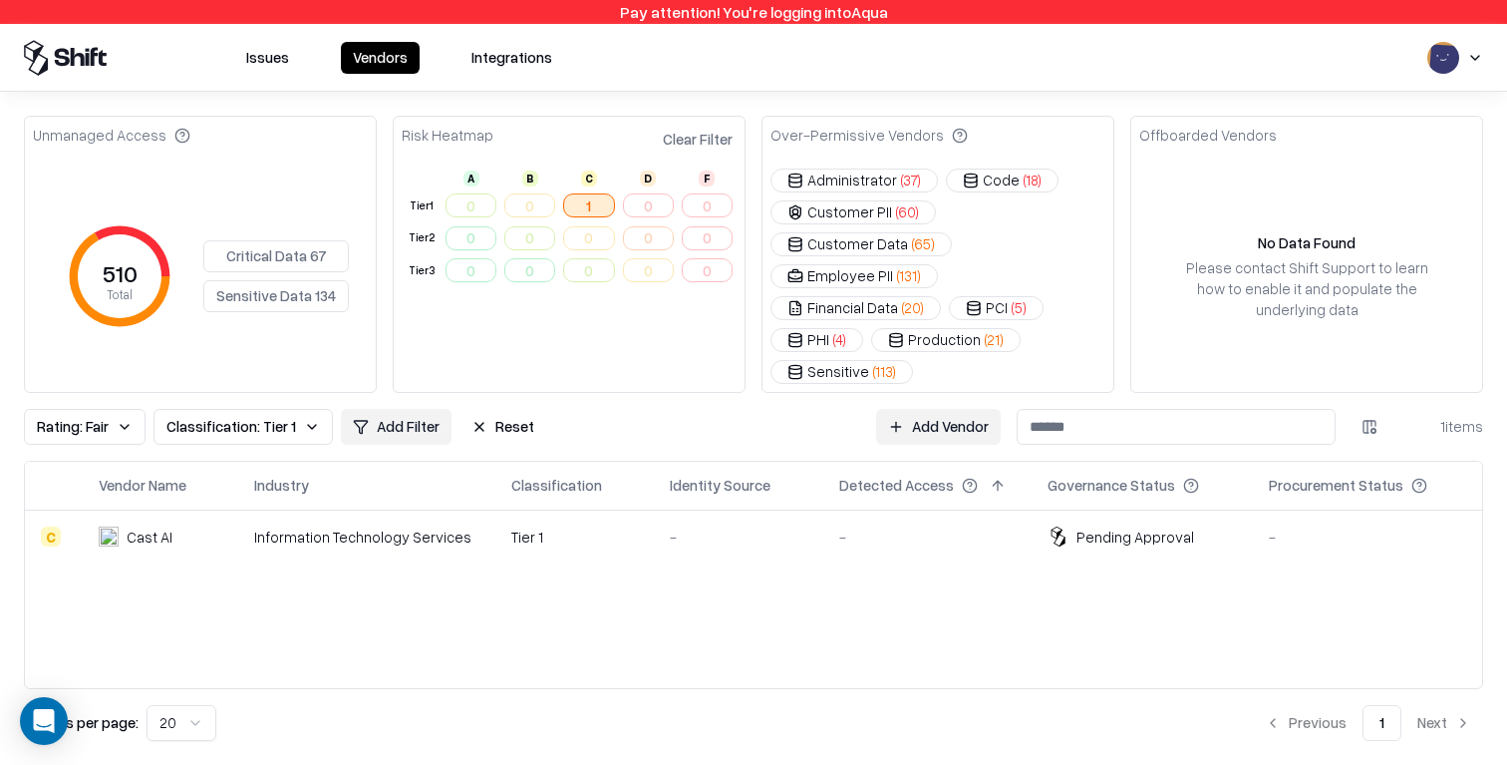
click at [773, 526] on div "-" at bounding box center [739, 536] width 138 height 21
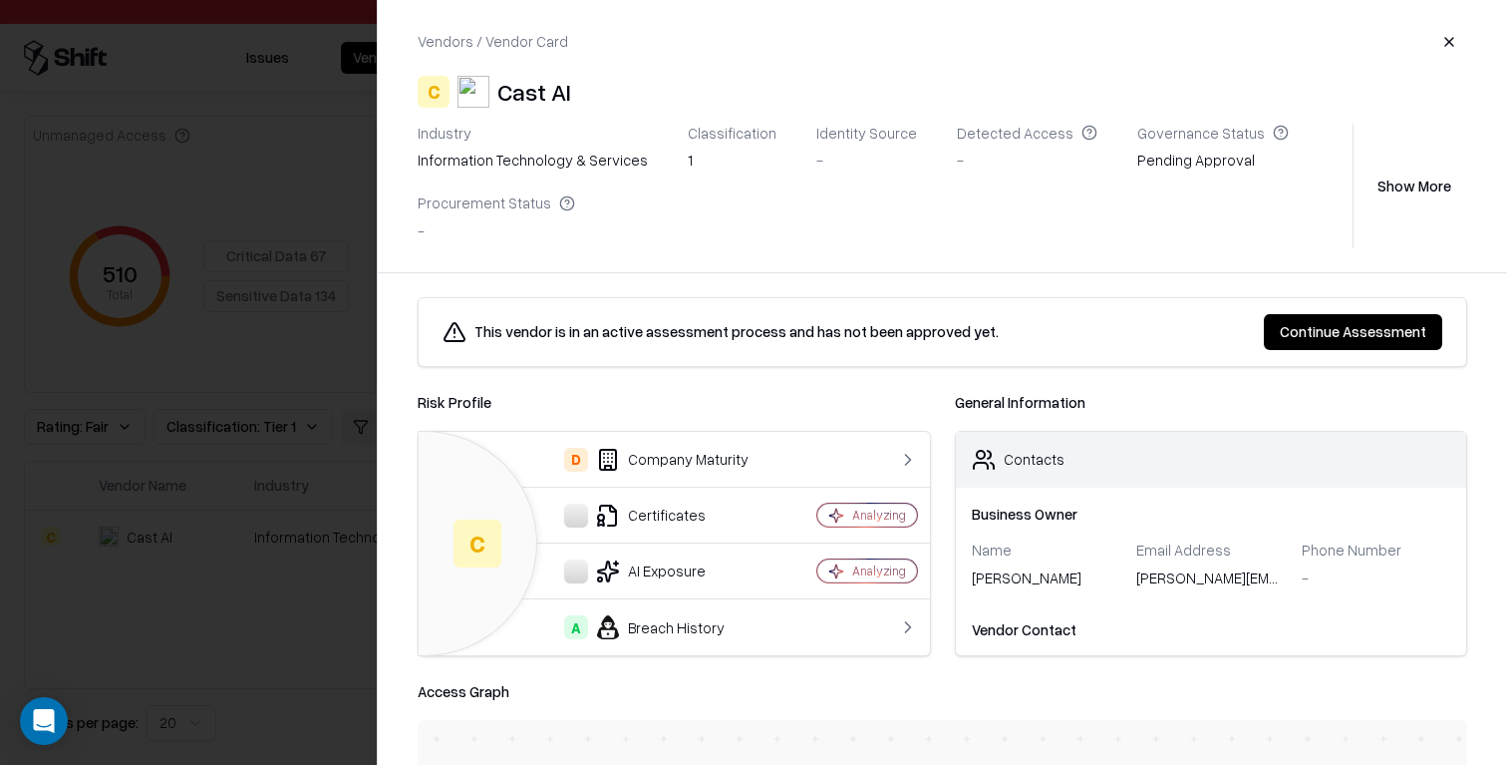
click at [276, 258] on div at bounding box center [753, 382] width 1507 height 765
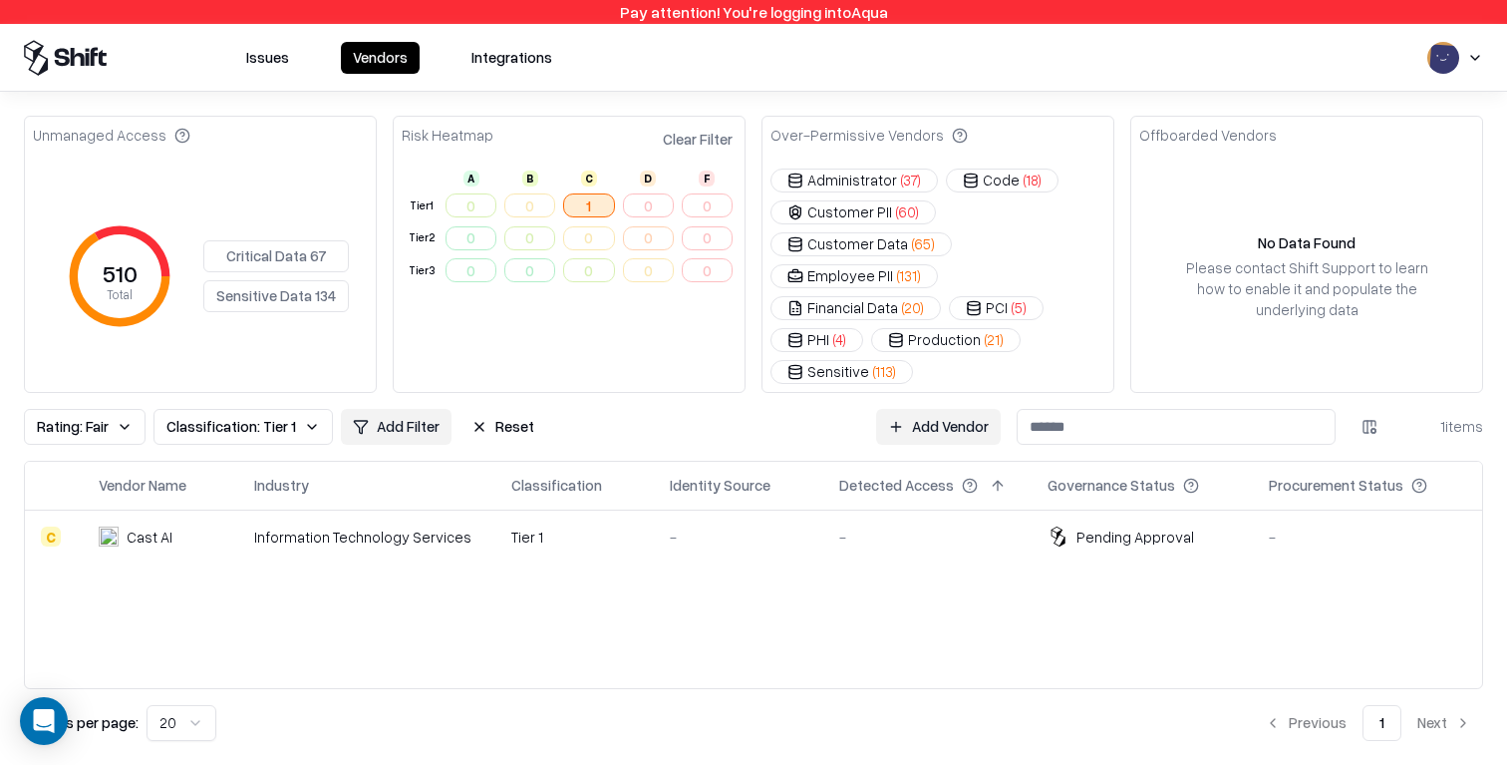
click at [737, 526] on div "-" at bounding box center [739, 536] width 138 height 21
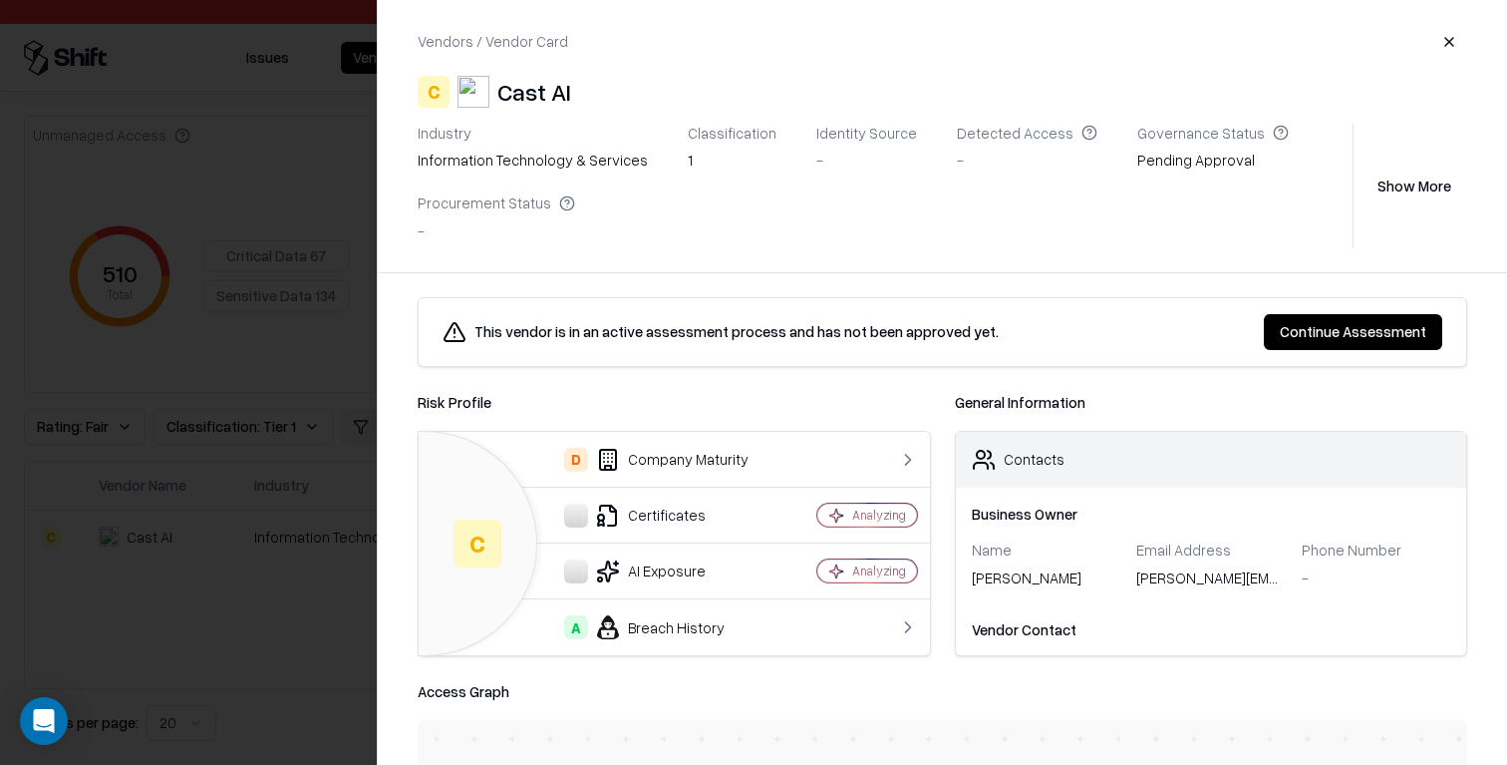
click at [1164, 327] on button "Continue Assessment" at bounding box center [1353, 332] width 178 height 36
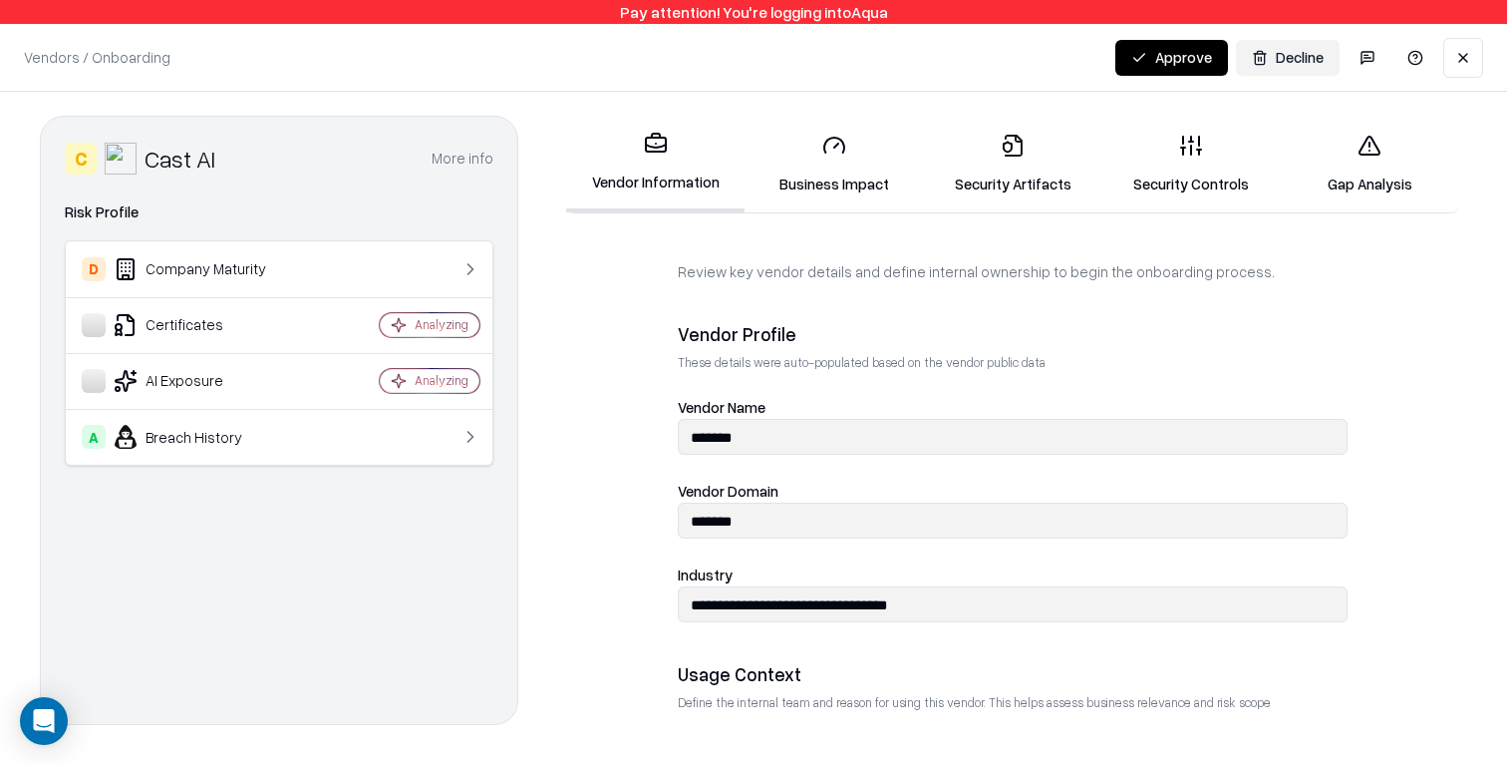
click at [992, 165] on link "Security Artifacts" at bounding box center [1012, 164] width 178 height 93
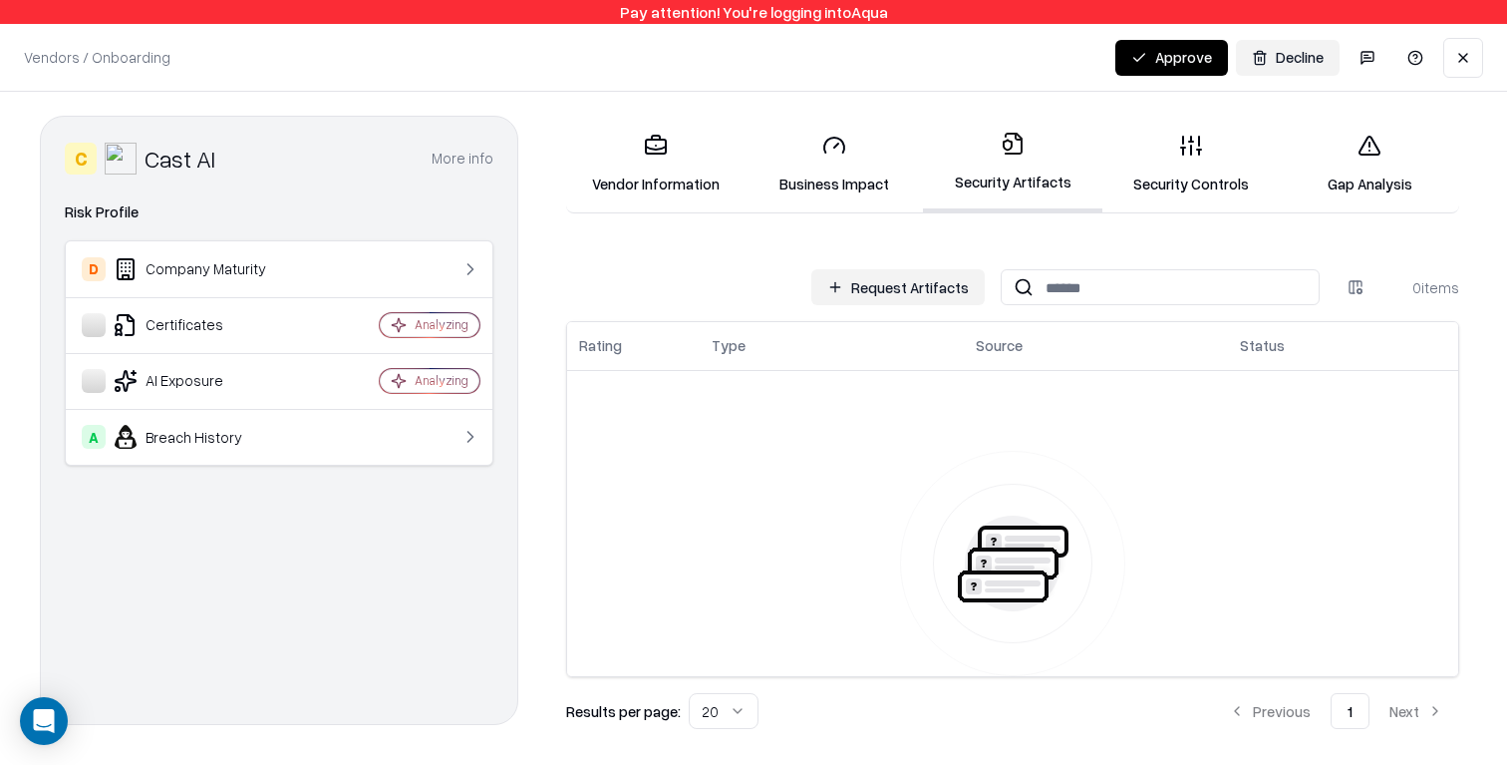
click at [854, 151] on link "Business Impact" at bounding box center [834, 164] width 178 height 93
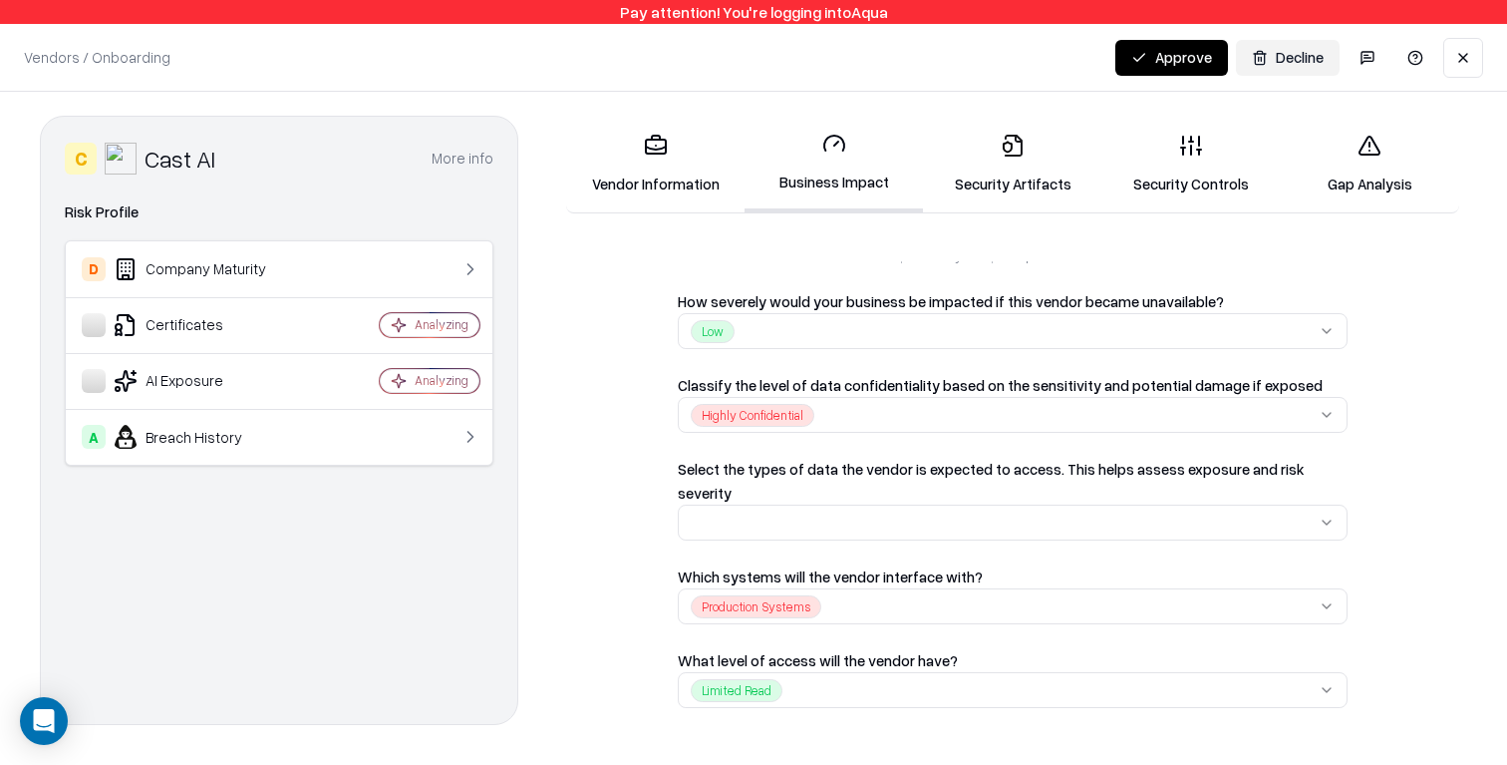
scroll to position [380, 0]
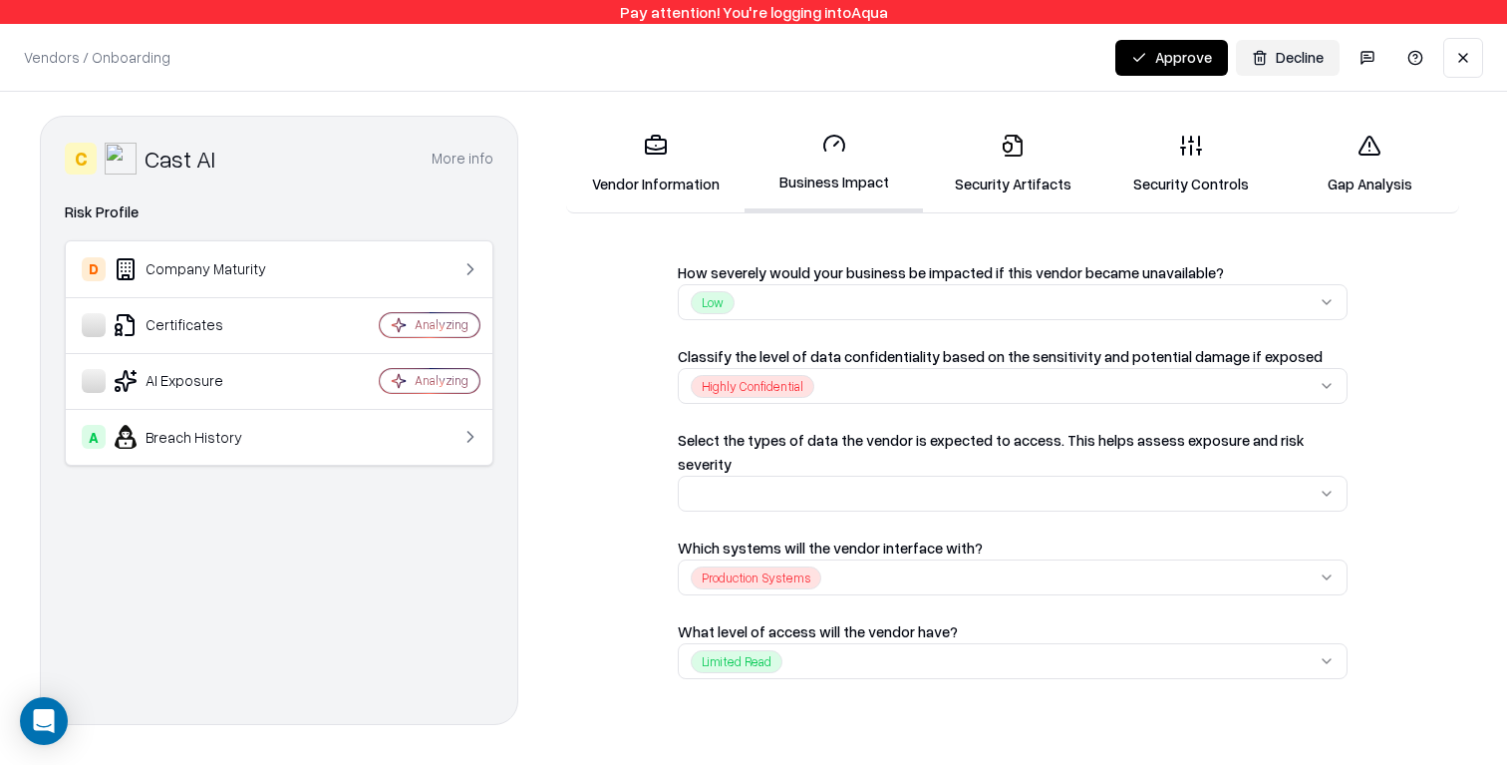
click at [649, 172] on link "Vendor Information" at bounding box center [655, 164] width 178 height 93
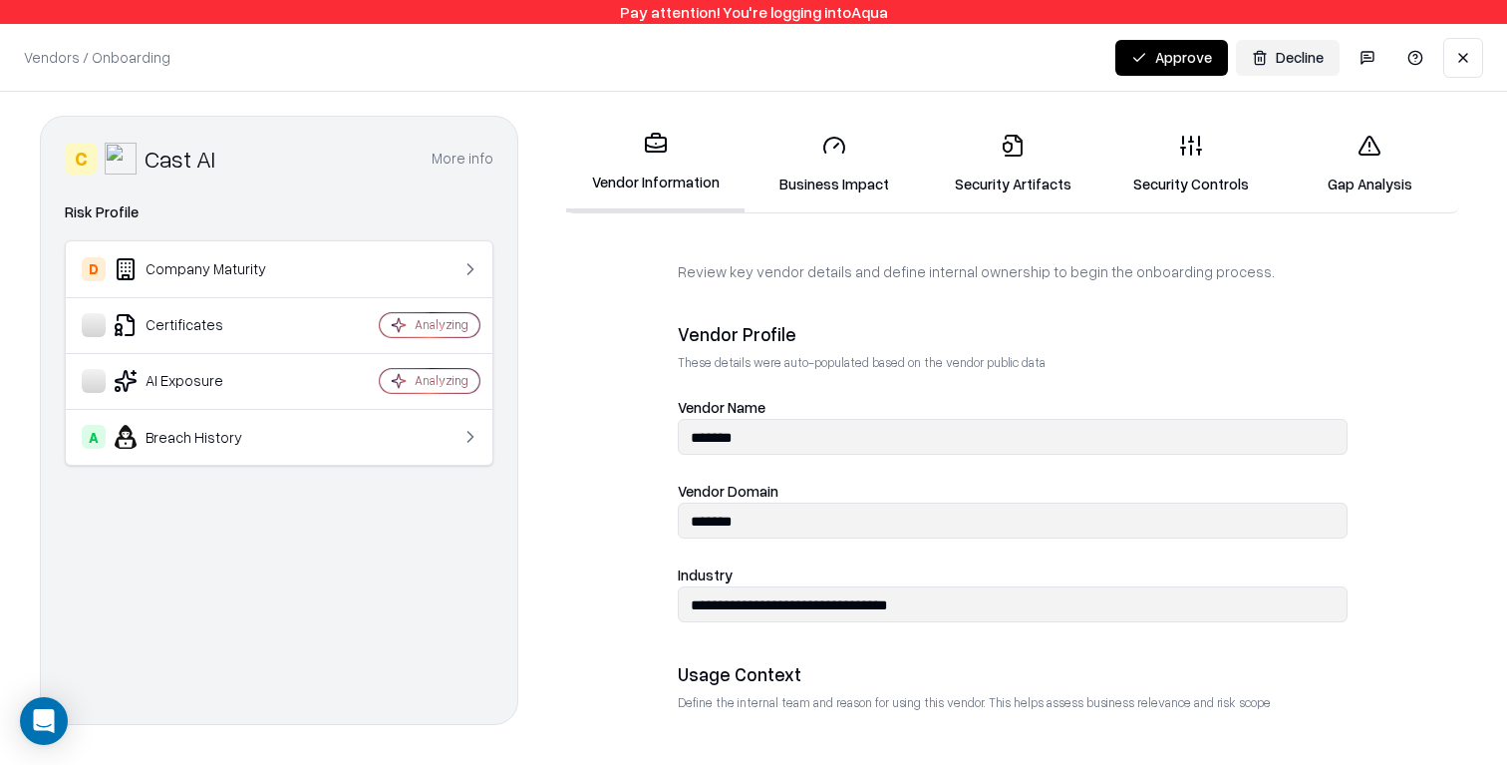
click at [1164, 187] on link "Security Controls" at bounding box center [1191, 164] width 178 height 93
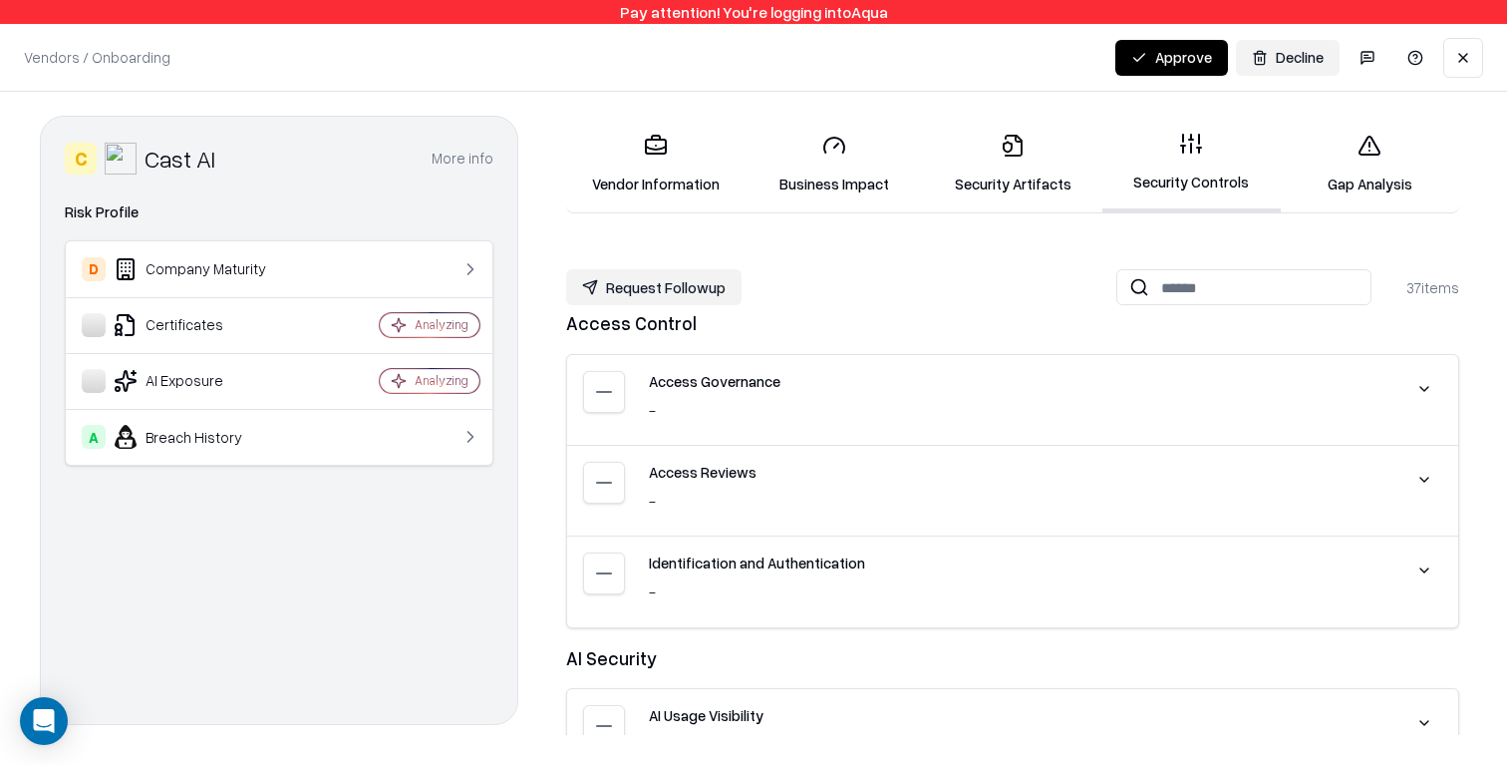
click at [1024, 152] on icon at bounding box center [1013, 146] width 24 height 24
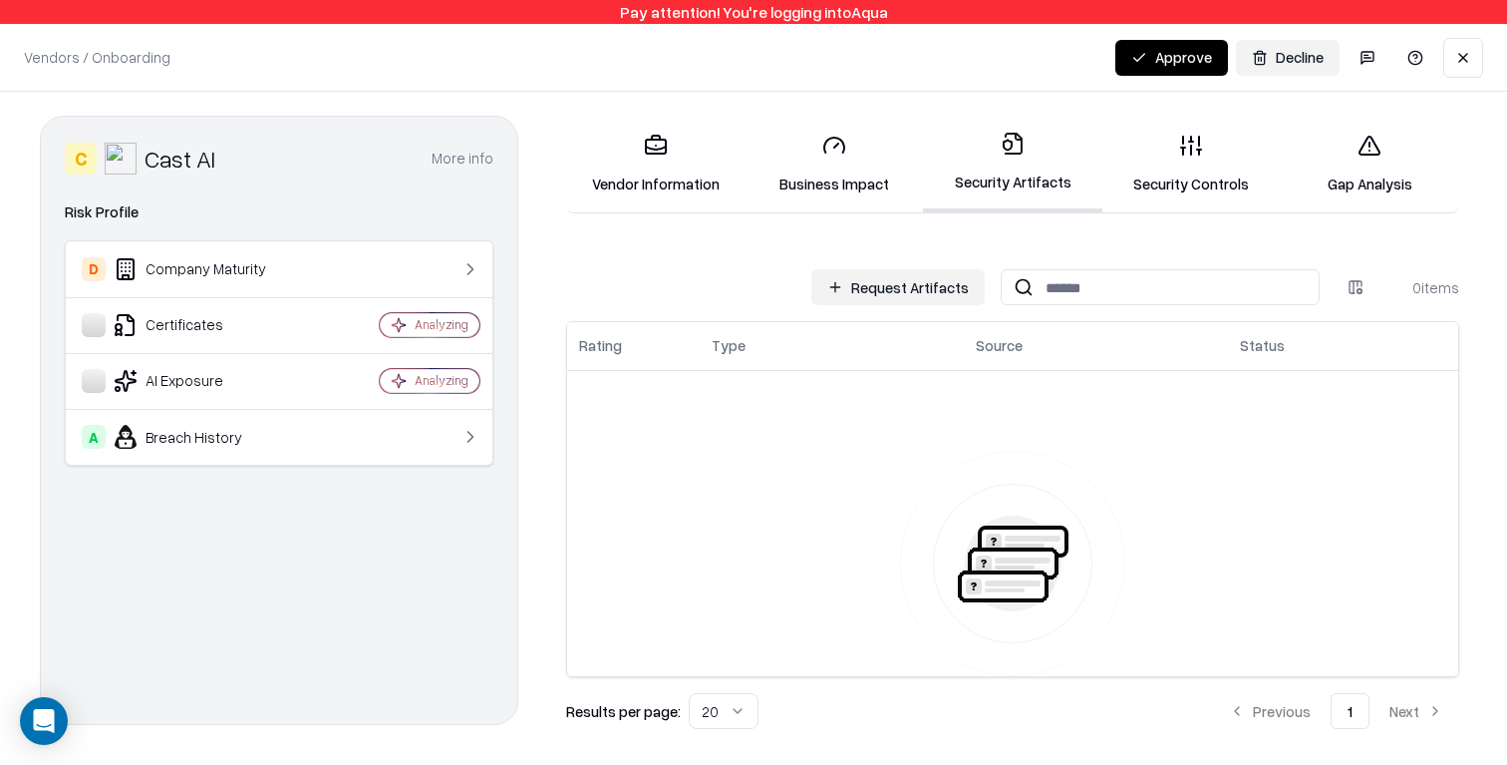
click at [860, 159] on link "Business Impact" at bounding box center [834, 164] width 178 height 93
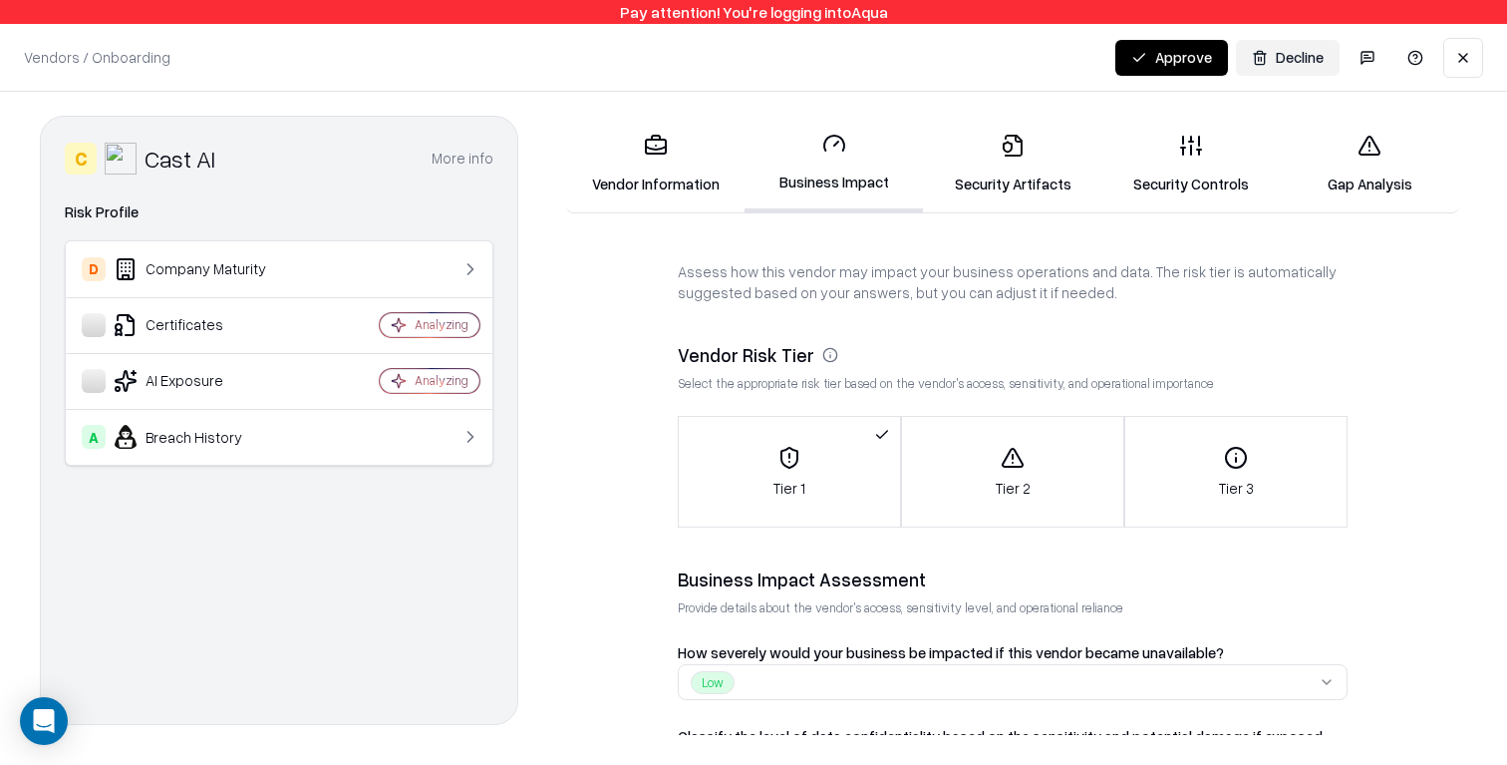
click at [1158, 155] on link "Security Controls" at bounding box center [1191, 164] width 178 height 93
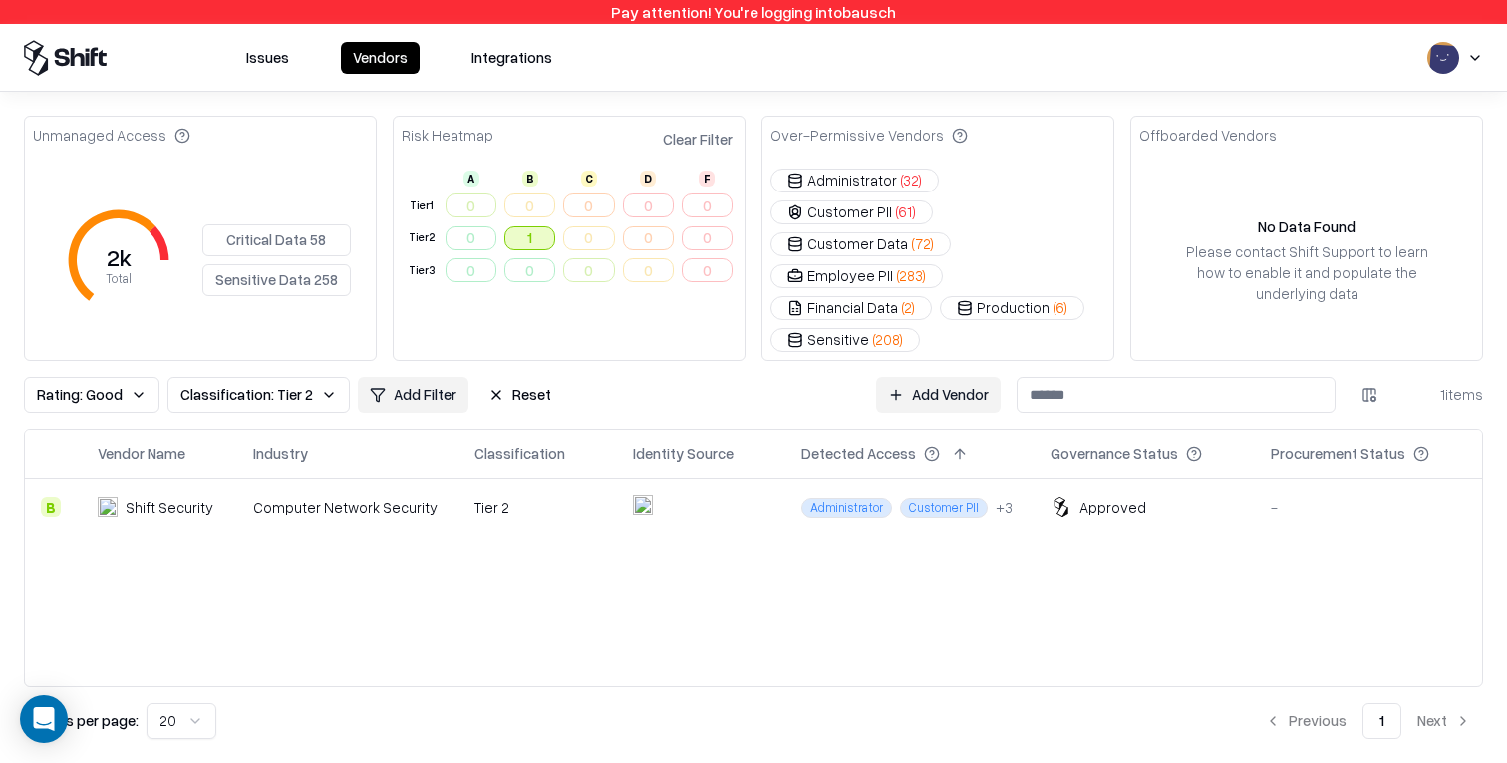
click at [535, 234] on button "1" at bounding box center [529, 238] width 51 height 24
click at [505, 377] on button "Reset" at bounding box center [519, 395] width 87 height 36
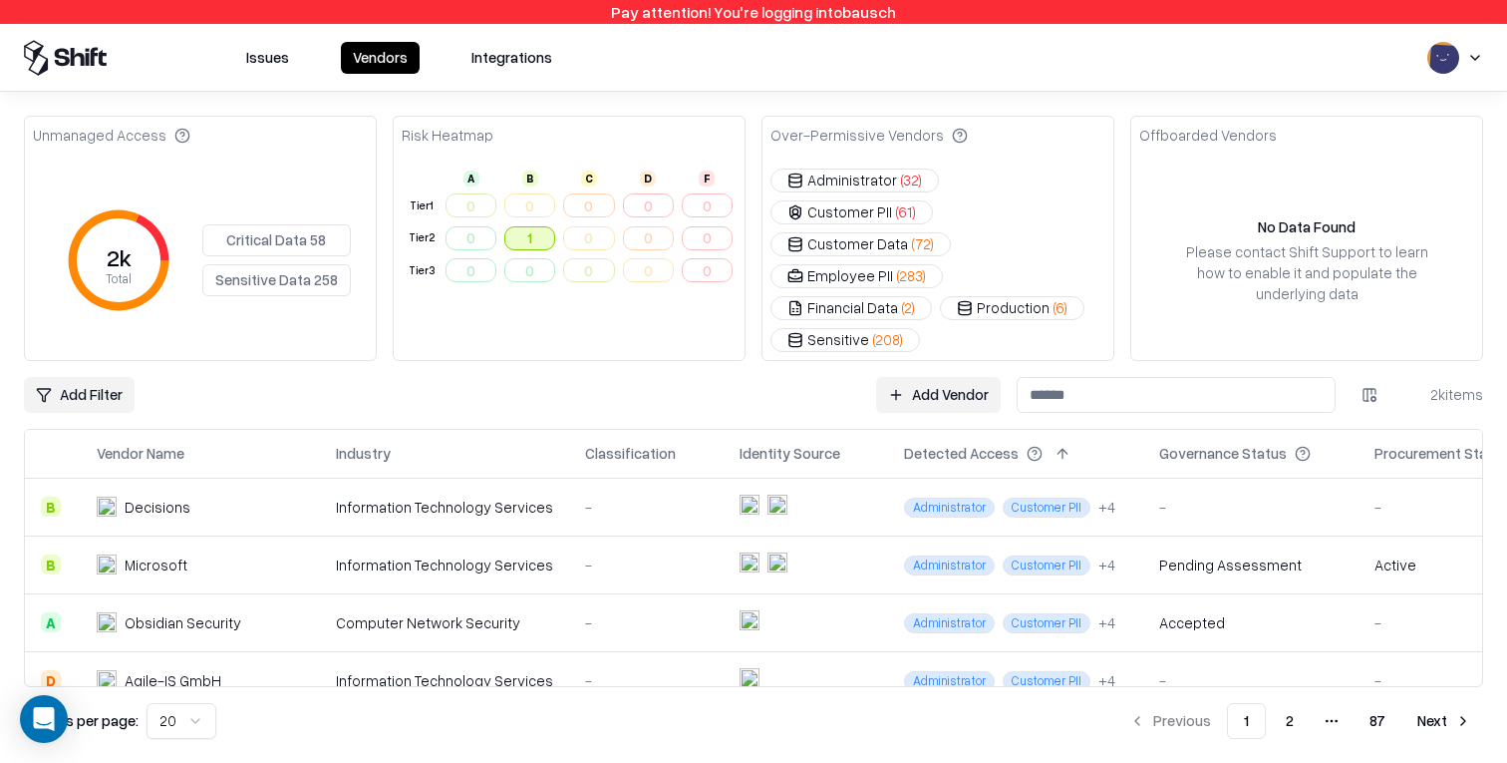
click at [534, 234] on button "1" at bounding box center [529, 238] width 51 height 24
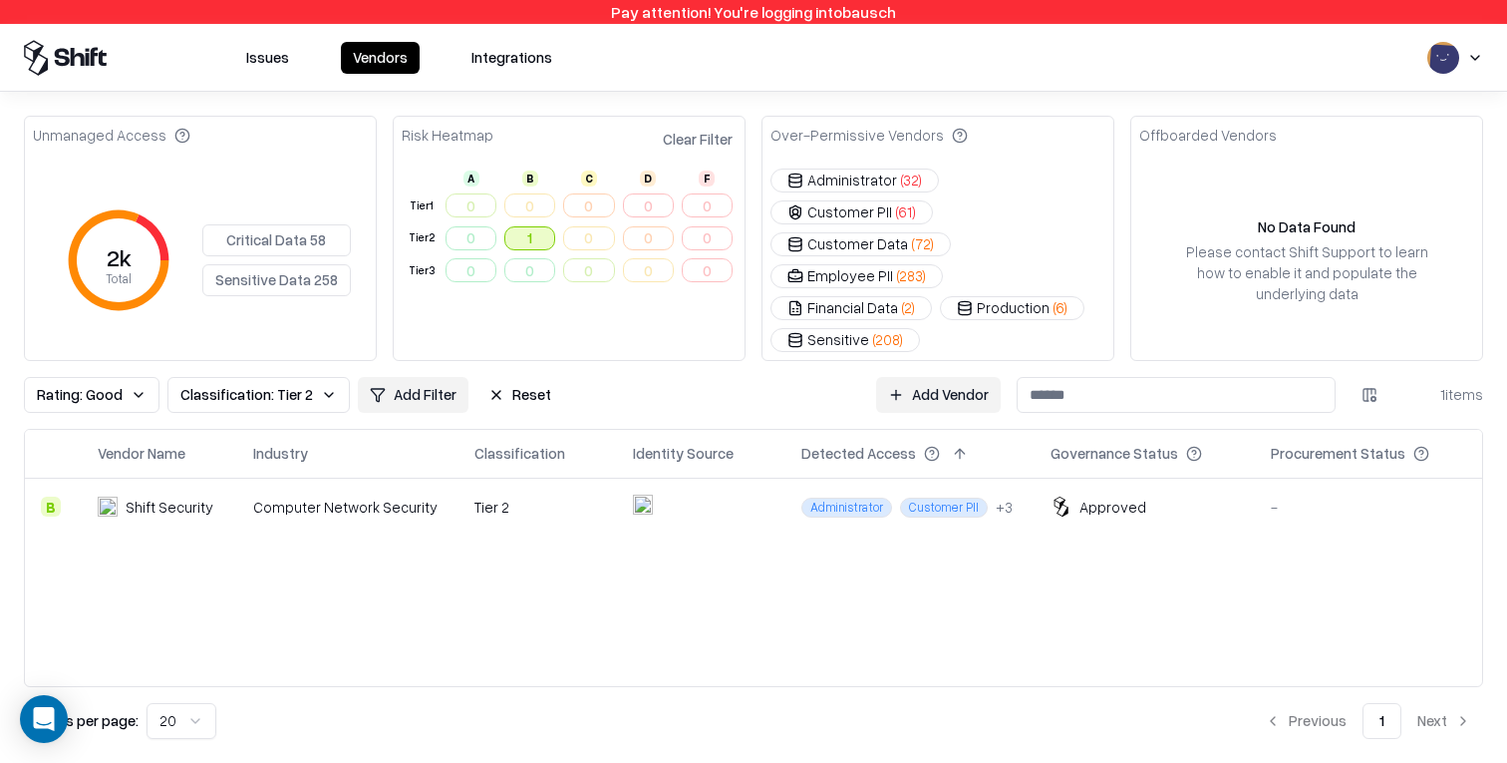
click at [524, 377] on button "Reset" at bounding box center [519, 395] width 87 height 36
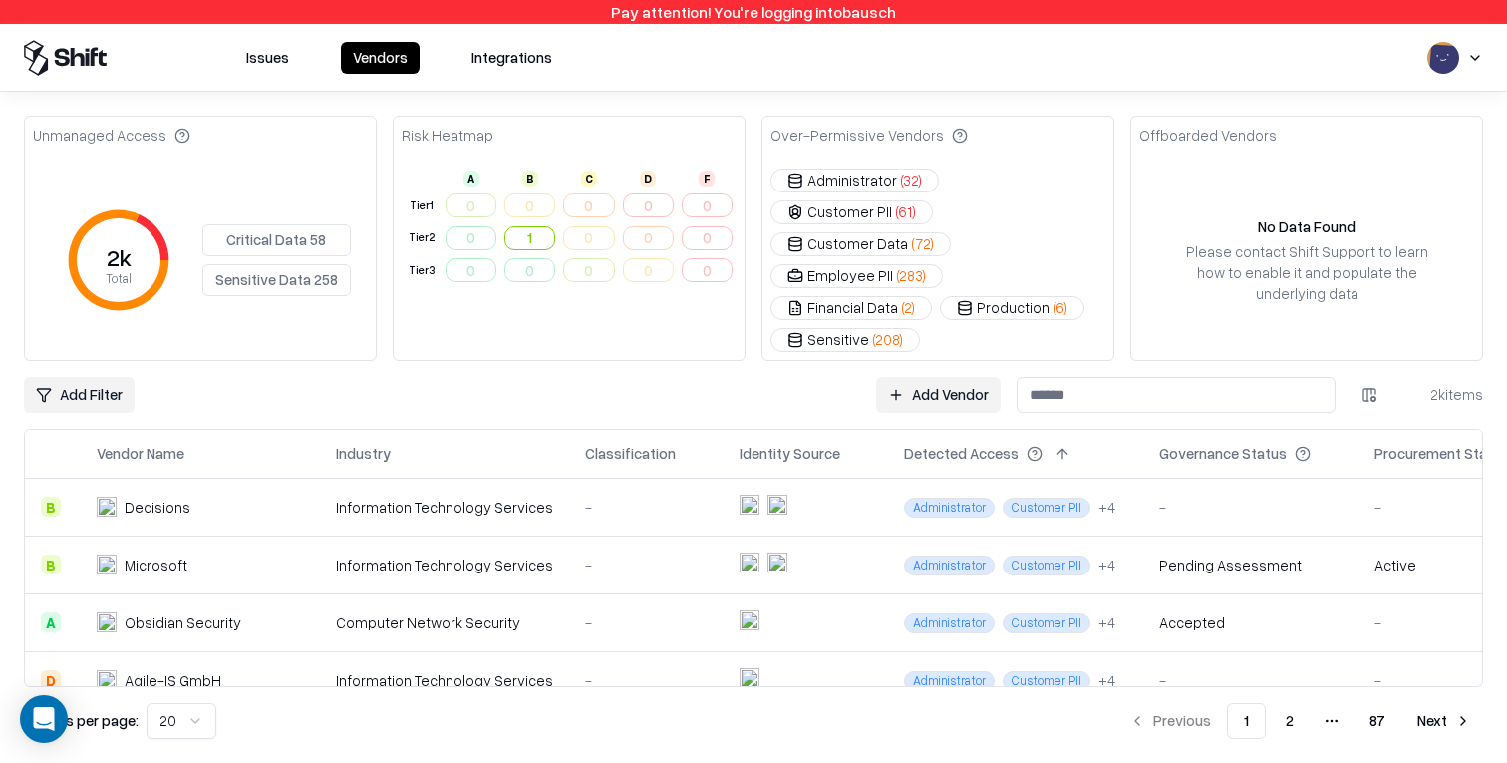
click at [836, 477] on td at bounding box center [806, 506] width 164 height 58
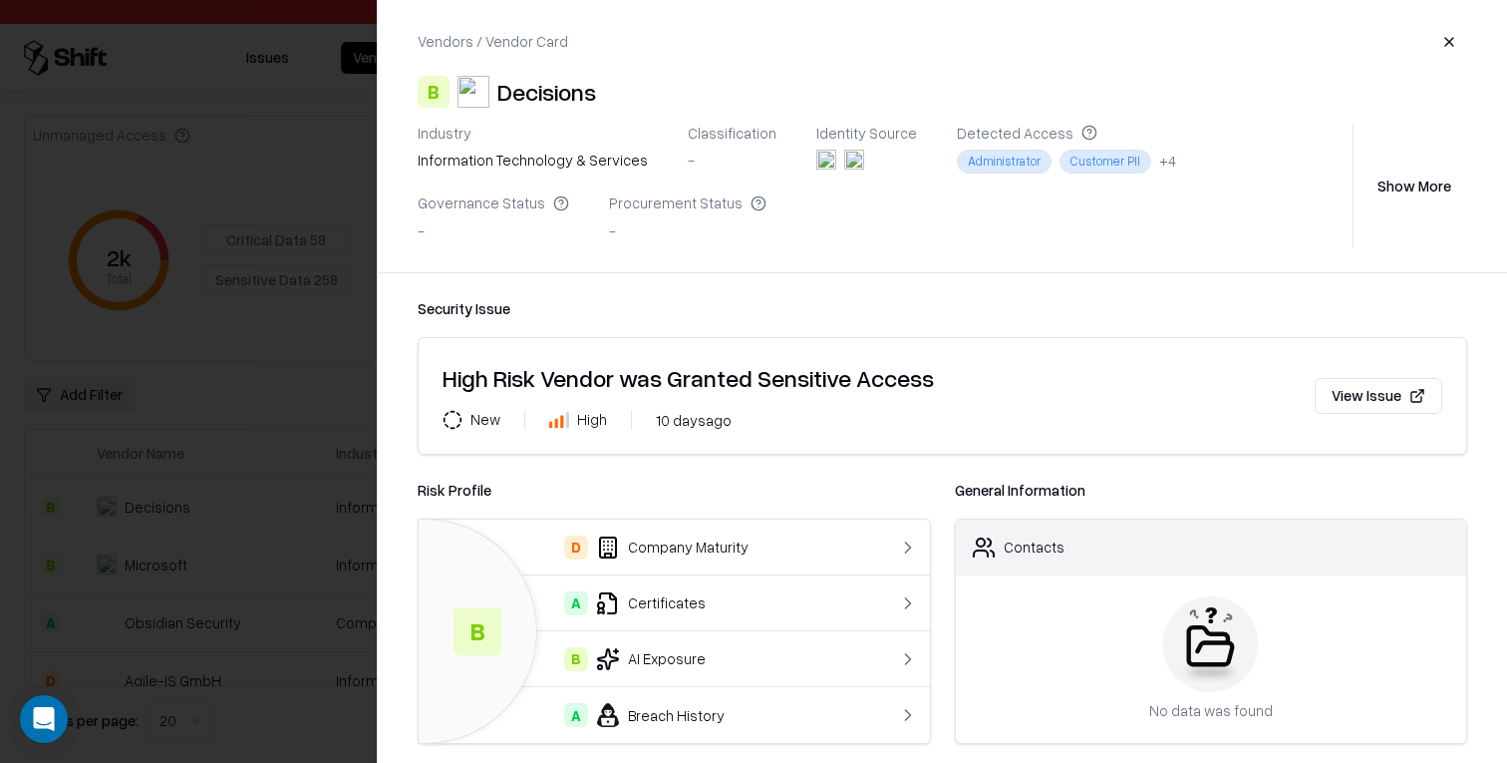
scroll to position [34, 0]
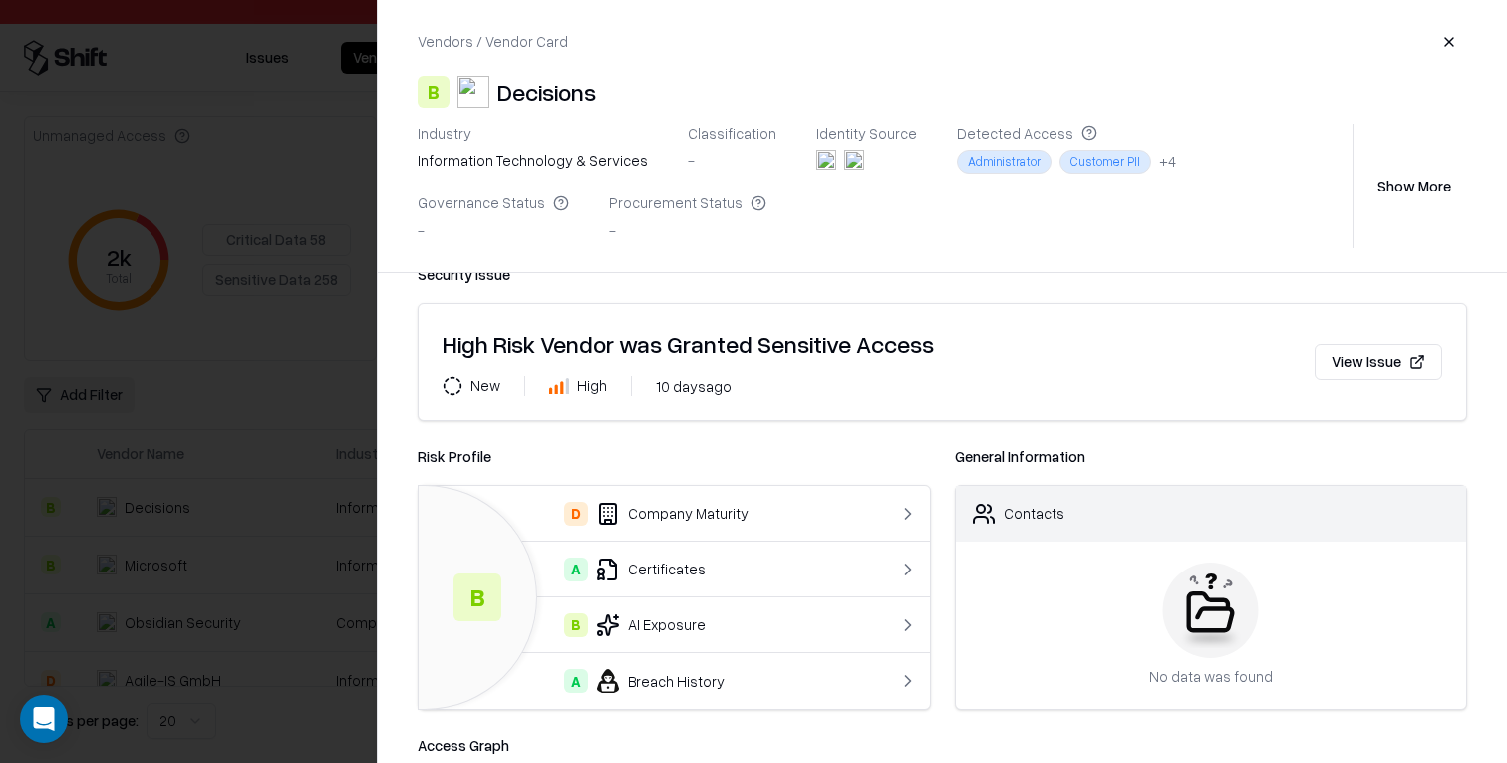
click at [1414, 202] on button "Show More" at bounding box center [1415, 185] width 106 height 36
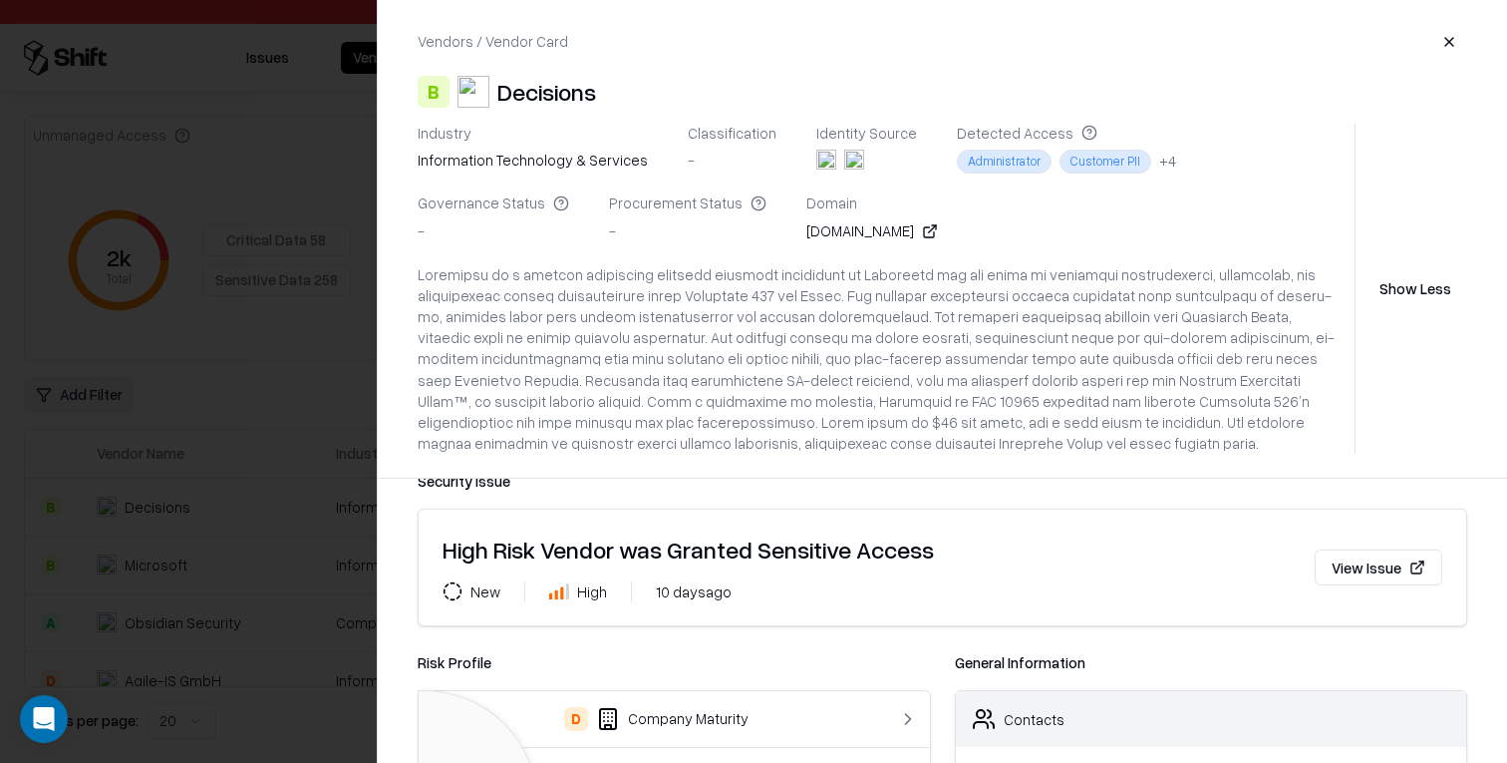
click at [1414, 186] on div "Industry information technology & services Classification - Identity Source Det…" at bounding box center [943, 289] width 1050 height 330
click at [1420, 278] on button "Show Less" at bounding box center [1416, 289] width 104 height 36
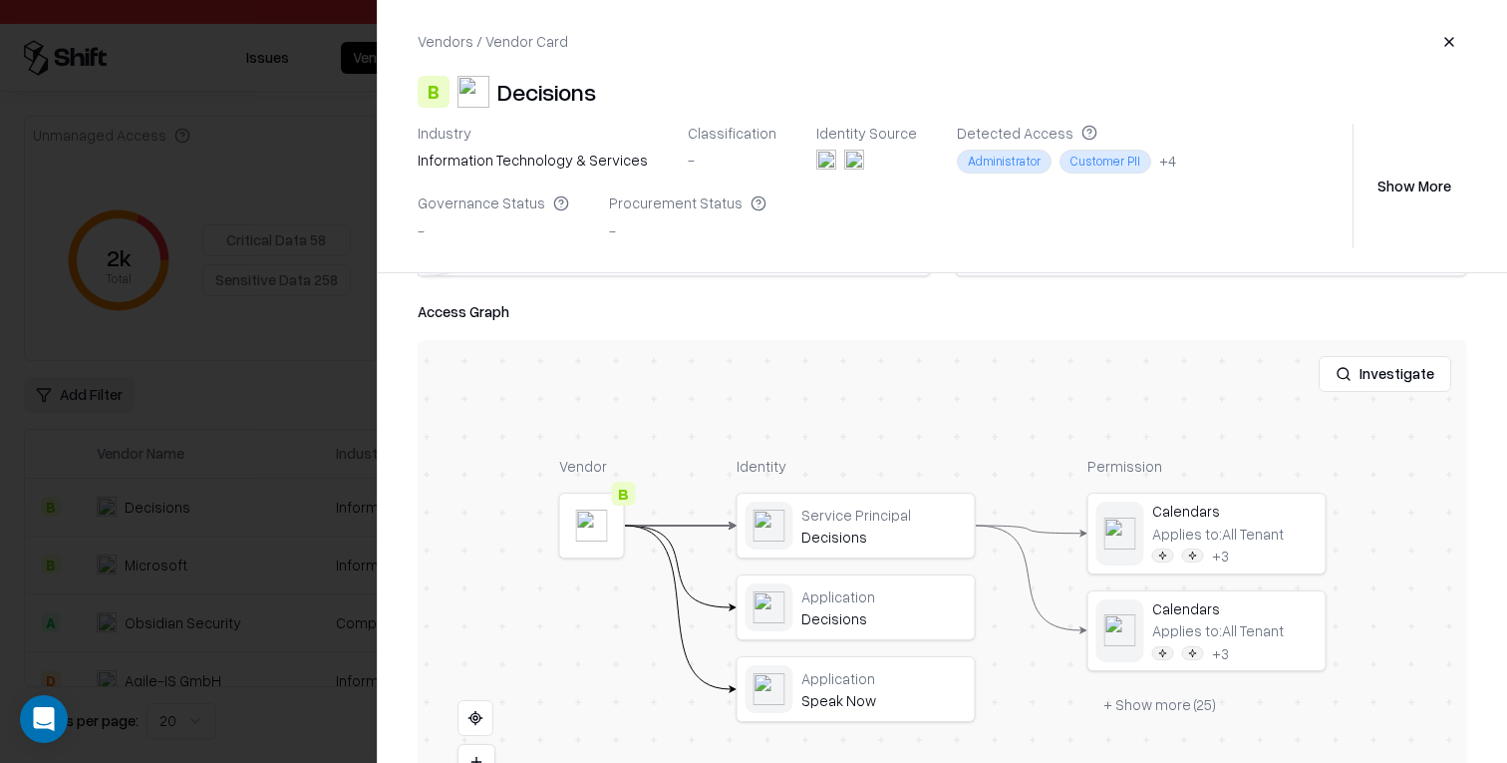
scroll to position [567, 0]
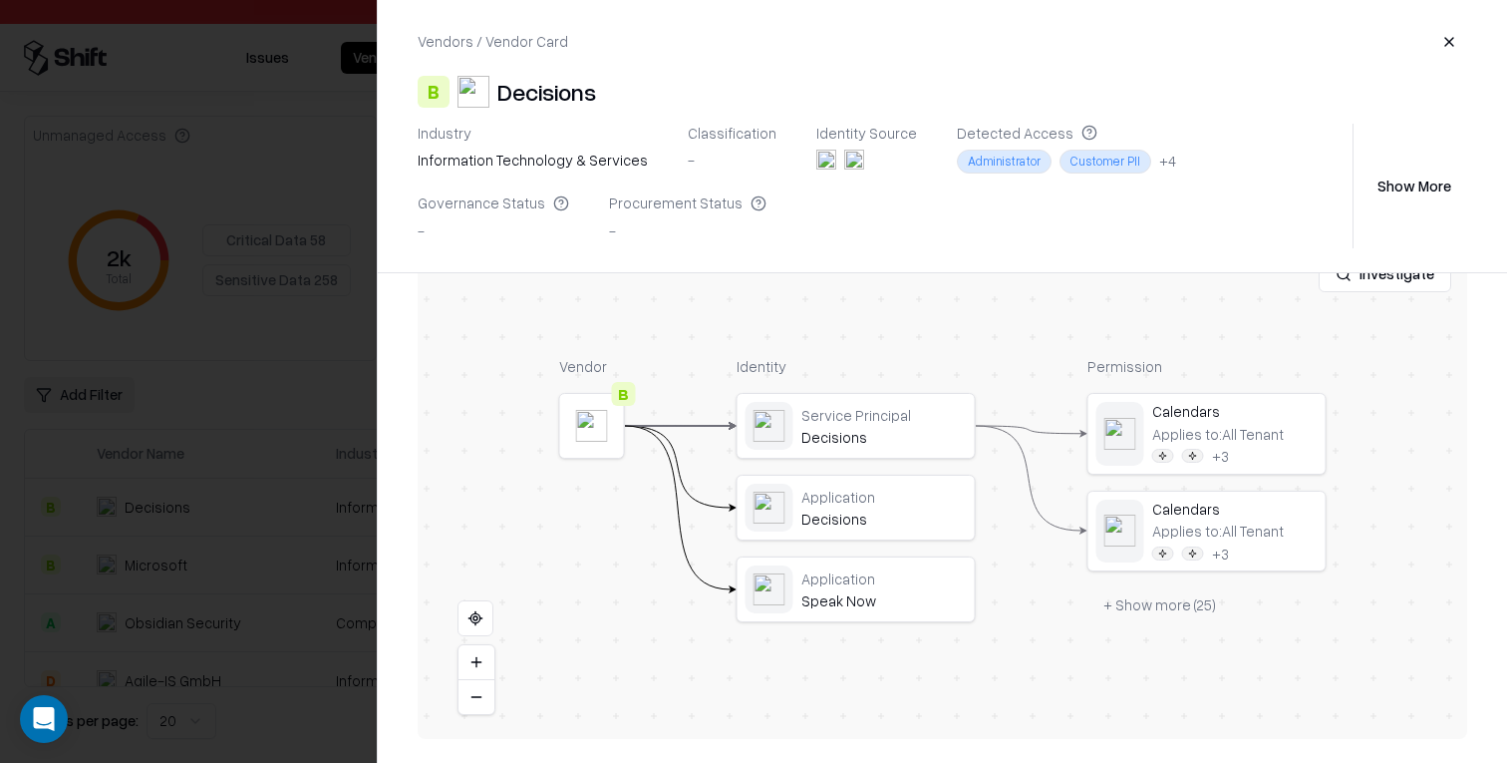
click at [1173, 610] on button "+ Show more ( 25 )" at bounding box center [1159, 605] width 145 height 36
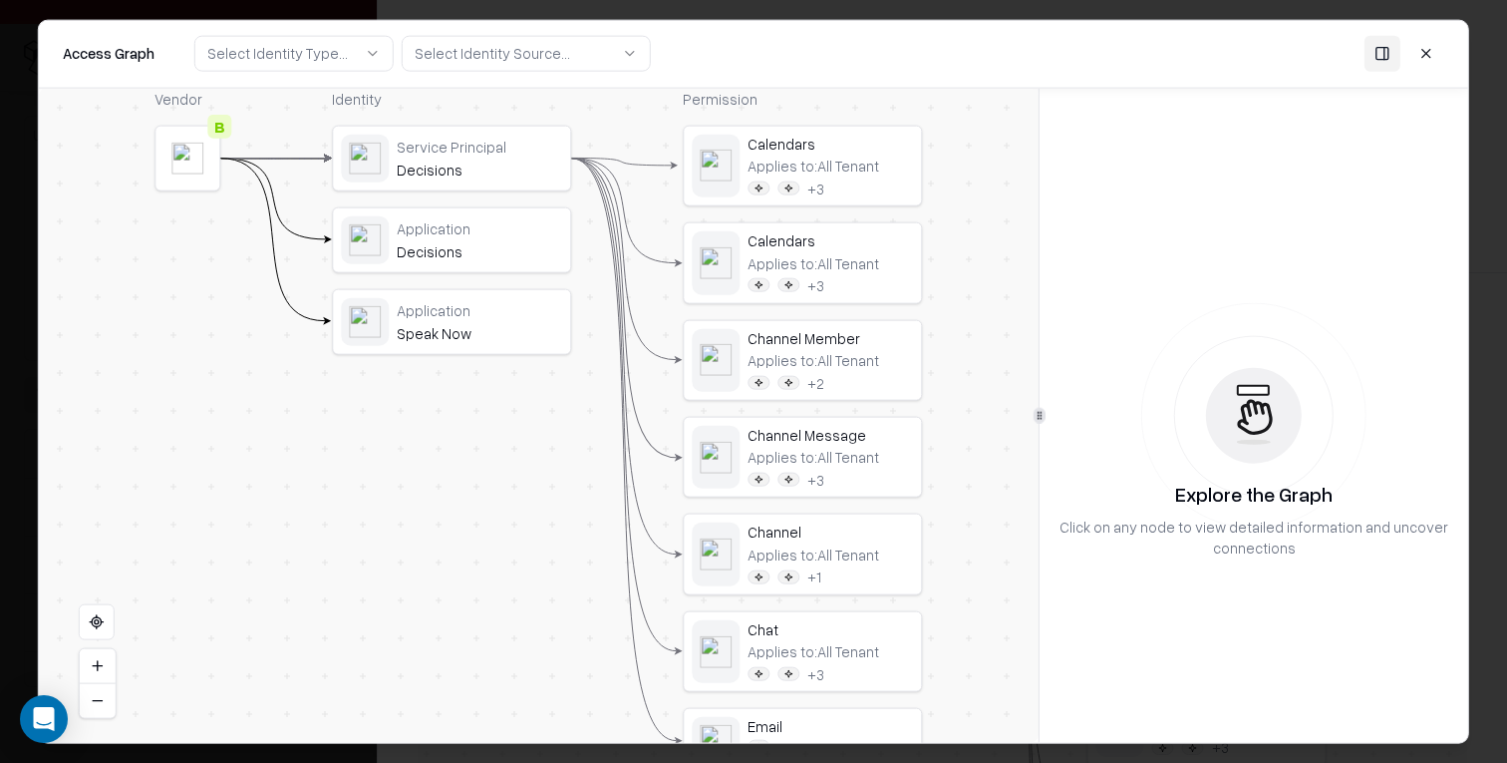
click at [1431, 46] on button at bounding box center [1426, 54] width 36 height 36
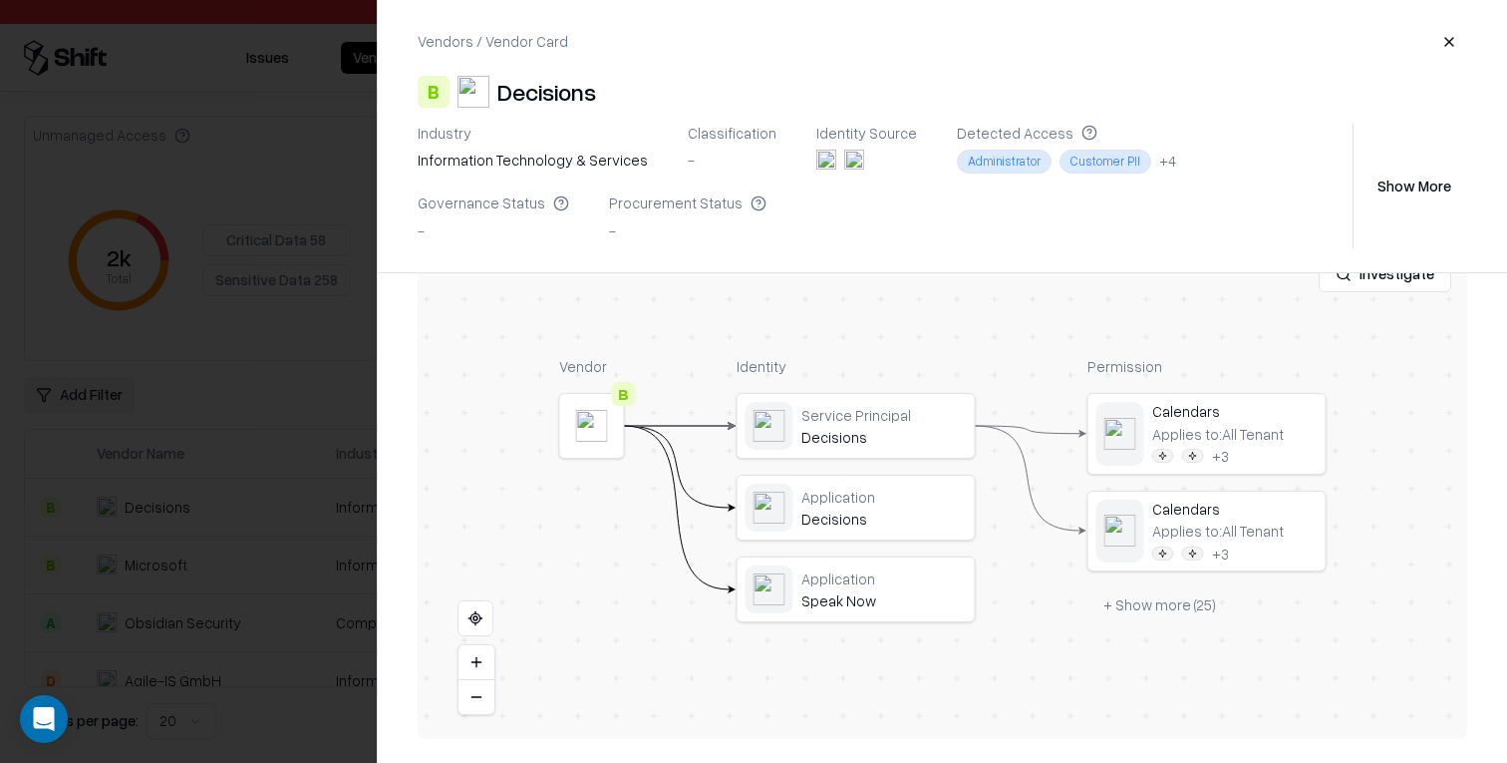
click at [340, 536] on div at bounding box center [753, 381] width 1507 height 763
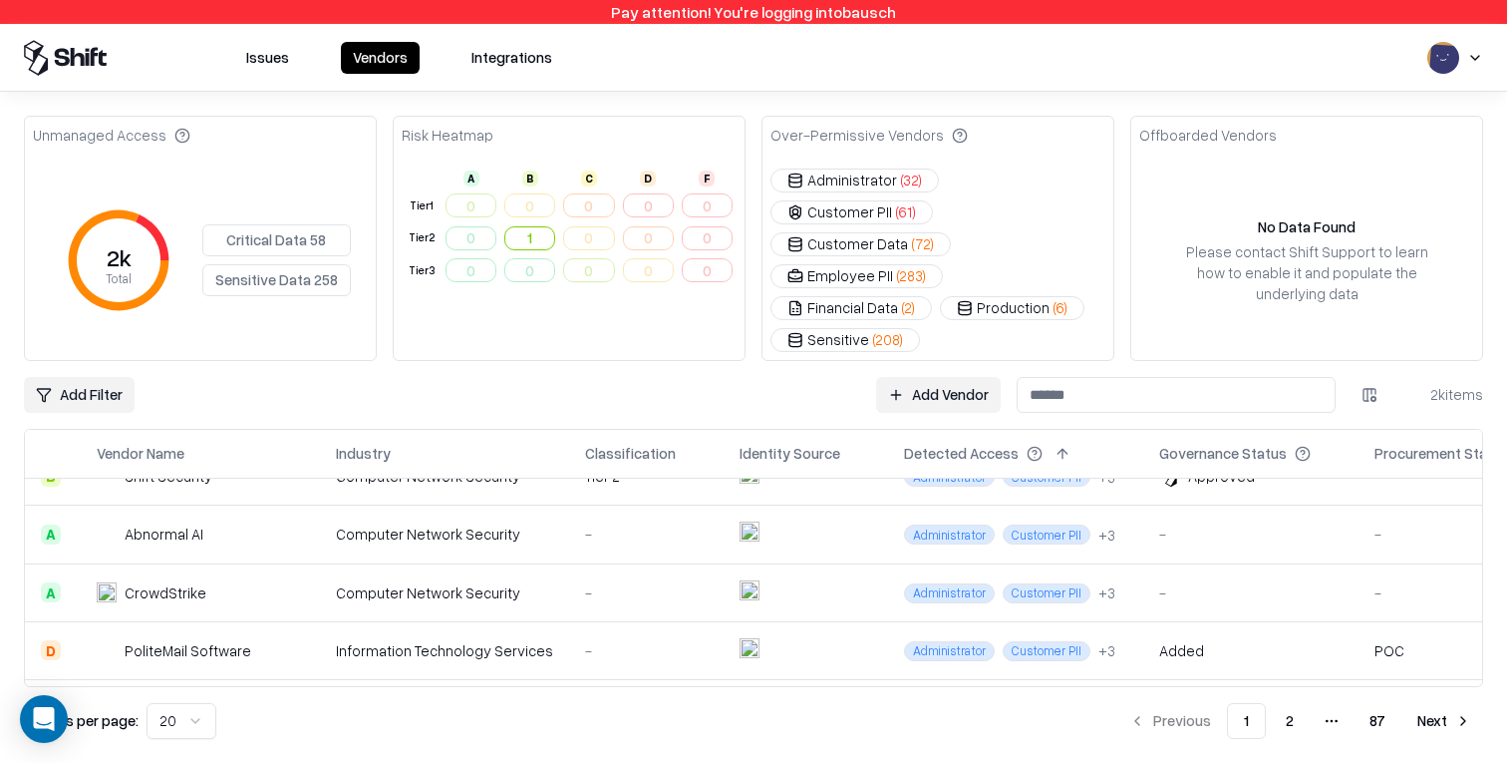
scroll to position [487, 0]
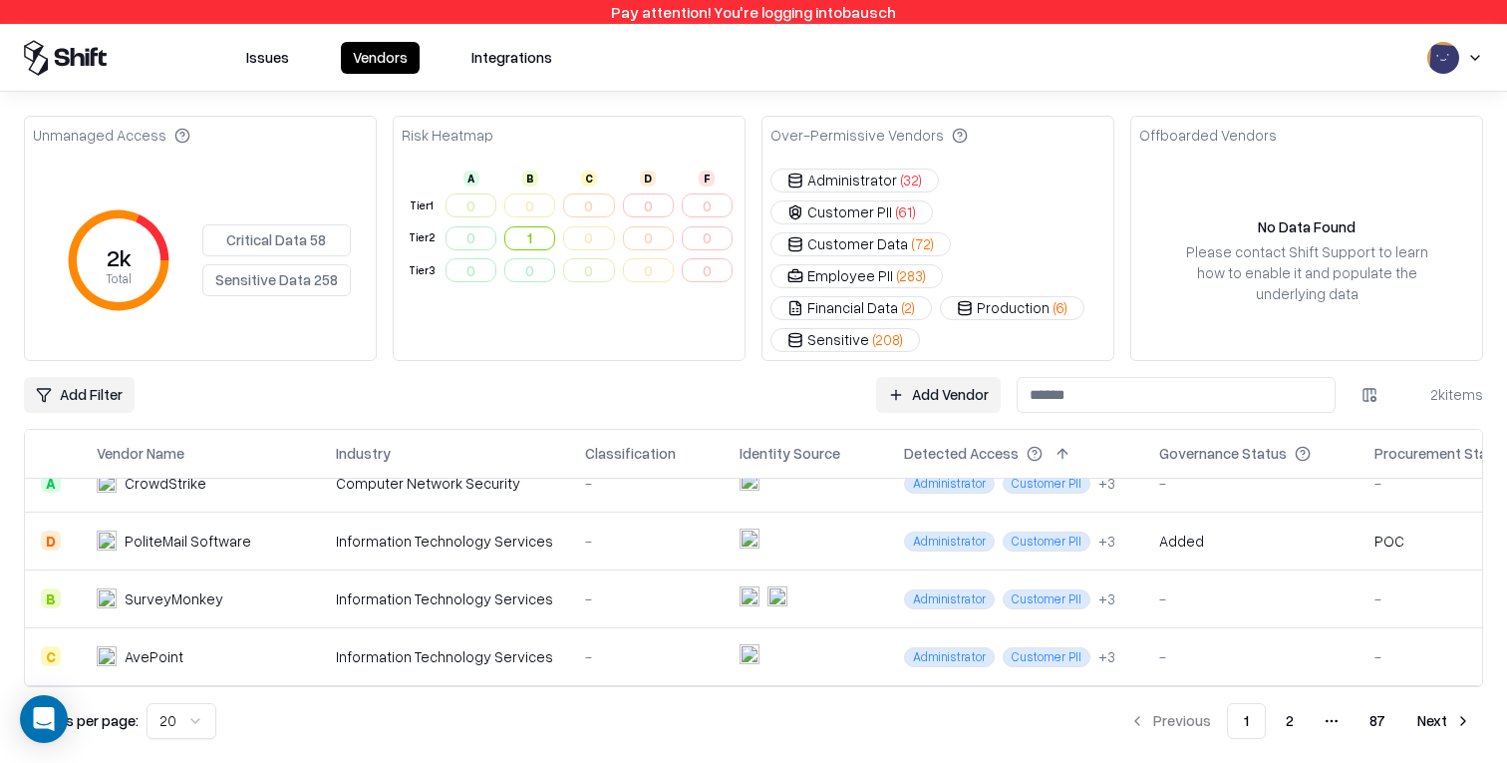
click at [569, 627] on td "-" at bounding box center [646, 656] width 155 height 58
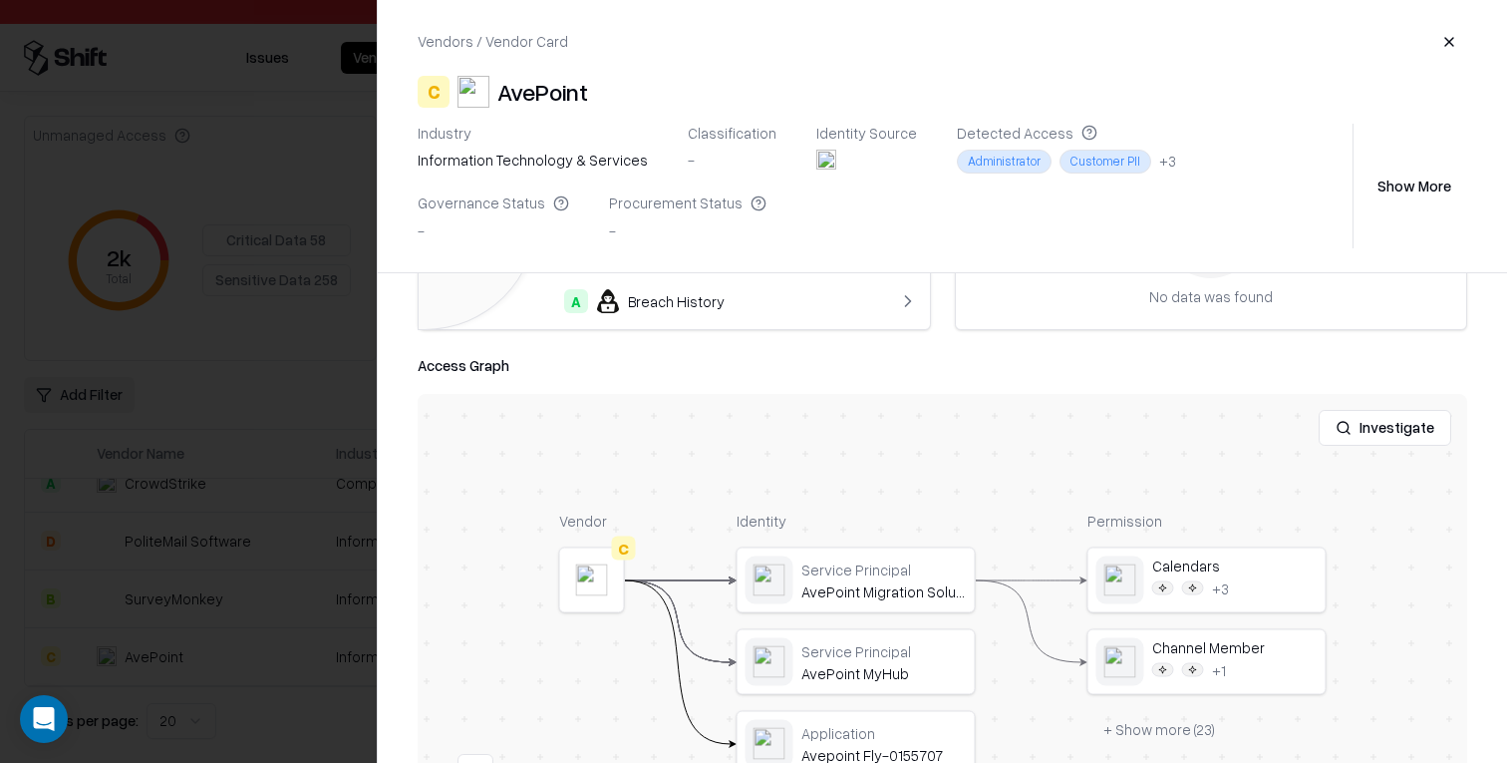
scroll to position [368, 0]
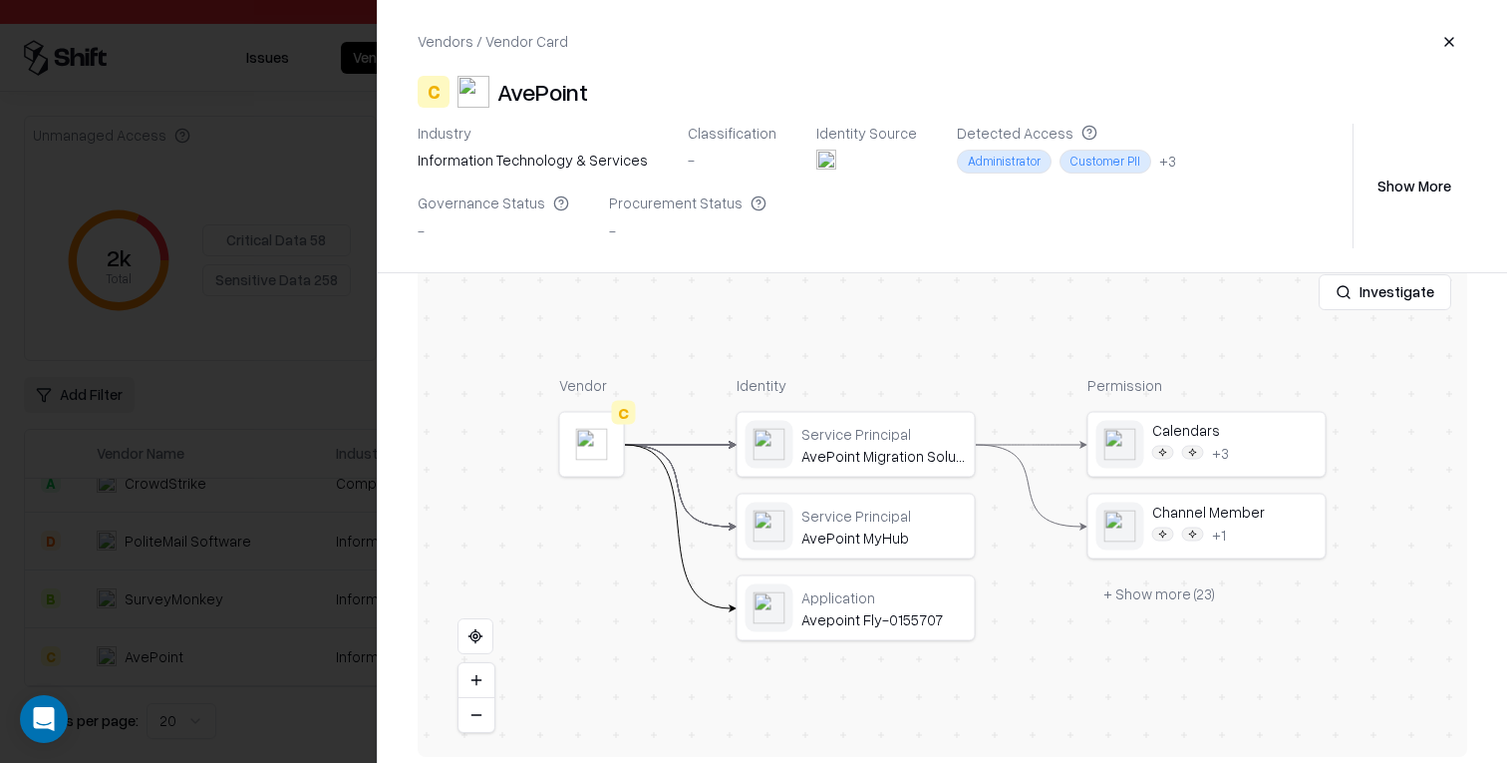
click at [301, 498] on div at bounding box center [753, 381] width 1507 height 763
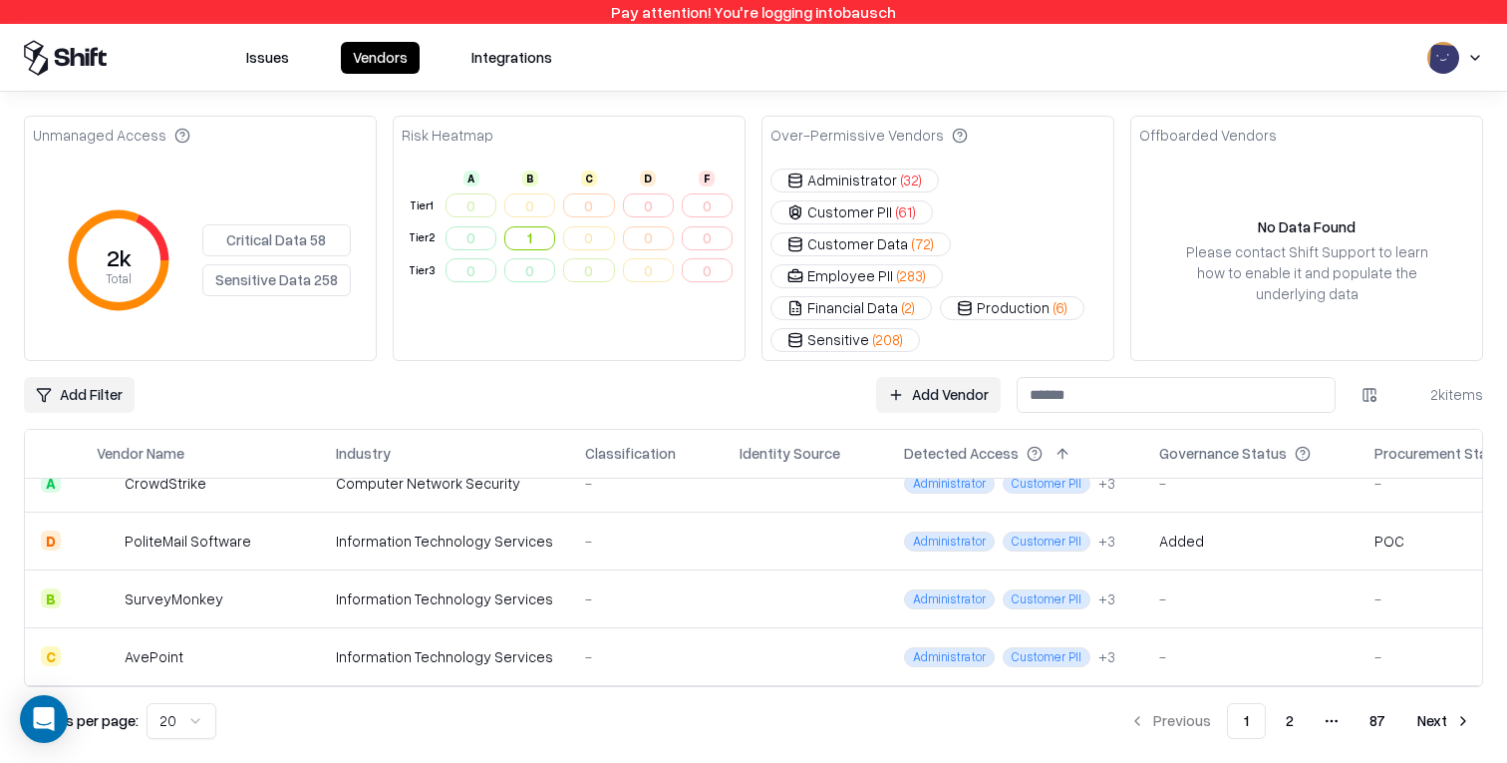
click at [1479, 53] on html "Pay attention! You're logging into bausch Issues Vendors Integrations Unmanaged…" at bounding box center [753, 381] width 1507 height 763
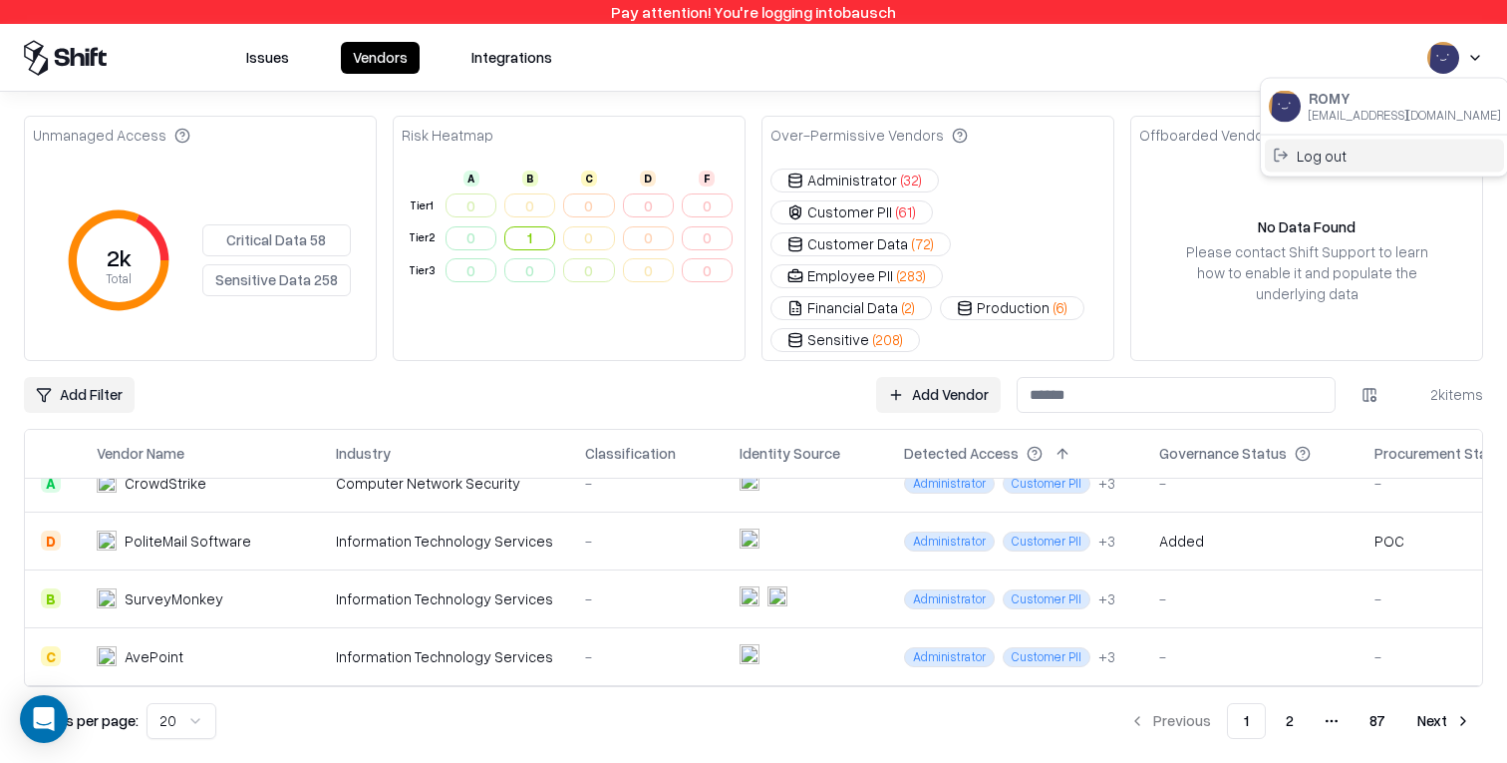
click at [1404, 153] on div "Log out" at bounding box center [1384, 155] width 239 height 33
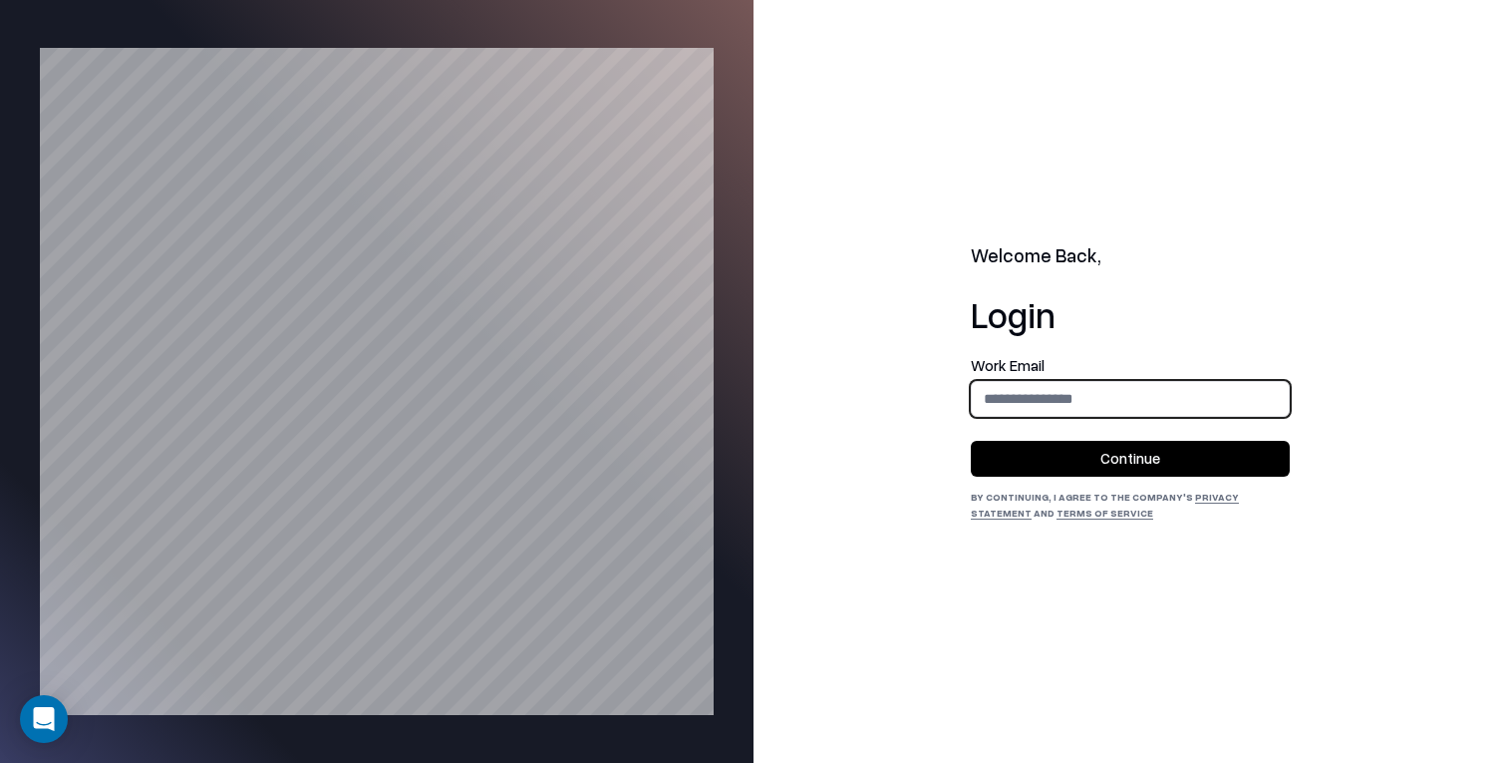
click at [1042, 416] on input "email" at bounding box center [1130, 398] width 317 height 37
type input "**********"
click at [1095, 459] on button "Continue" at bounding box center [1130, 459] width 319 height 36
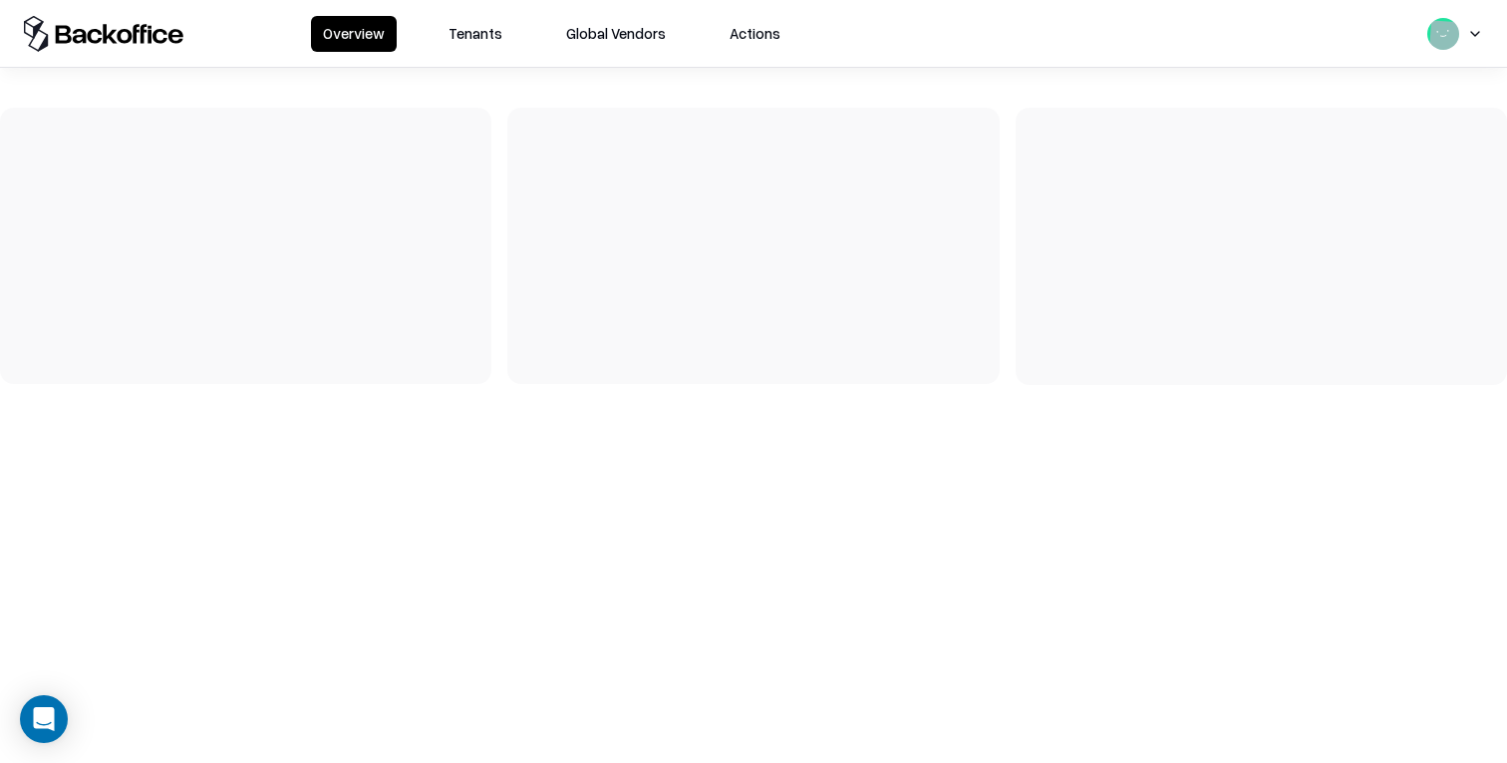
click at [482, 33] on button "Tenants" at bounding box center [476, 34] width 78 height 36
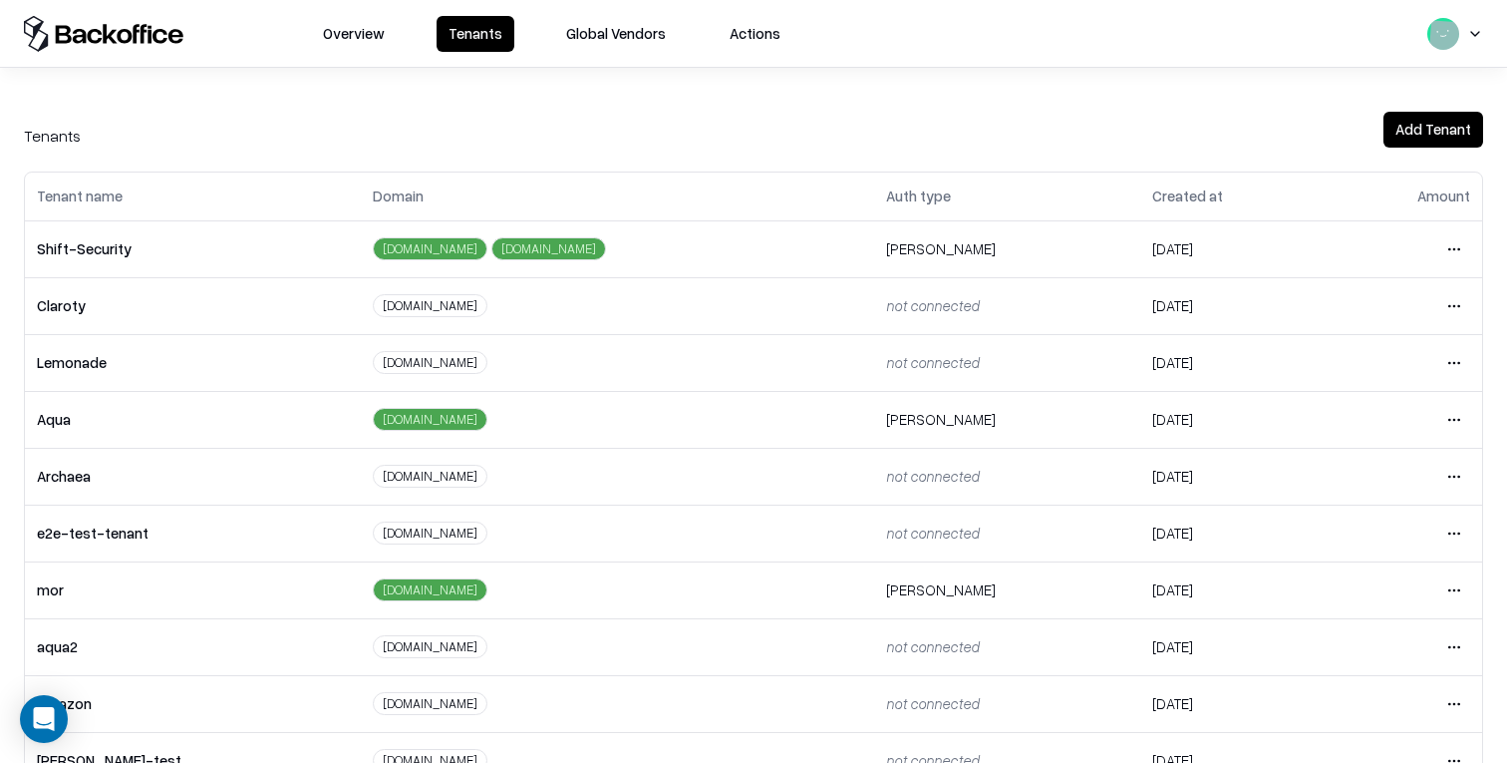
click at [1450, 411] on html "Overview Tenants Global Vendors Actions Tenants Add Tenant Tenant name Domain A…" at bounding box center [753, 381] width 1507 height 763
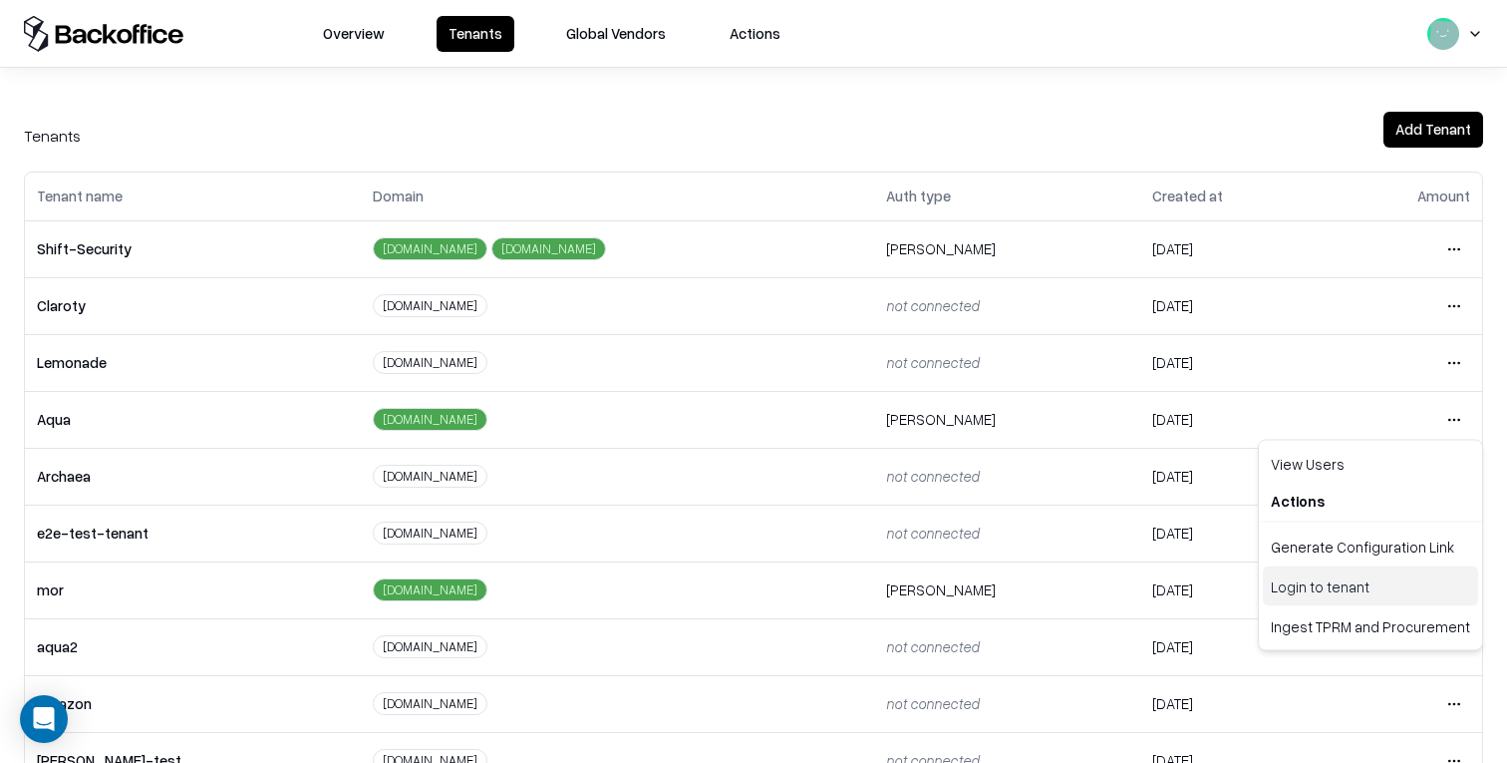
click at [1316, 575] on div "Login to tenant" at bounding box center [1370, 586] width 215 height 40
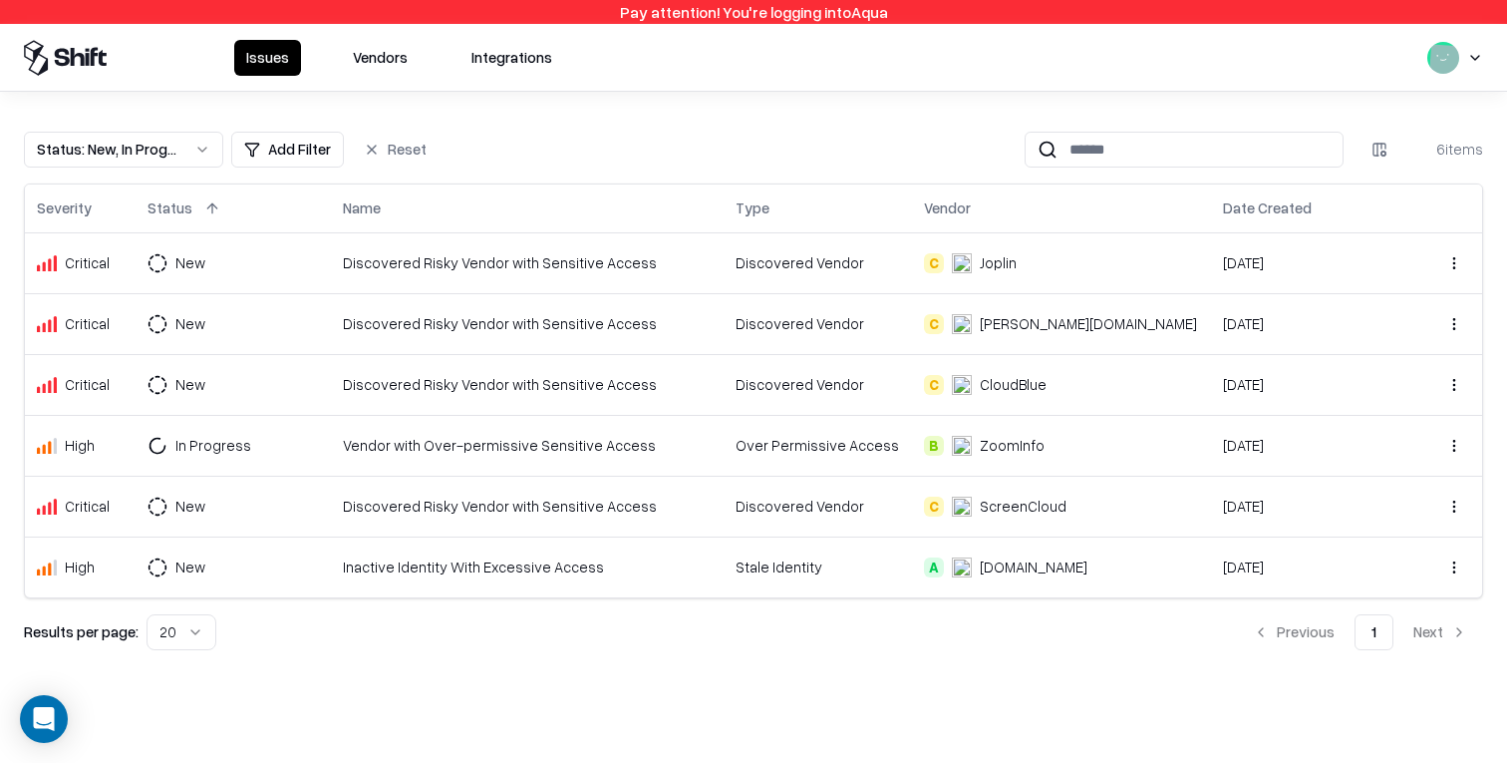
click at [375, 59] on button "Vendors" at bounding box center [380, 58] width 79 height 36
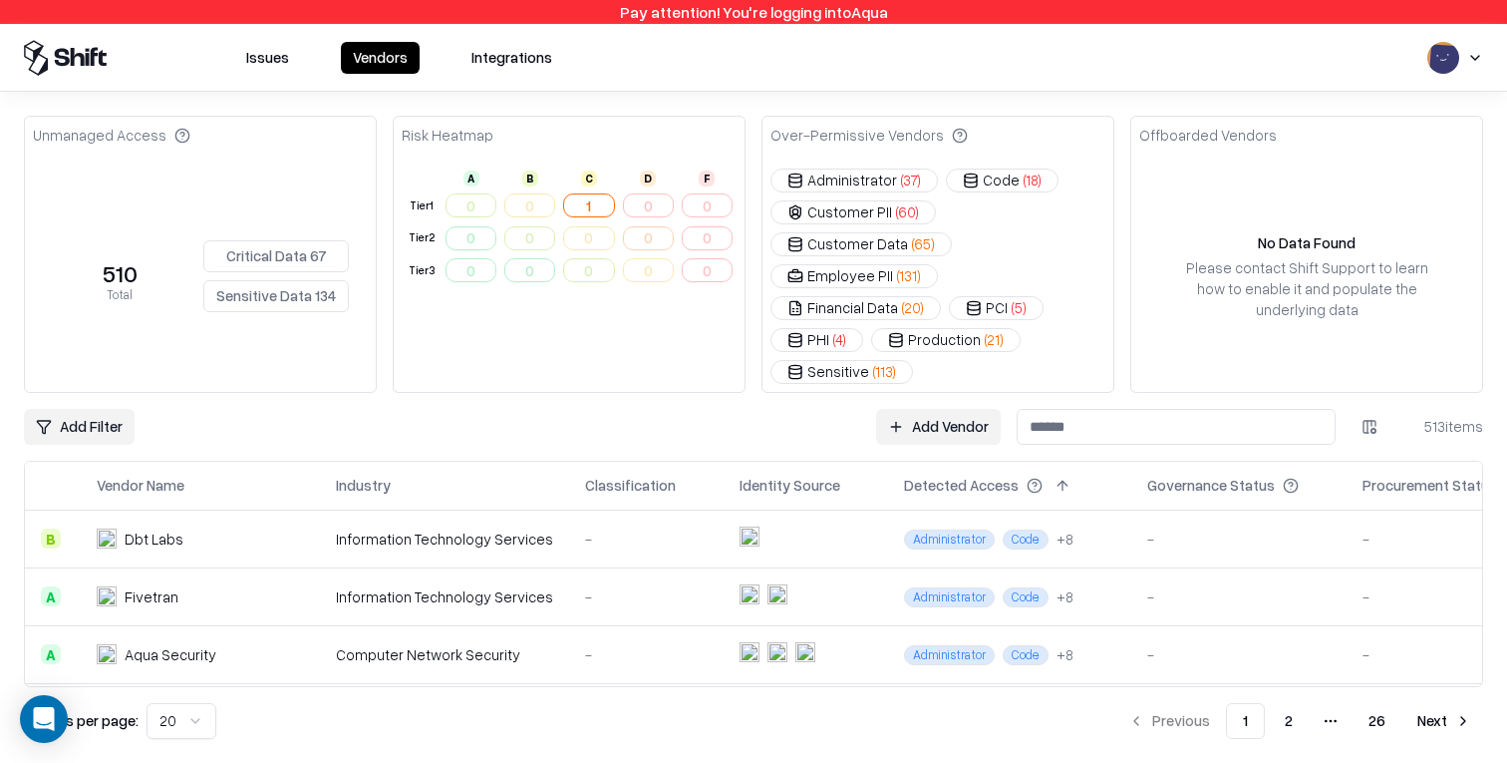
click at [817, 509] on td at bounding box center [806, 538] width 164 height 58
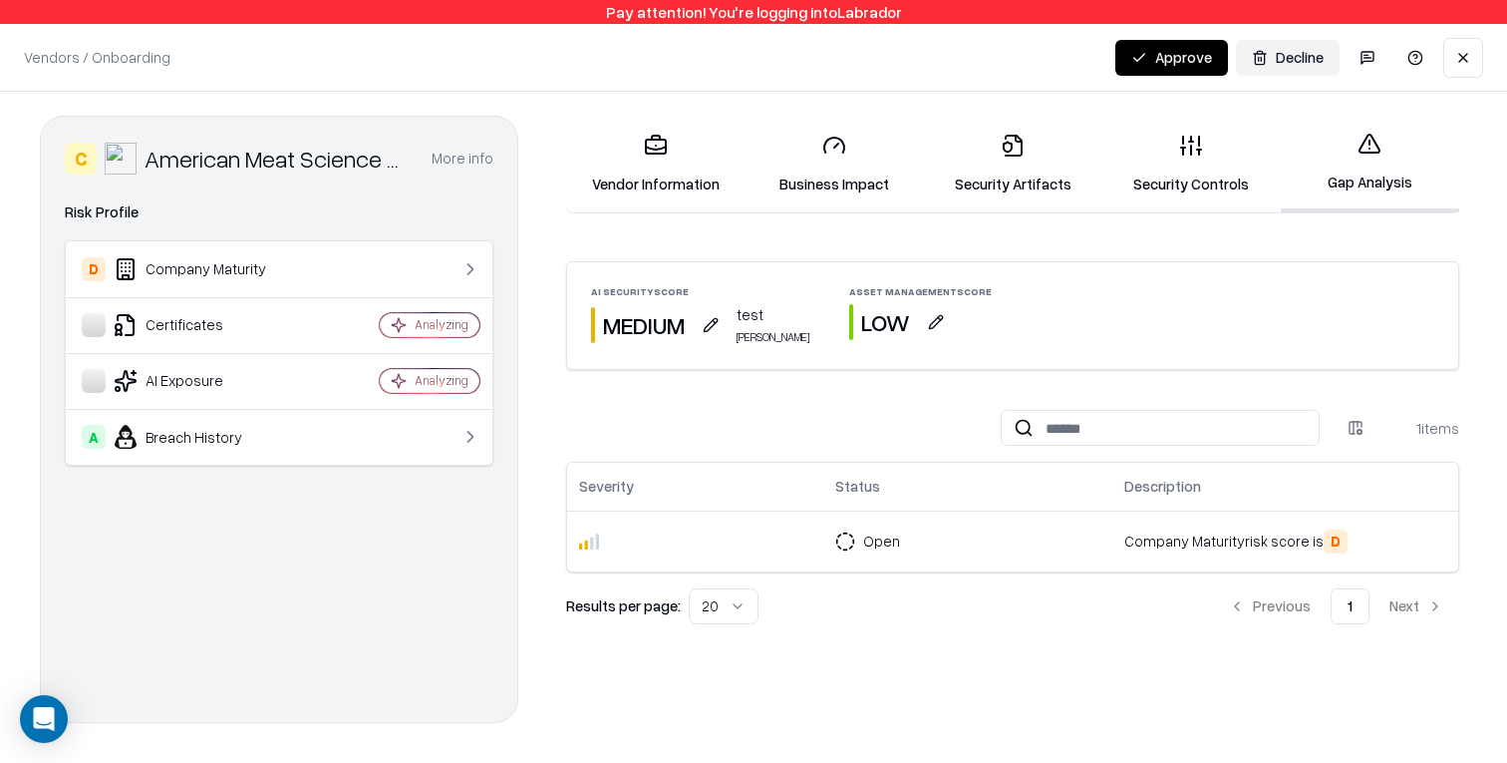
click at [922, 325] on button "button" at bounding box center [936, 322] width 36 height 36
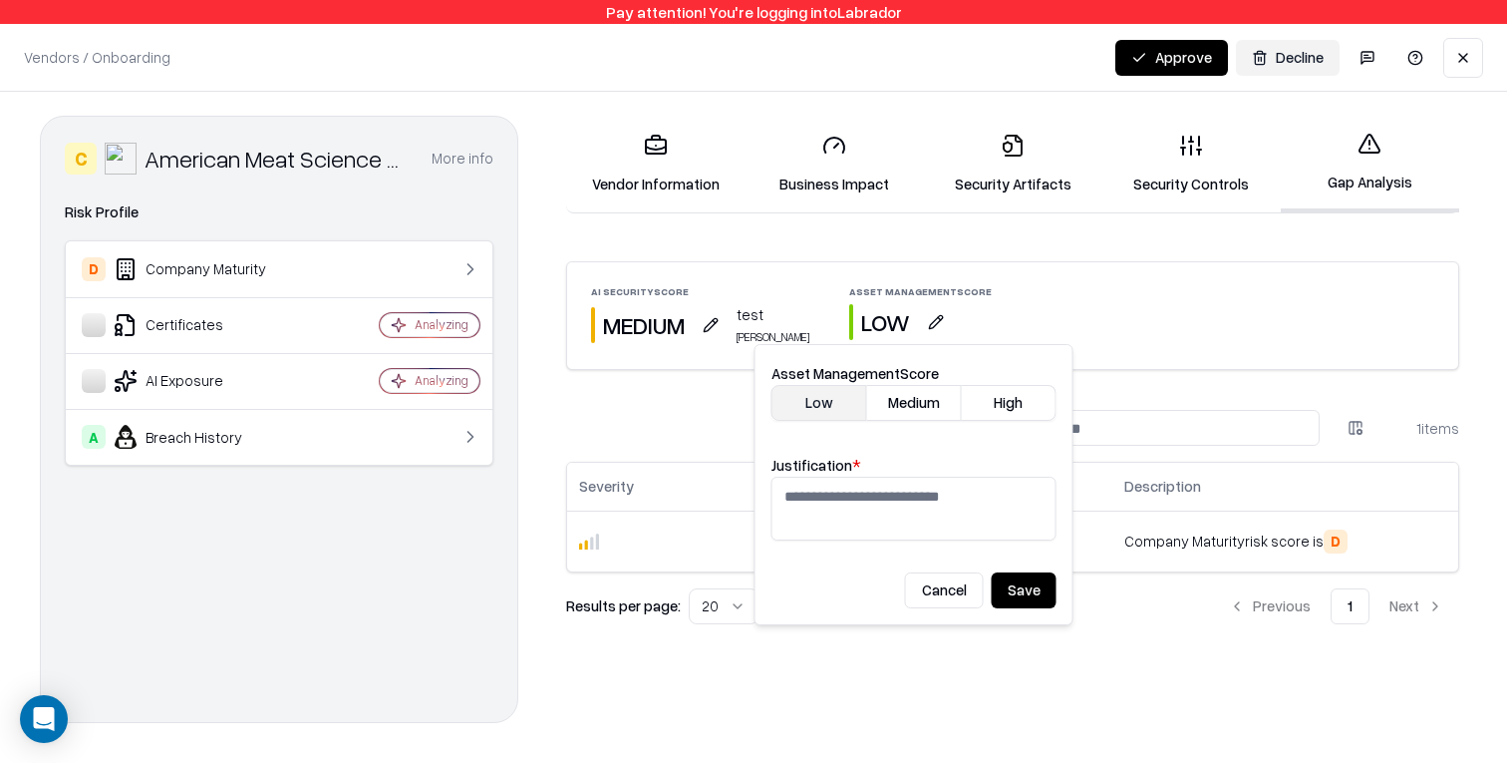
click at [853, 517] on textarea "Justification *" at bounding box center [914, 508] width 285 height 64
click at [909, 410] on button "Medium" at bounding box center [914, 403] width 95 height 36
click at [801, 492] on textarea "*********" at bounding box center [914, 508] width 285 height 64
type textarea "**********"
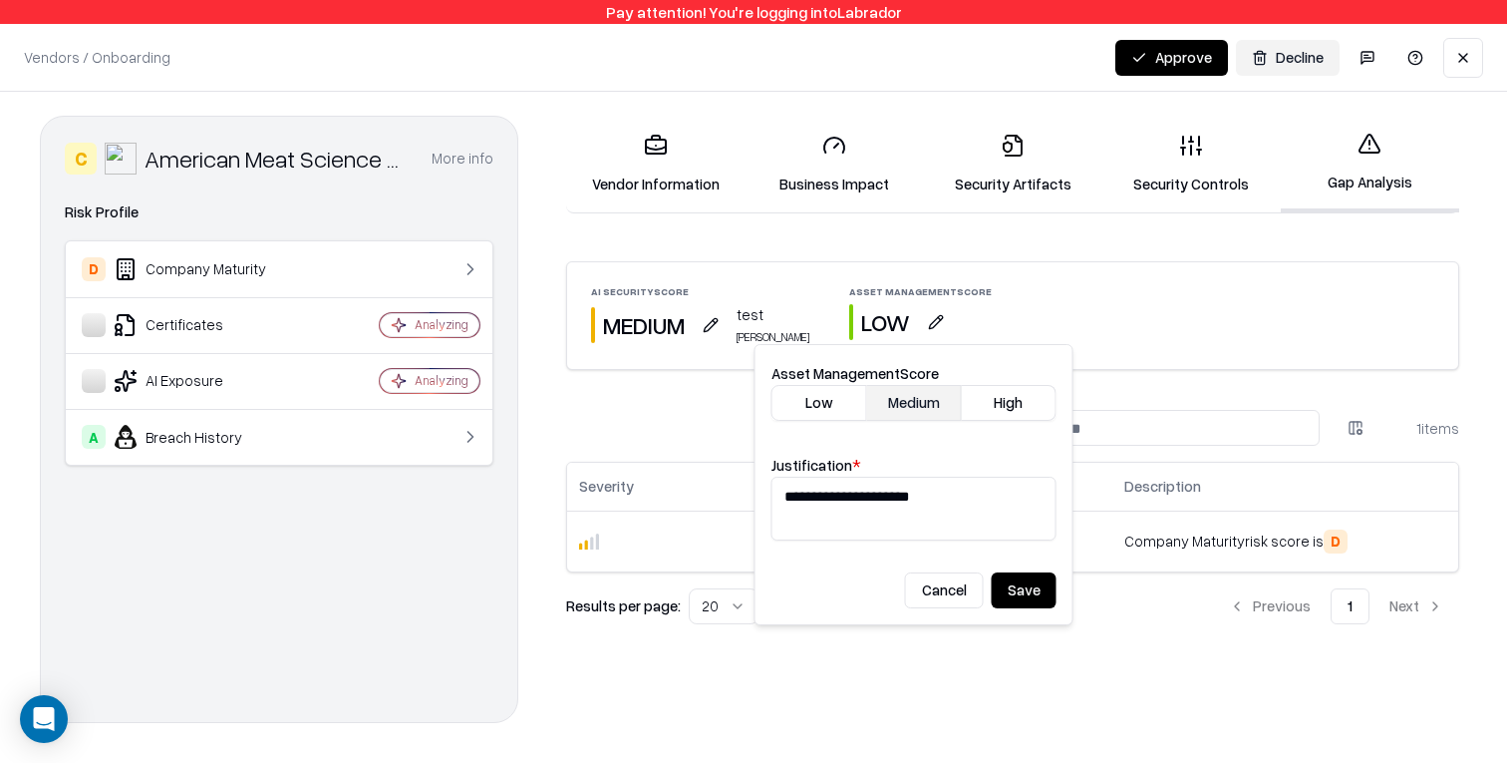
click at [1032, 604] on button "Save" at bounding box center [1024, 590] width 65 height 36
